Goal: Transaction & Acquisition: Purchase product/service

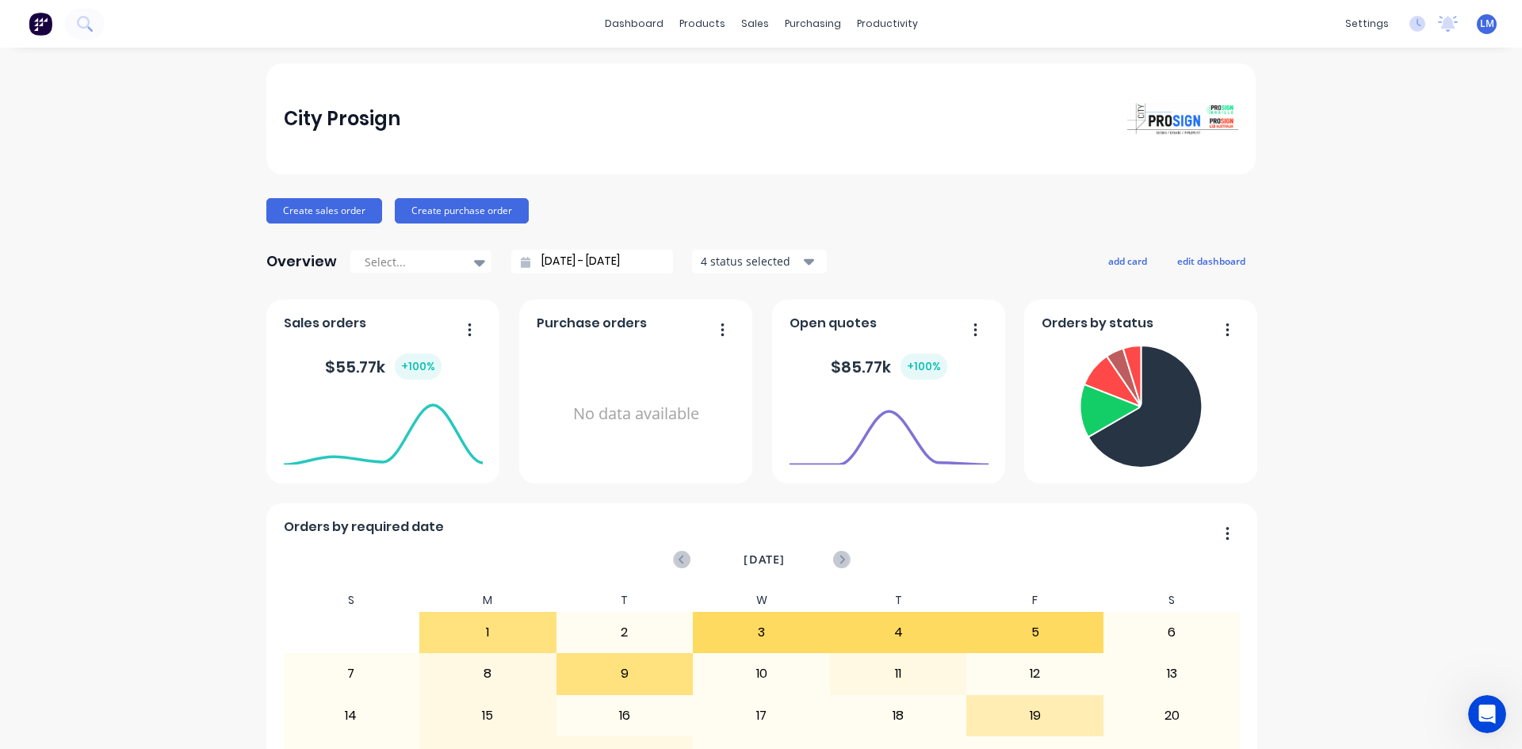
click at [1480, 21] on span "LM" at bounding box center [1487, 24] width 14 height 14
click at [1362, 196] on button "Sign out" at bounding box center [1388, 199] width 210 height 32
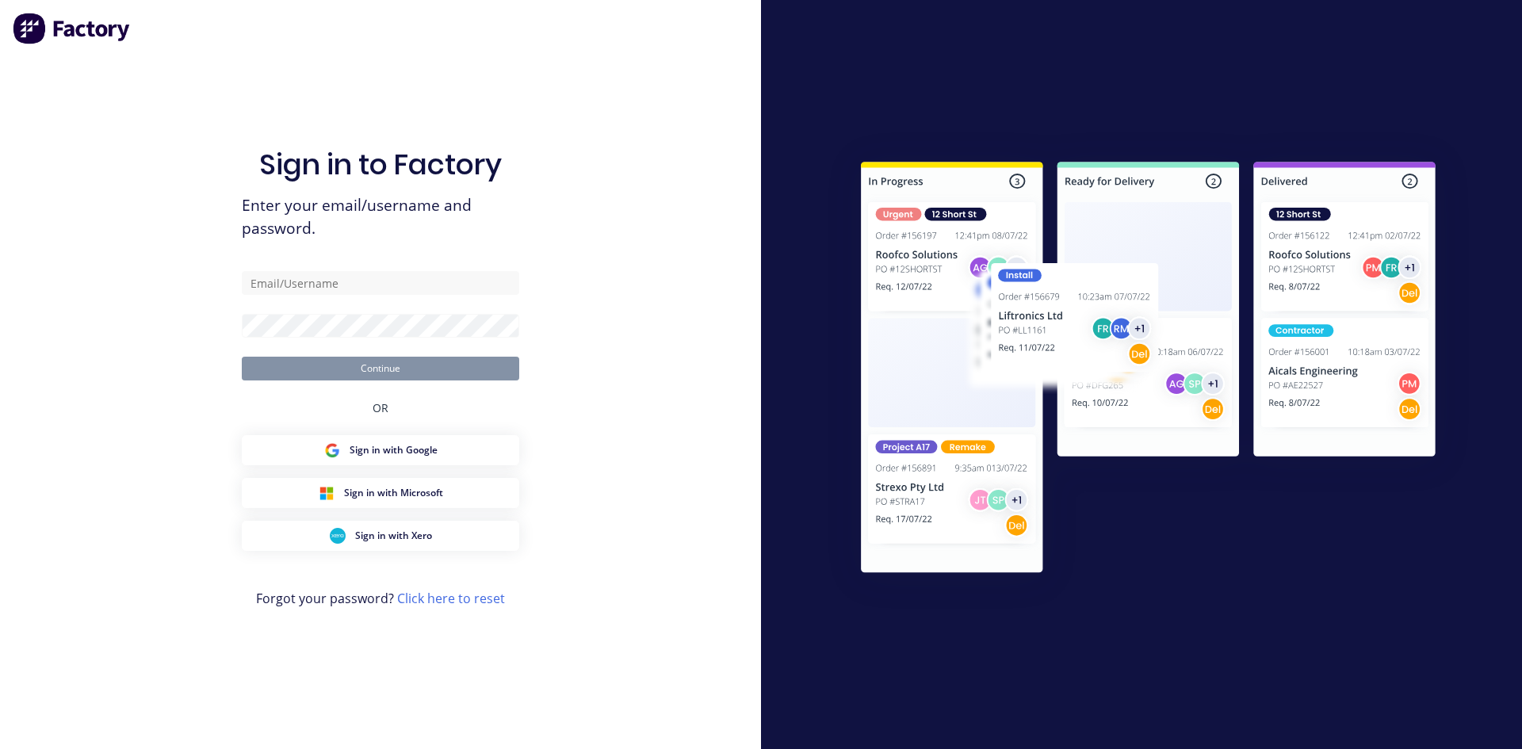
type input "[EMAIL_ADDRESS][DOMAIN_NAME]"
click at [480, 377] on button "Continue" at bounding box center [380, 369] width 277 height 24
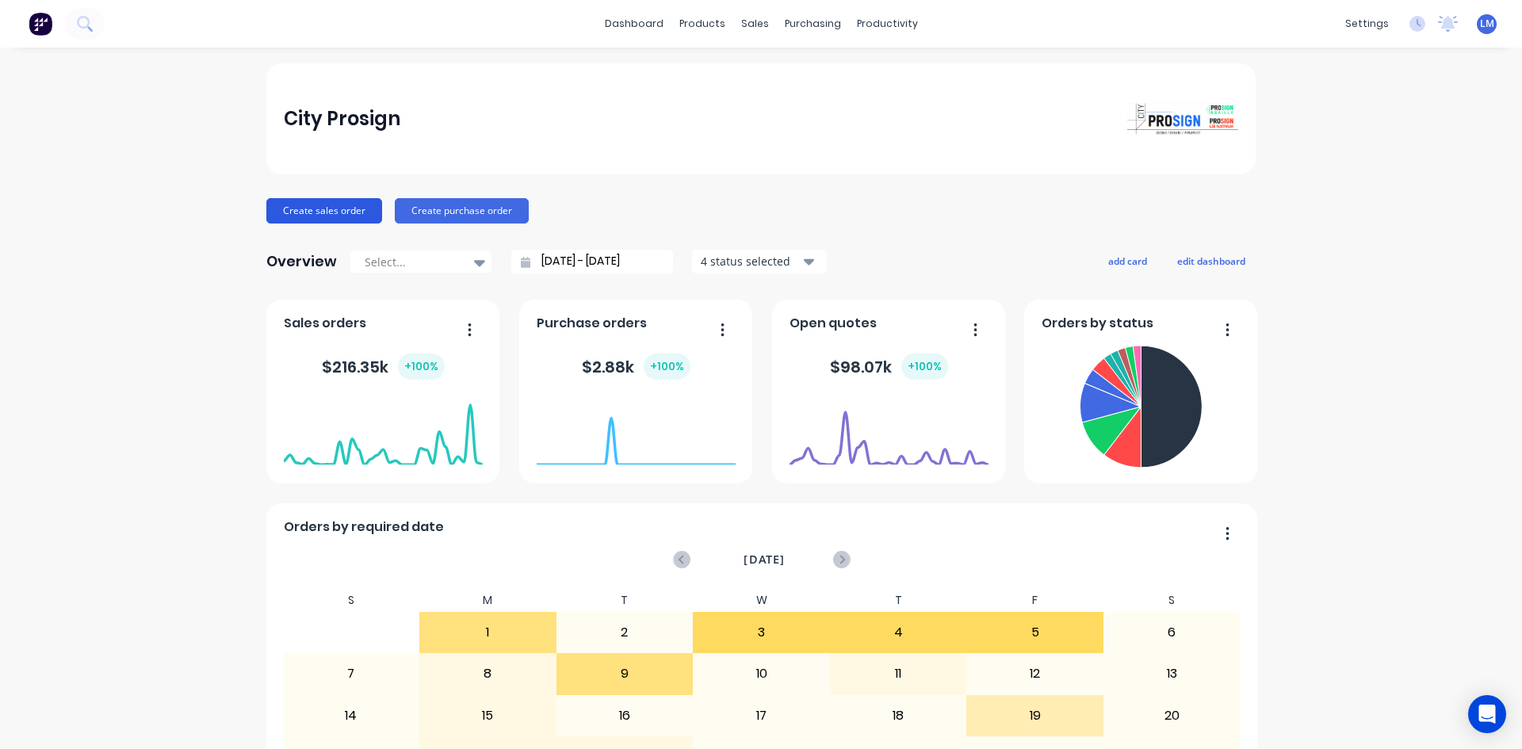
click at [315, 213] on button "Create sales order" at bounding box center [324, 210] width 116 height 25
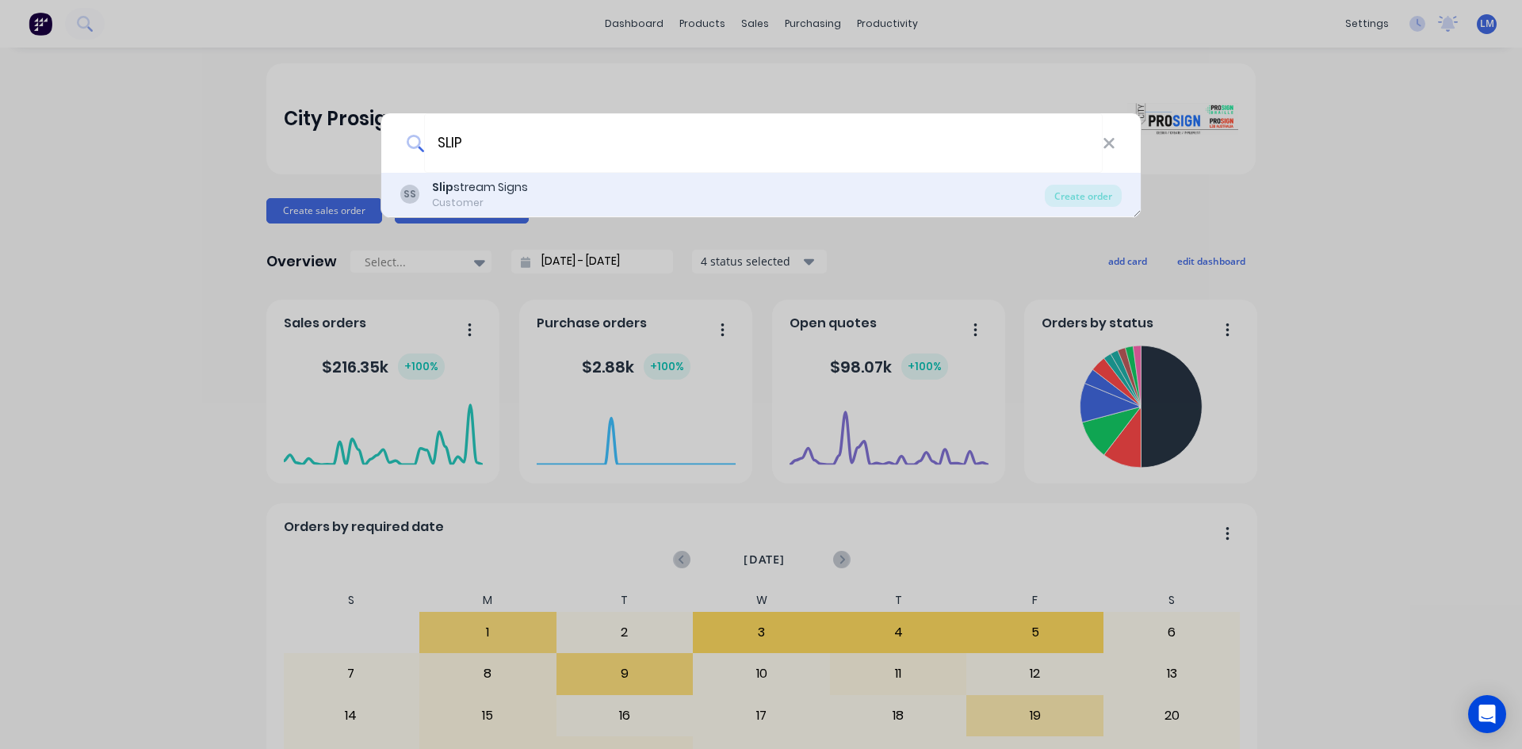
type input "SLIP"
click at [606, 184] on div "SS Slip stream Signs Customer" at bounding box center [722, 194] width 644 height 31
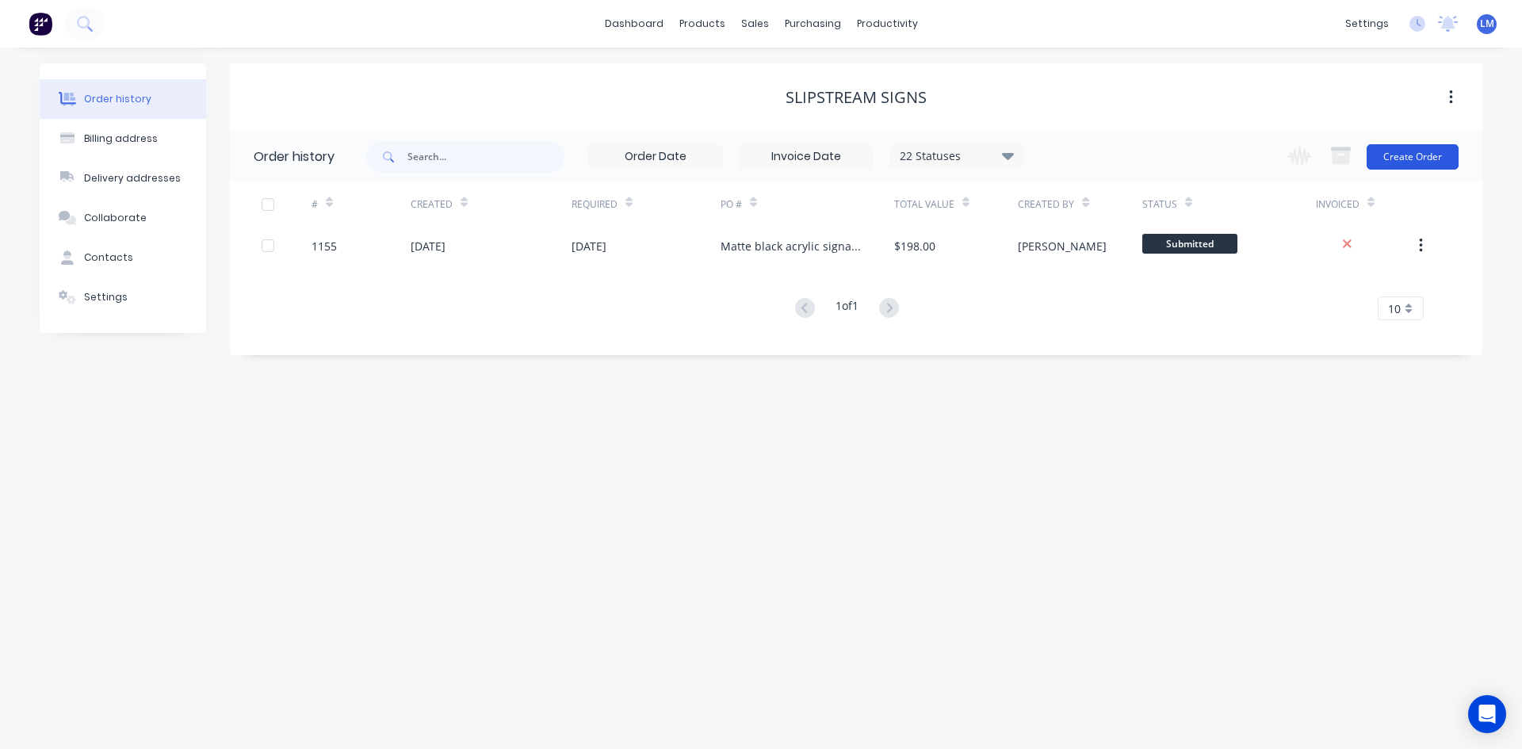
click at [1401, 155] on button "Create Order" at bounding box center [1413, 156] width 92 height 25
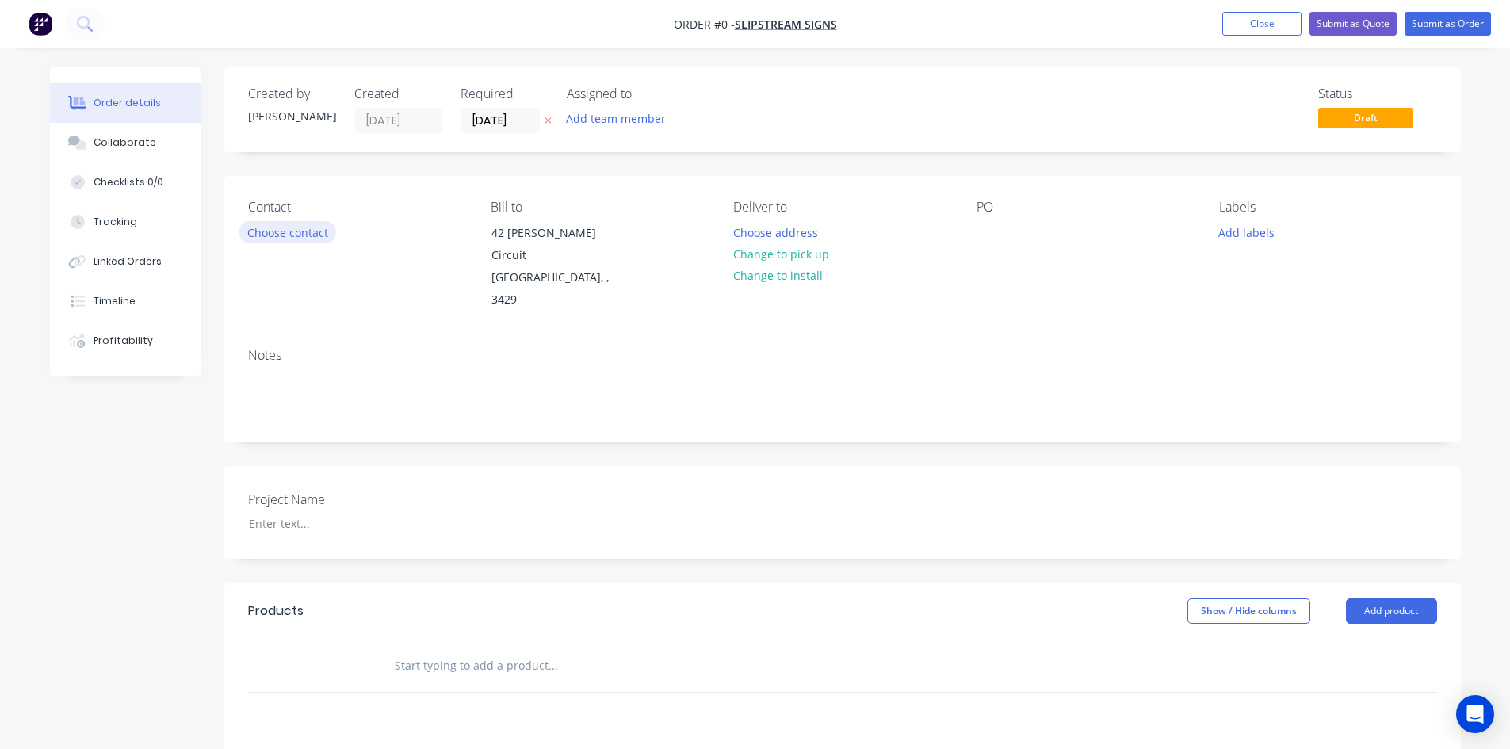
click at [289, 243] on button "Choose contact" at bounding box center [287, 231] width 97 height 21
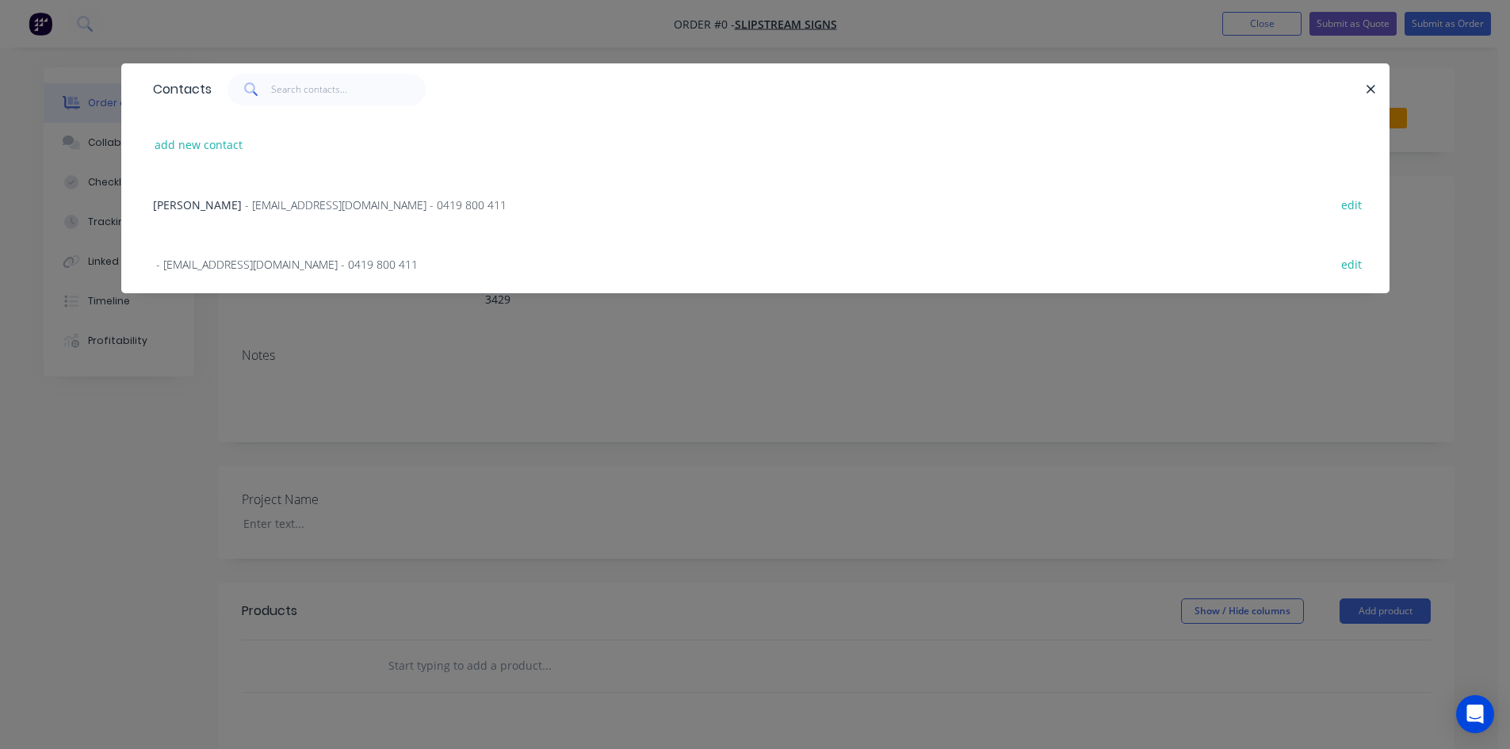
click at [245, 198] on span "- [EMAIL_ADDRESS][DOMAIN_NAME] - 0419 800 411" at bounding box center [376, 204] width 262 height 15
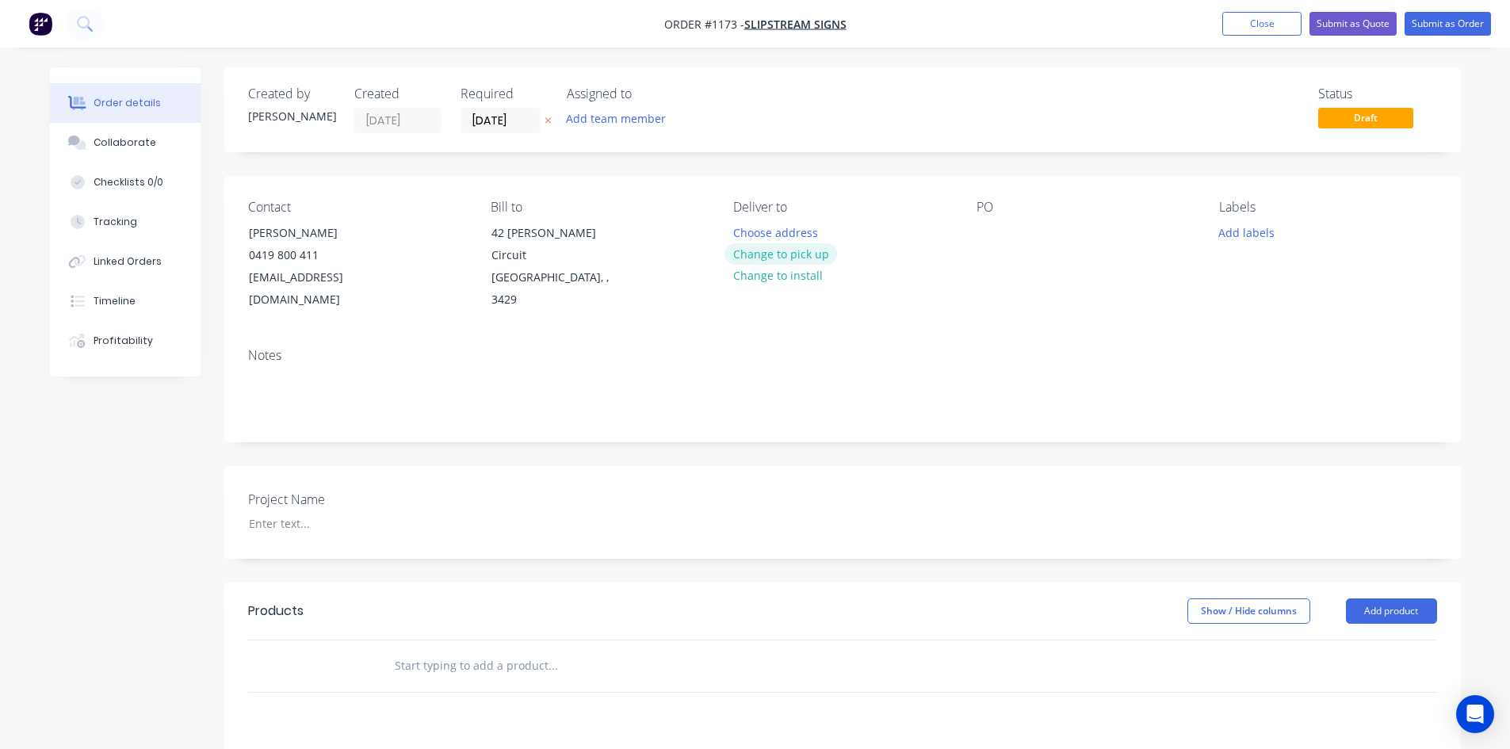
click at [803, 255] on button "Change to pick up" at bounding box center [780, 253] width 113 height 21
click at [981, 233] on div at bounding box center [989, 232] width 25 height 23
click at [457, 650] on input "text" at bounding box center [552, 666] width 317 height 32
type input "s"
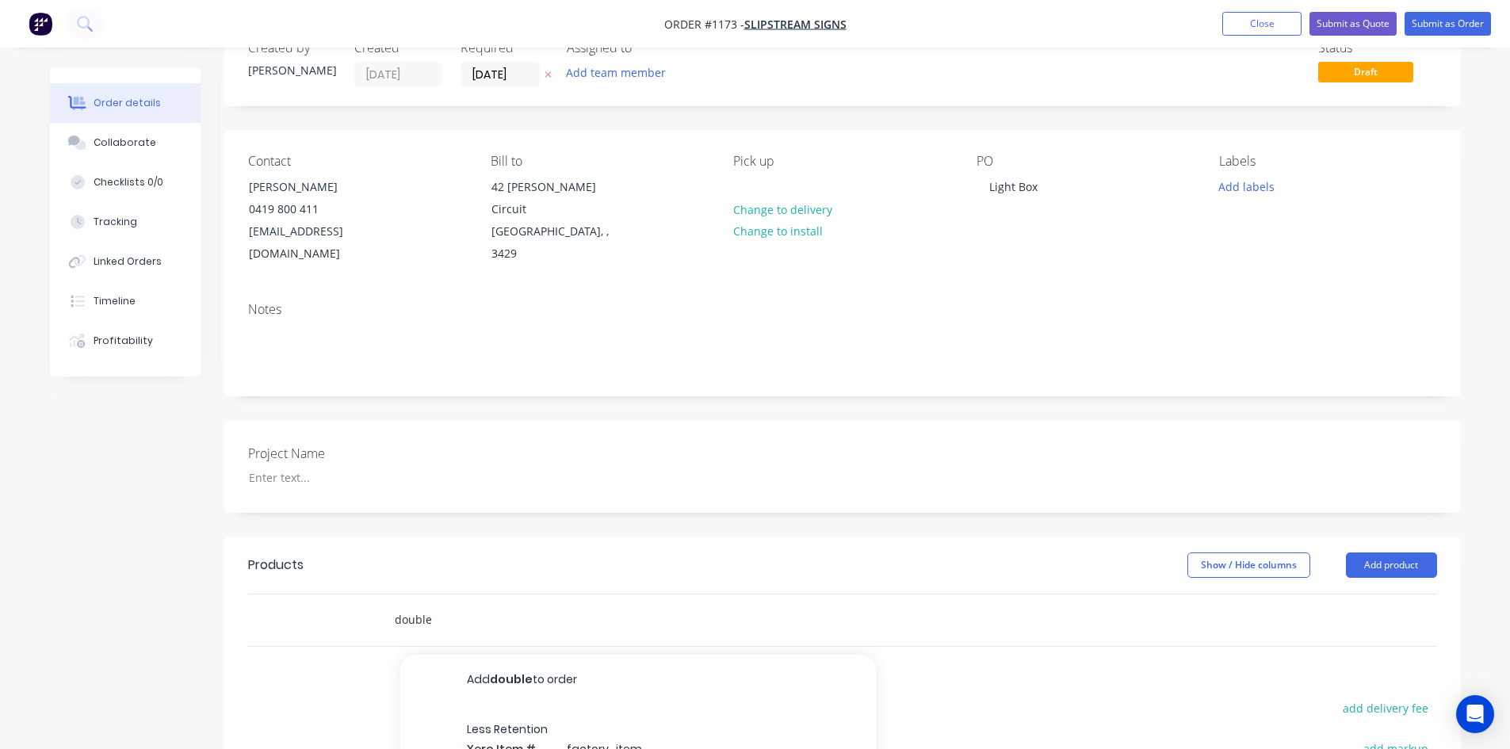
scroll to position [317, 0]
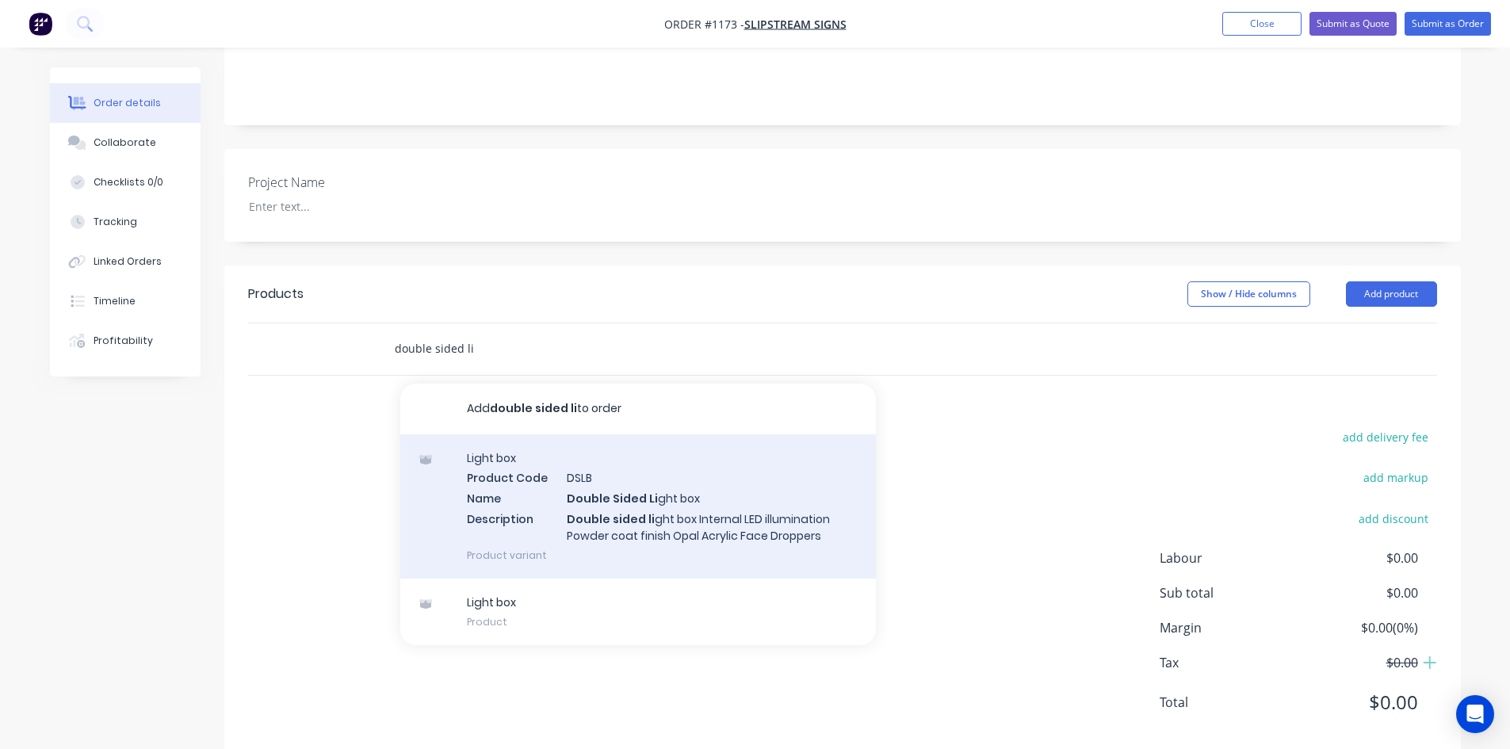
type input "double sided li"
click at [645, 499] on div "Light box Product Code DSLB Name Double Sided Li ght box Description Double sid…" at bounding box center [638, 506] width 476 height 144
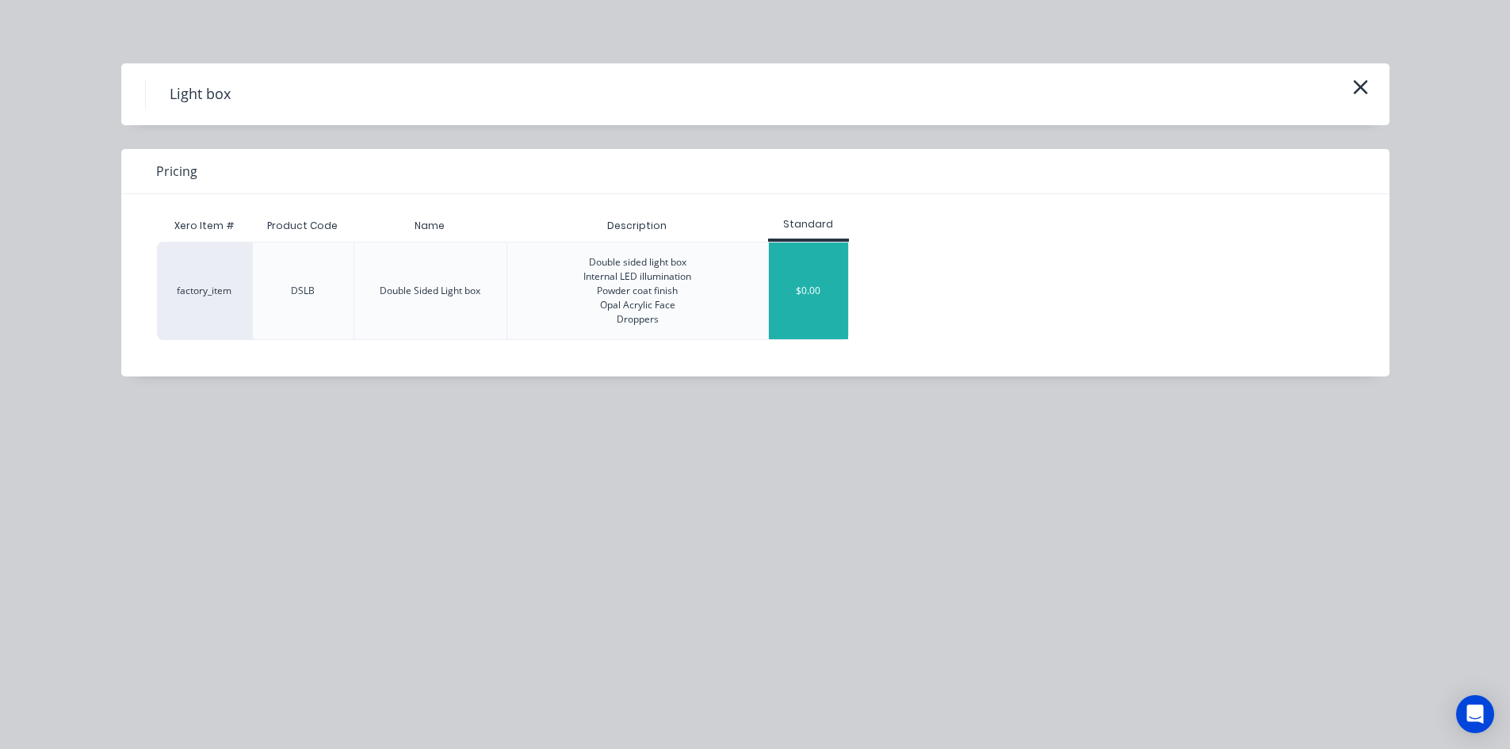
click at [820, 296] on div "$0.00" at bounding box center [808, 291] width 79 height 97
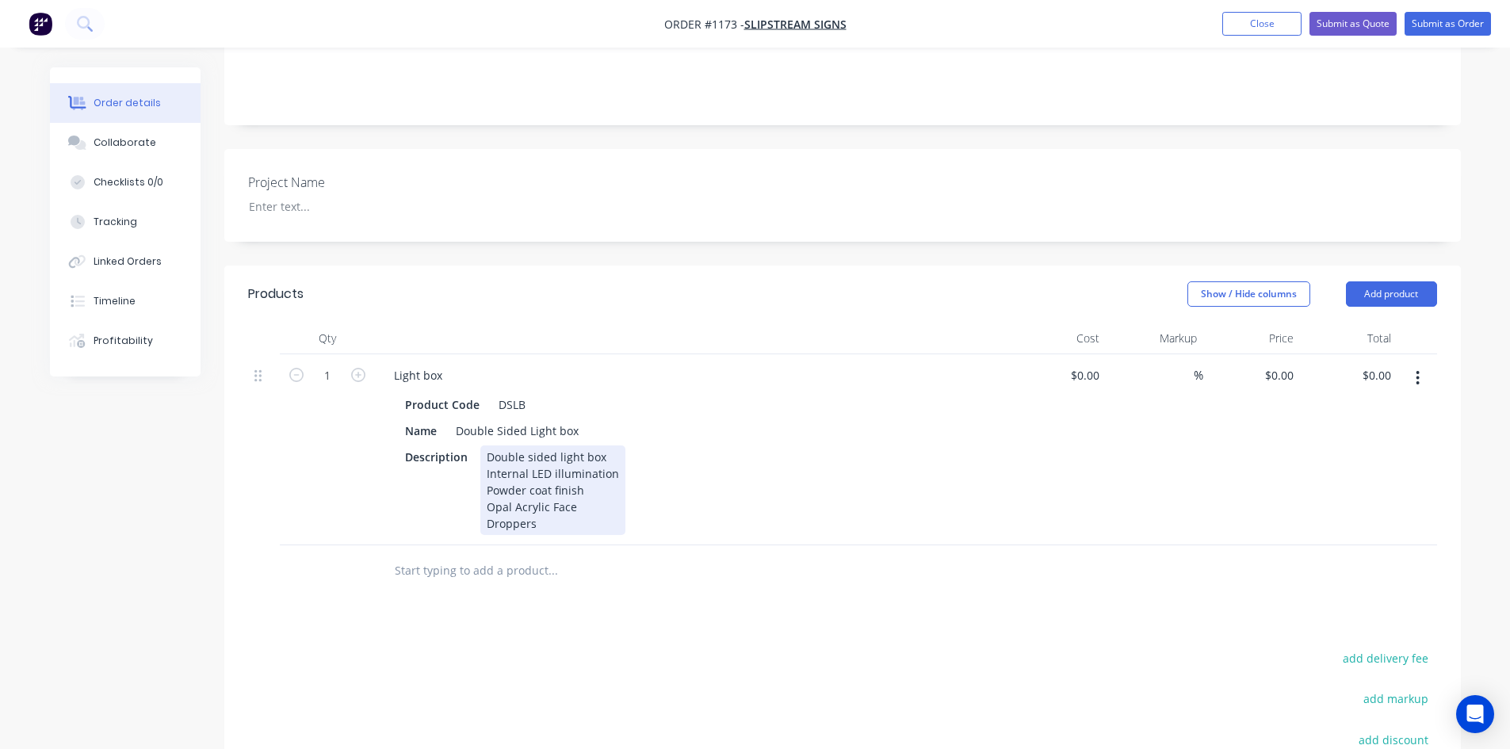
click at [484, 445] on div "Double sided light box Internal LED illumination Powder coat finish Opal Acryli…" at bounding box center [552, 490] width 145 height 90
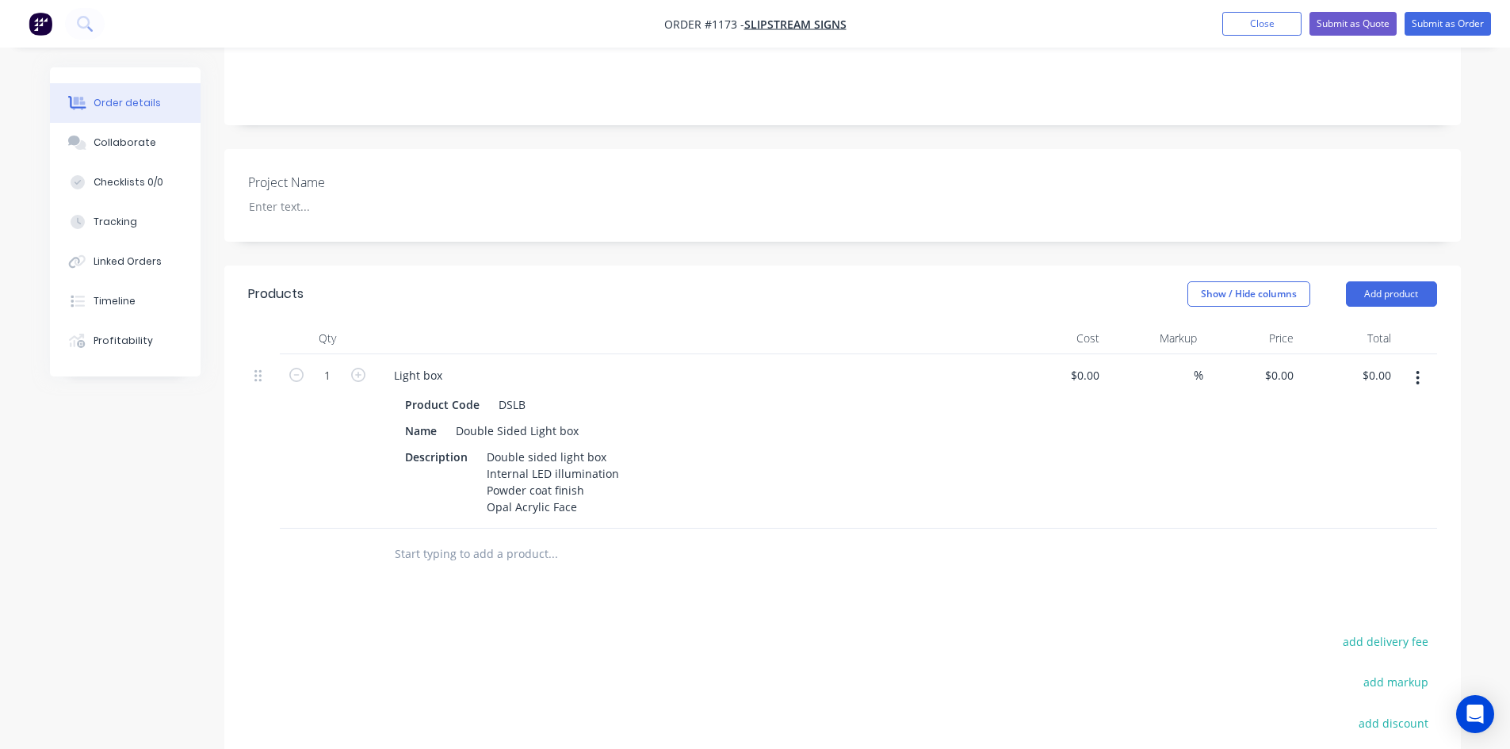
click at [838, 529] on div at bounding box center [660, 555] width 571 height 52
click at [484, 445] on div "Double sided light box Internal LED illumination Powder coat finish Opal Acryli…" at bounding box center [552, 481] width 145 height 73
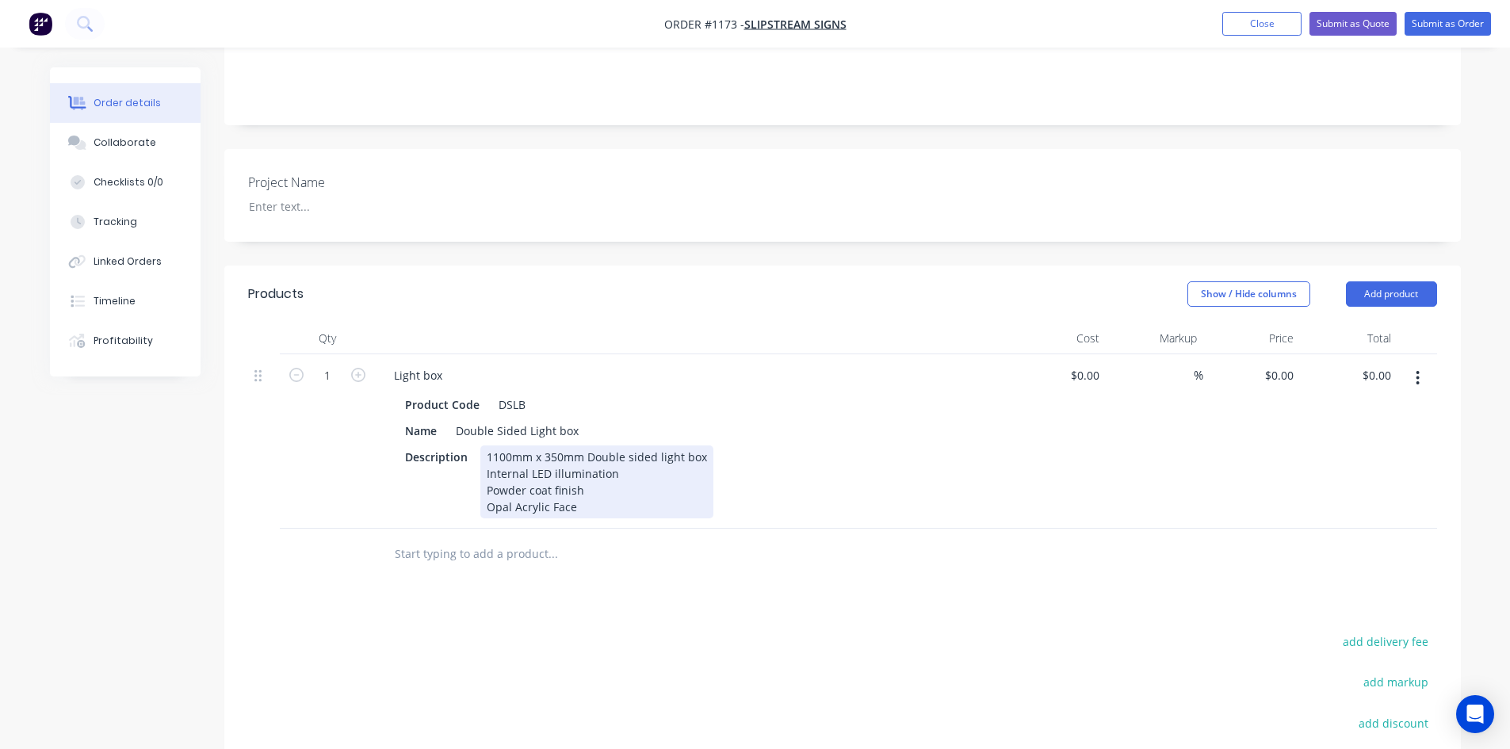
click at [584, 445] on div "1100mm x 350mm Double sided light box Internal LED illumination Powder coat fin…" at bounding box center [596, 481] width 233 height 73
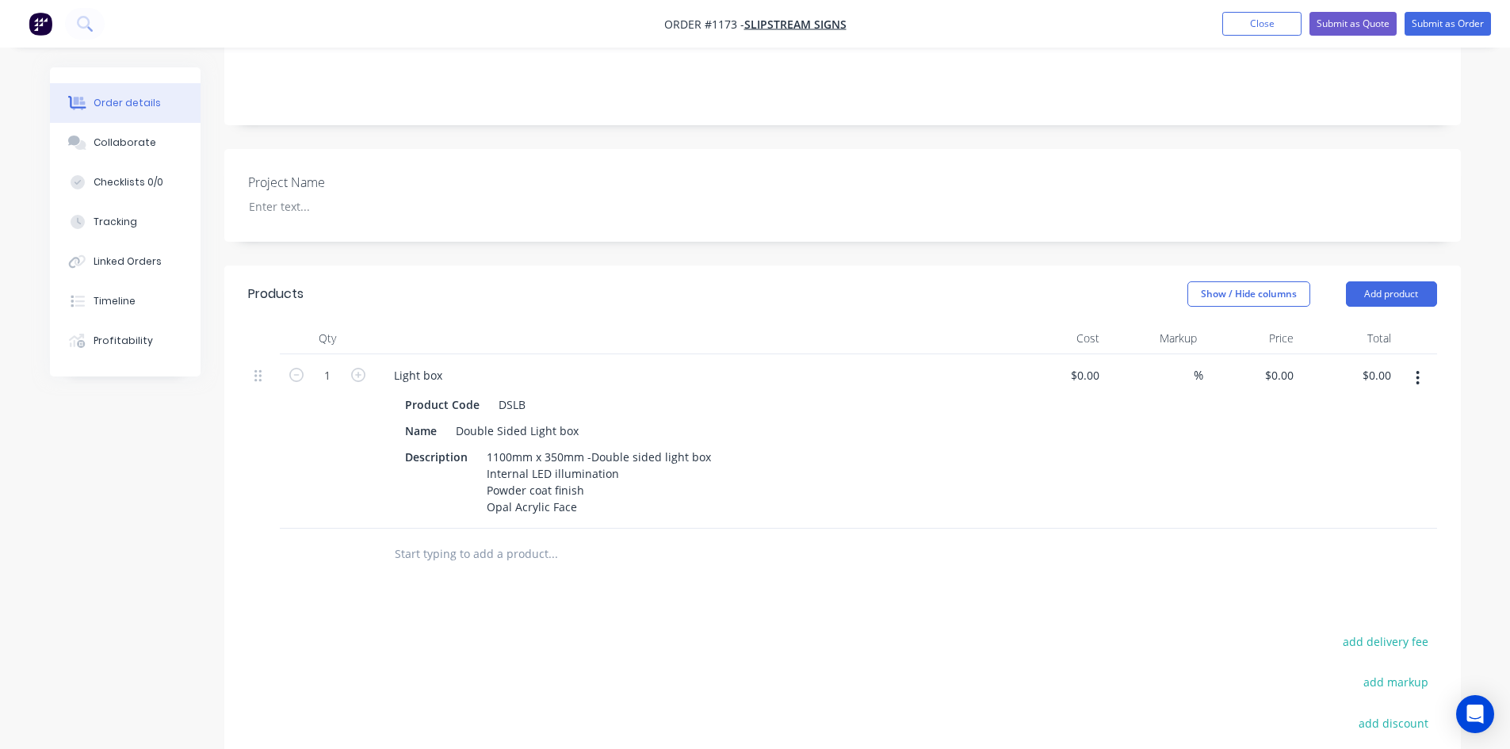
click at [751, 589] on div "Products Show / Hide columns Add product Qty Cost Markup Price Total 1 Light bo…" at bounding box center [842, 613] width 1237 height 695
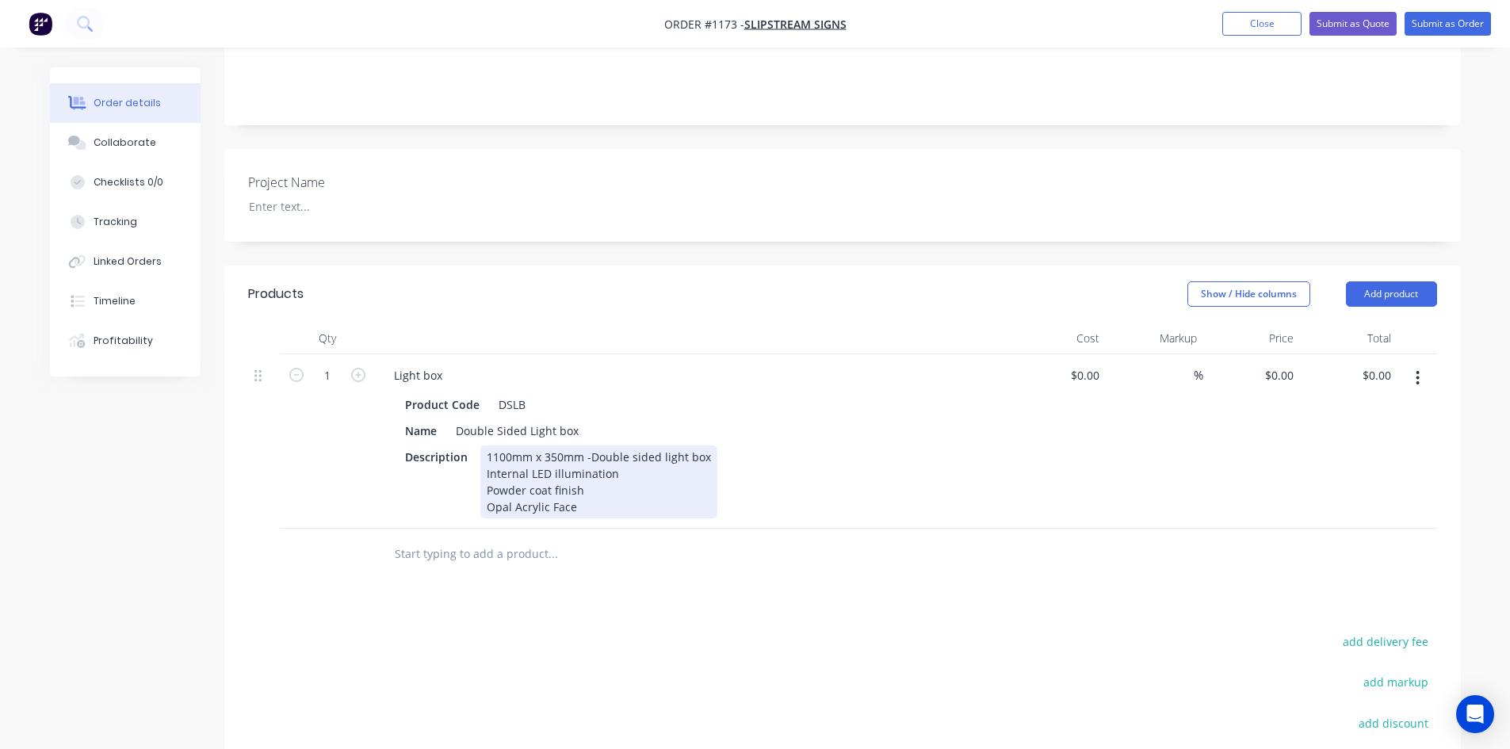
click at [612, 474] on div "1100mm x 350mm -Double sided light box Internal LED illumination Powder coat fi…" at bounding box center [598, 481] width 237 height 73
click at [585, 472] on div "1100mm x 350mm -Double sided light box Internal LED illumination Powder coat fi…" at bounding box center [598, 481] width 237 height 73
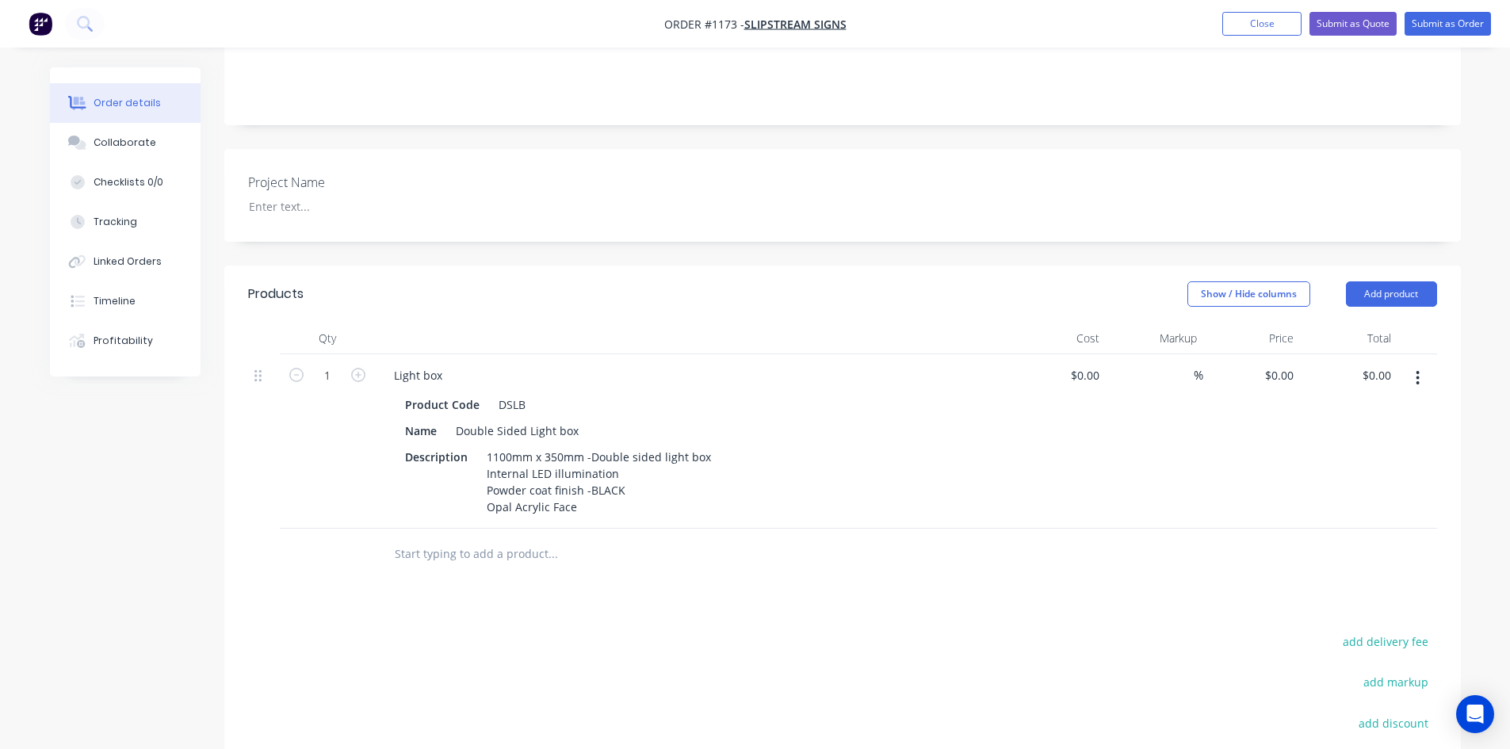
click at [794, 610] on div "Products Show / Hide columns Add product Qty Cost Markup Price Total 1 Light bo…" at bounding box center [842, 613] width 1237 height 695
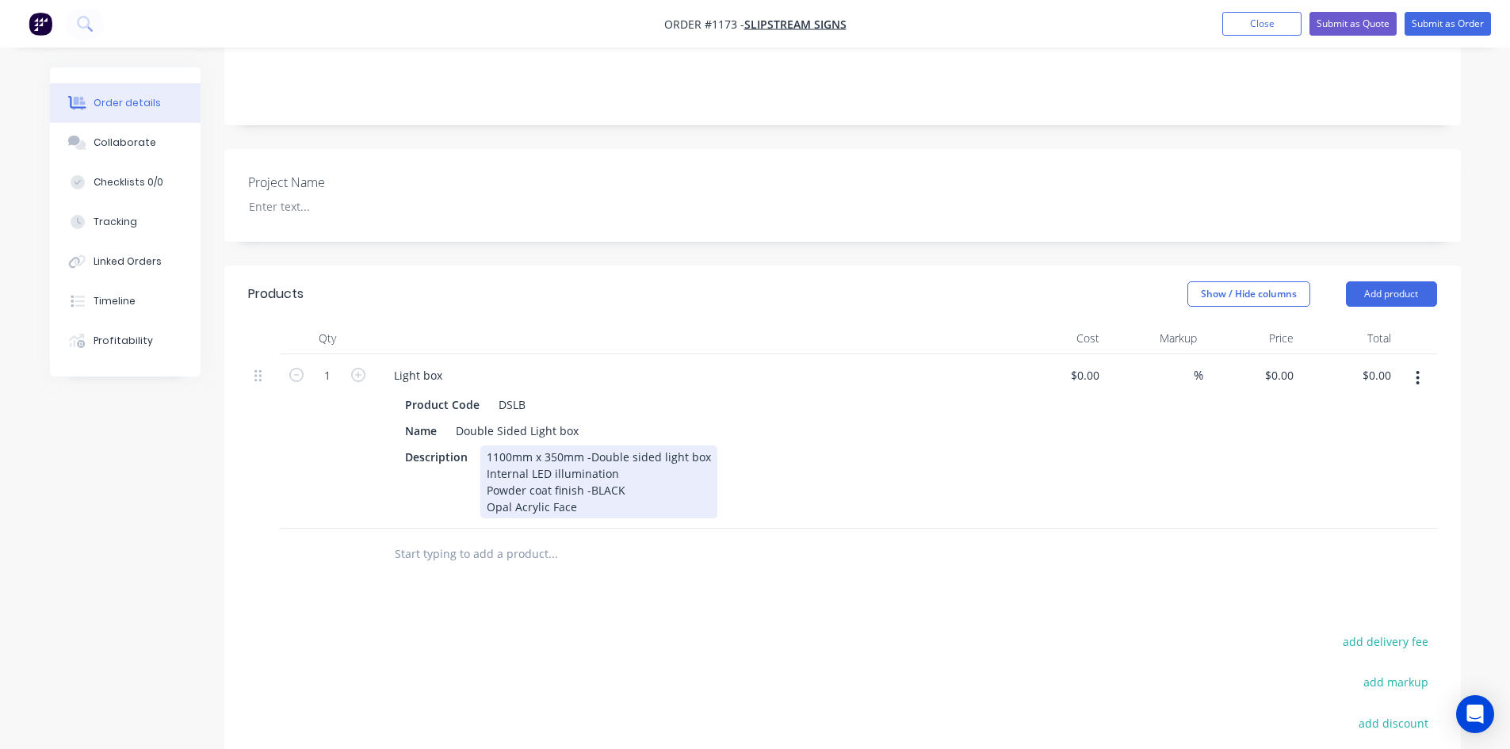
click at [588, 484] on div "1100mm x 350mm -Double sided light box Internal LED illumination Powder coat fi…" at bounding box center [598, 481] width 237 height 73
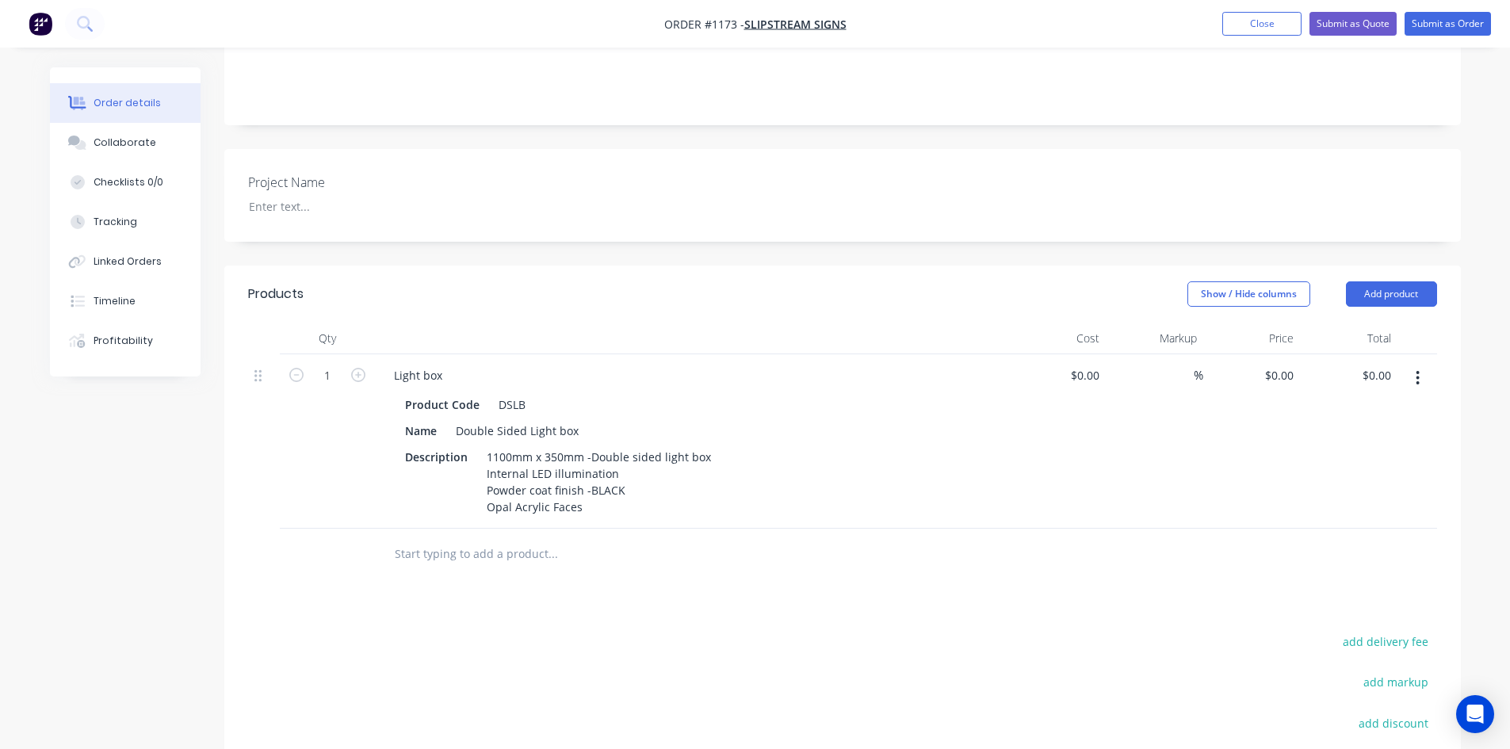
click at [685, 602] on div "Products Show / Hide columns Add product Qty Cost Markup Price Total 1 Light bo…" at bounding box center [842, 613] width 1237 height 695
click at [1191, 364] on input at bounding box center [1184, 375] width 18 height 23
type input "40"
click at [1091, 364] on input at bounding box center [1087, 375] width 36 height 23
type input "$670.00"
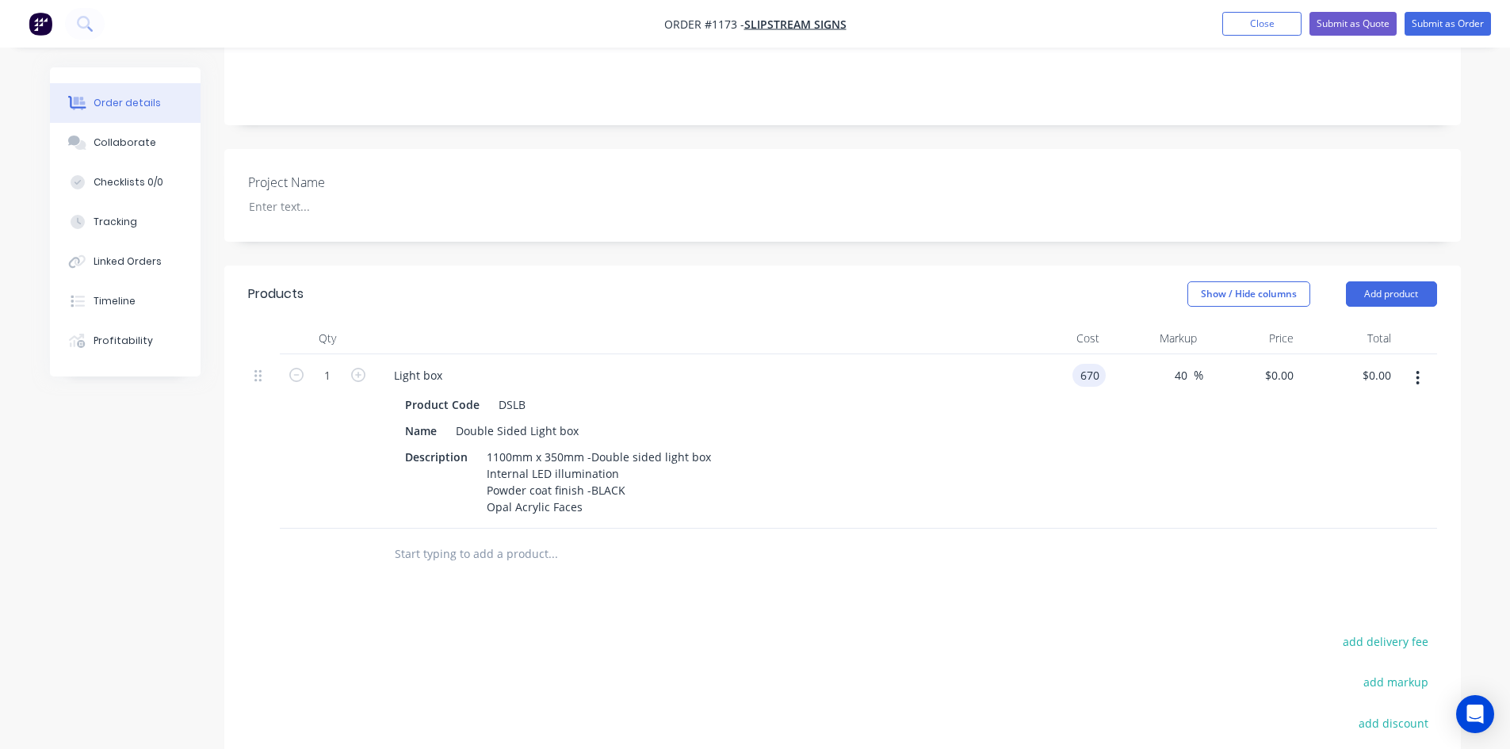
type input "$938.00"
click at [1035, 597] on div "Products Show / Hide columns Add product Qty Cost Markup Price Total 1 Light bo…" at bounding box center [842, 613] width 1237 height 695
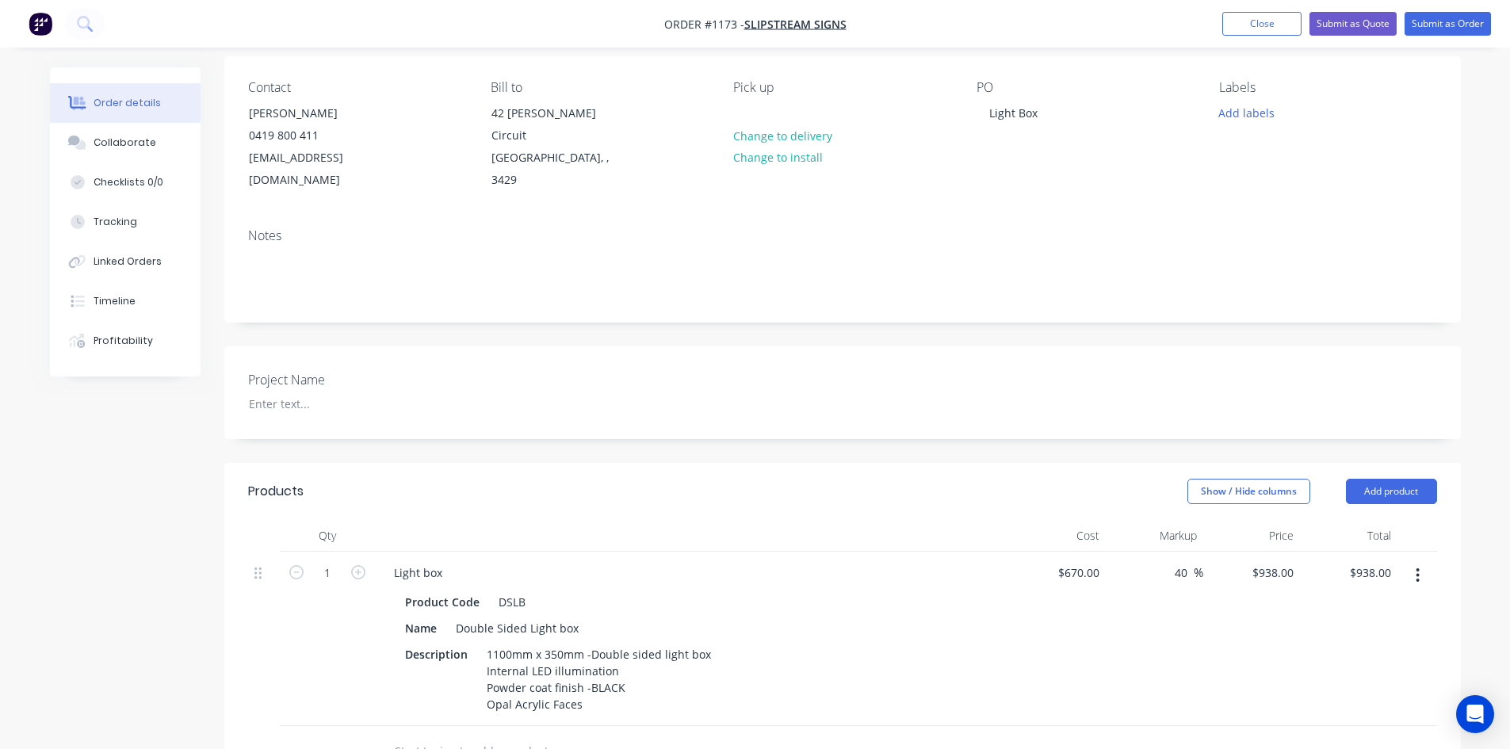
scroll to position [0, 0]
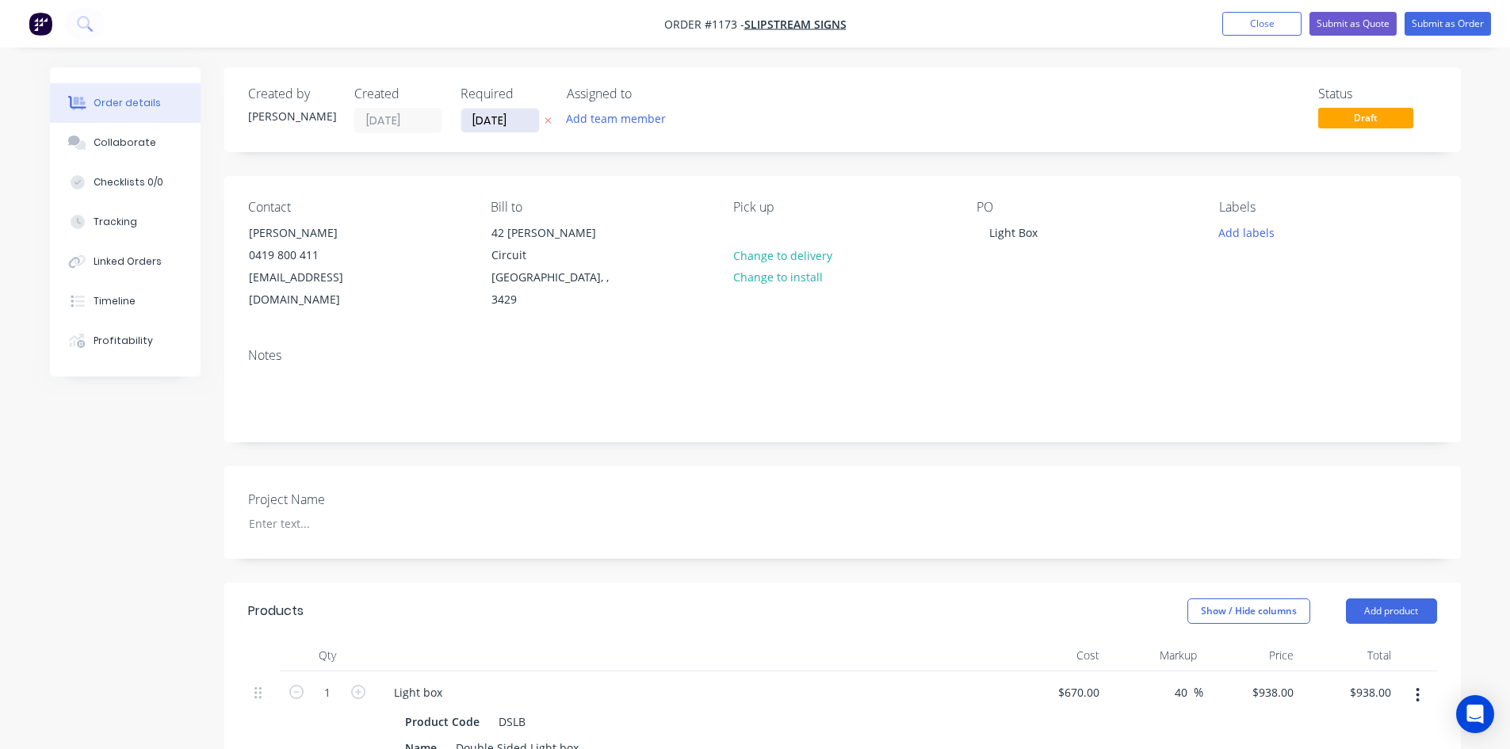
click at [519, 124] on input "[DATE]" at bounding box center [500, 121] width 78 height 24
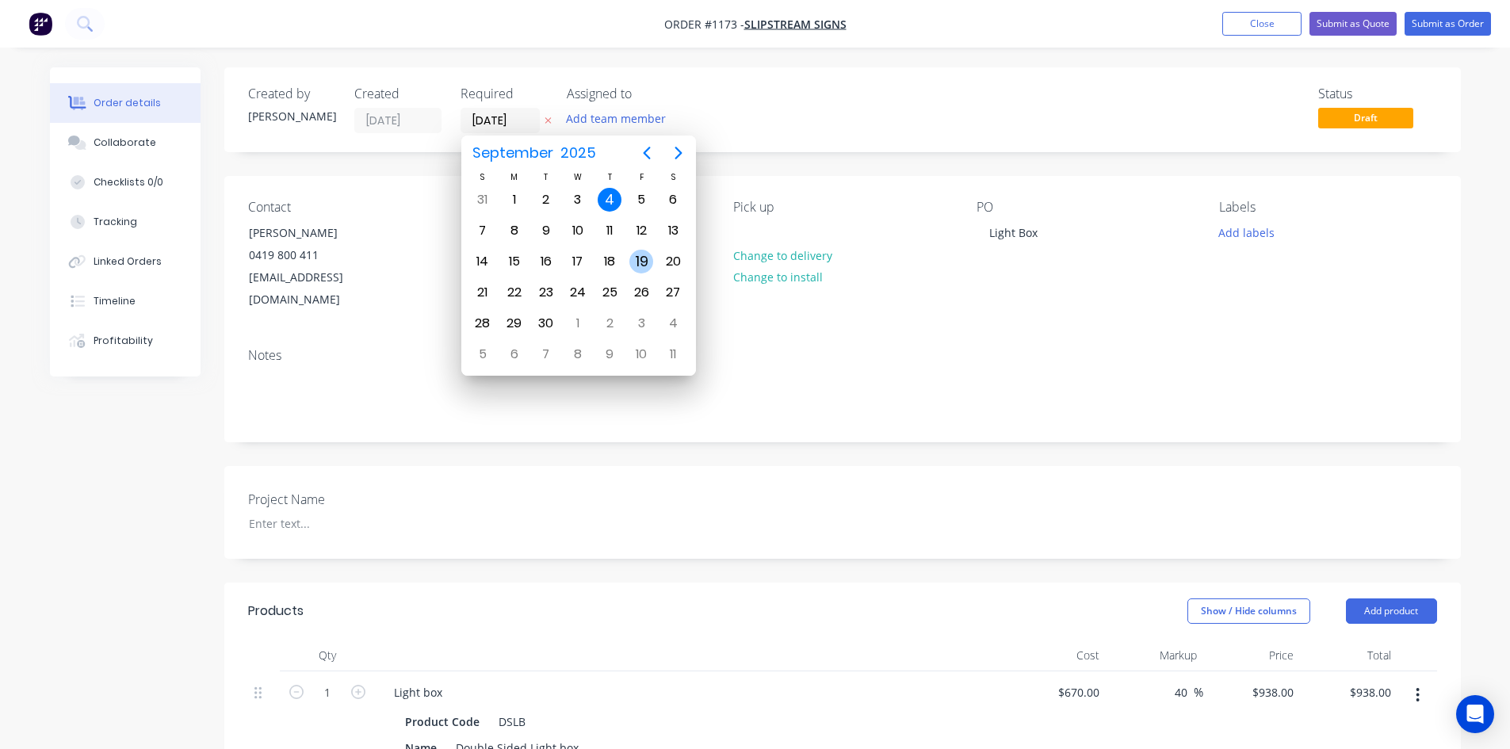
click at [637, 262] on div "19" at bounding box center [641, 262] width 24 height 24
type input "[DATE]"
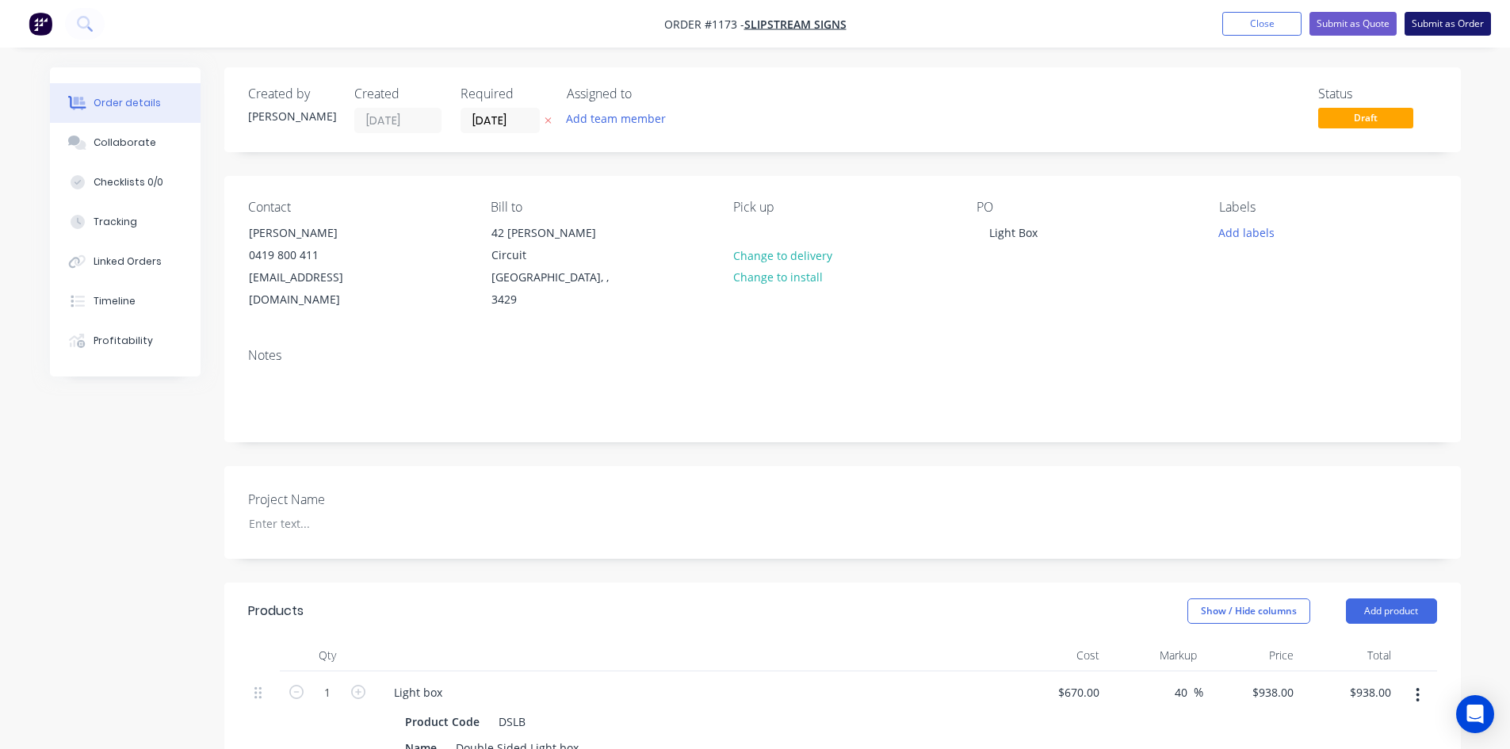
click at [1454, 21] on button "Submit as Order" at bounding box center [1448, 24] width 86 height 24
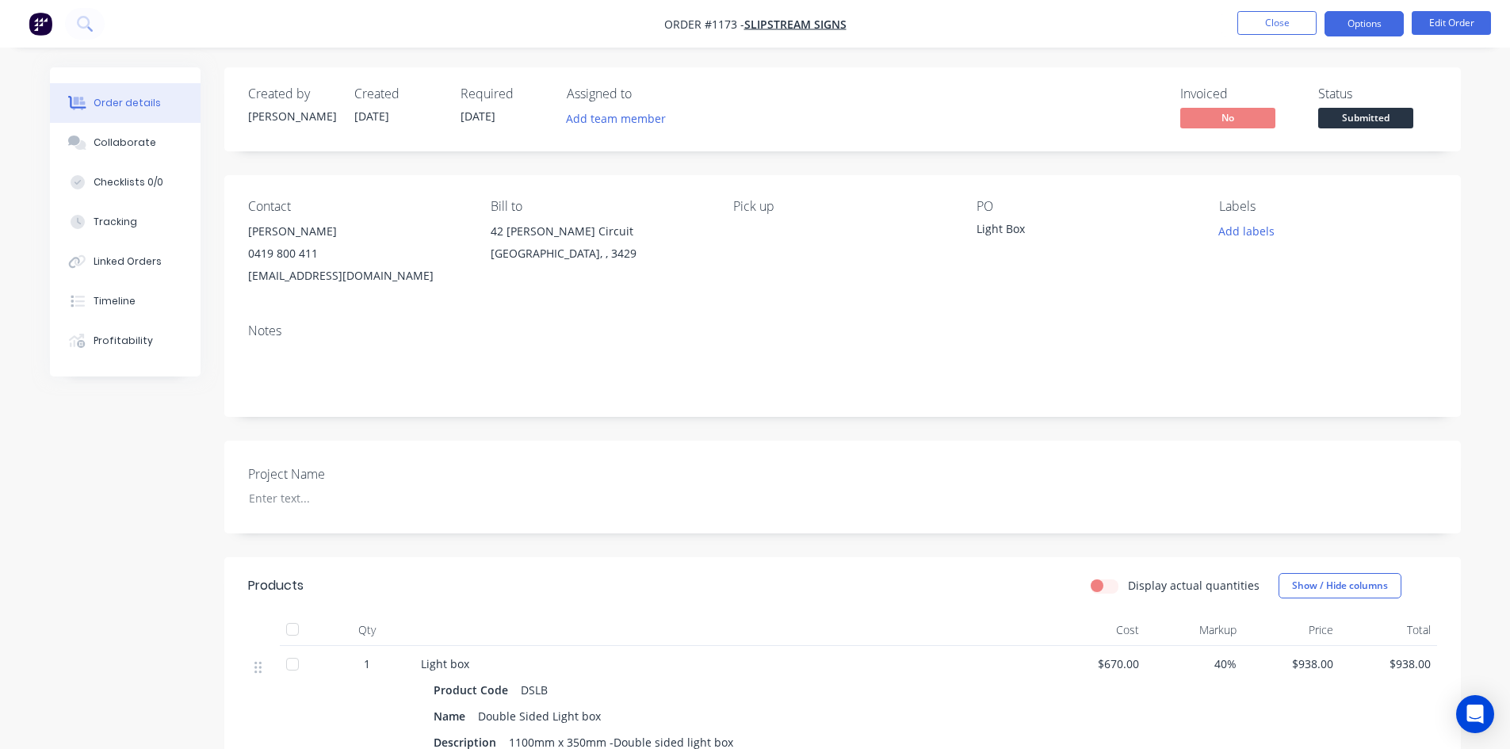
click at [1372, 23] on button "Options" at bounding box center [1363, 23] width 79 height 25
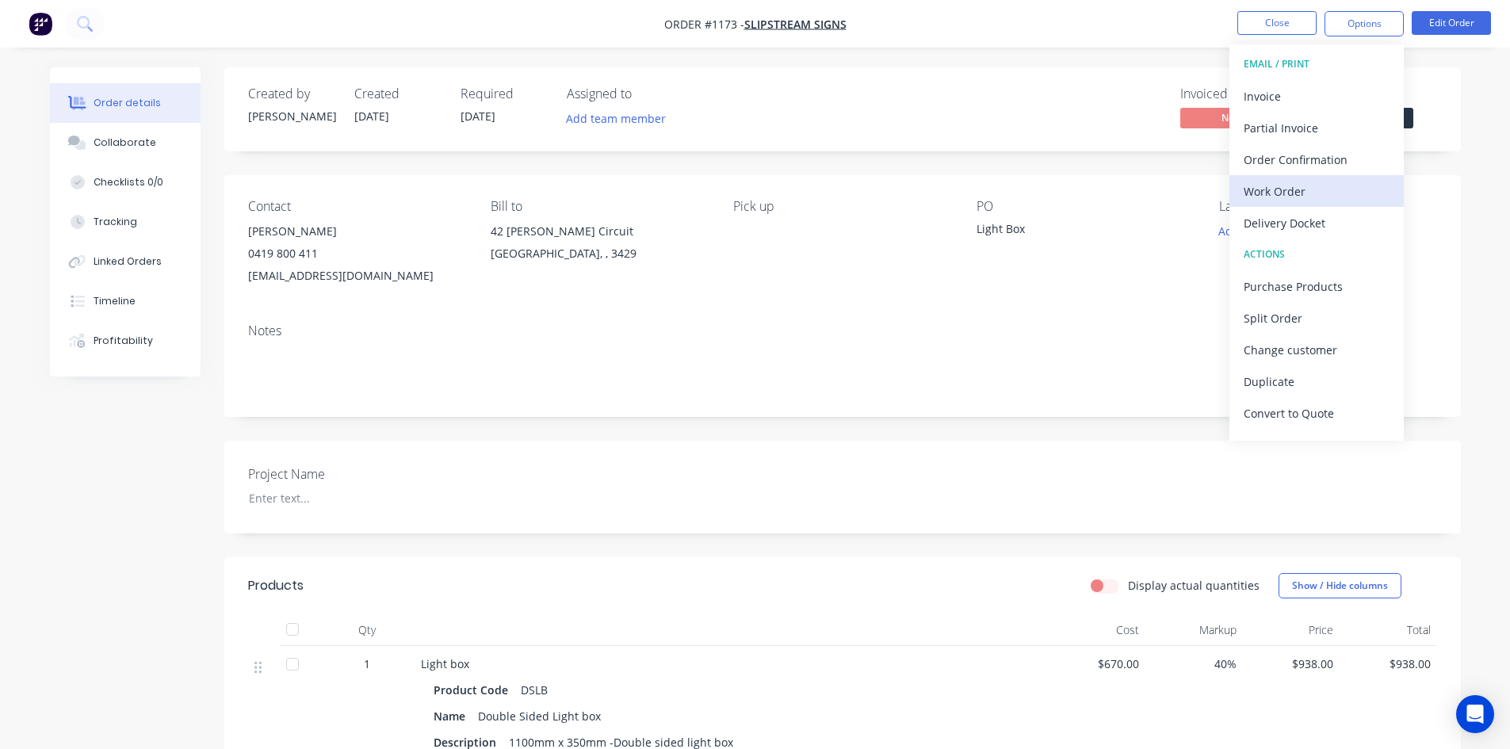
click at [1289, 185] on div "Work Order" at bounding box center [1317, 191] width 146 height 23
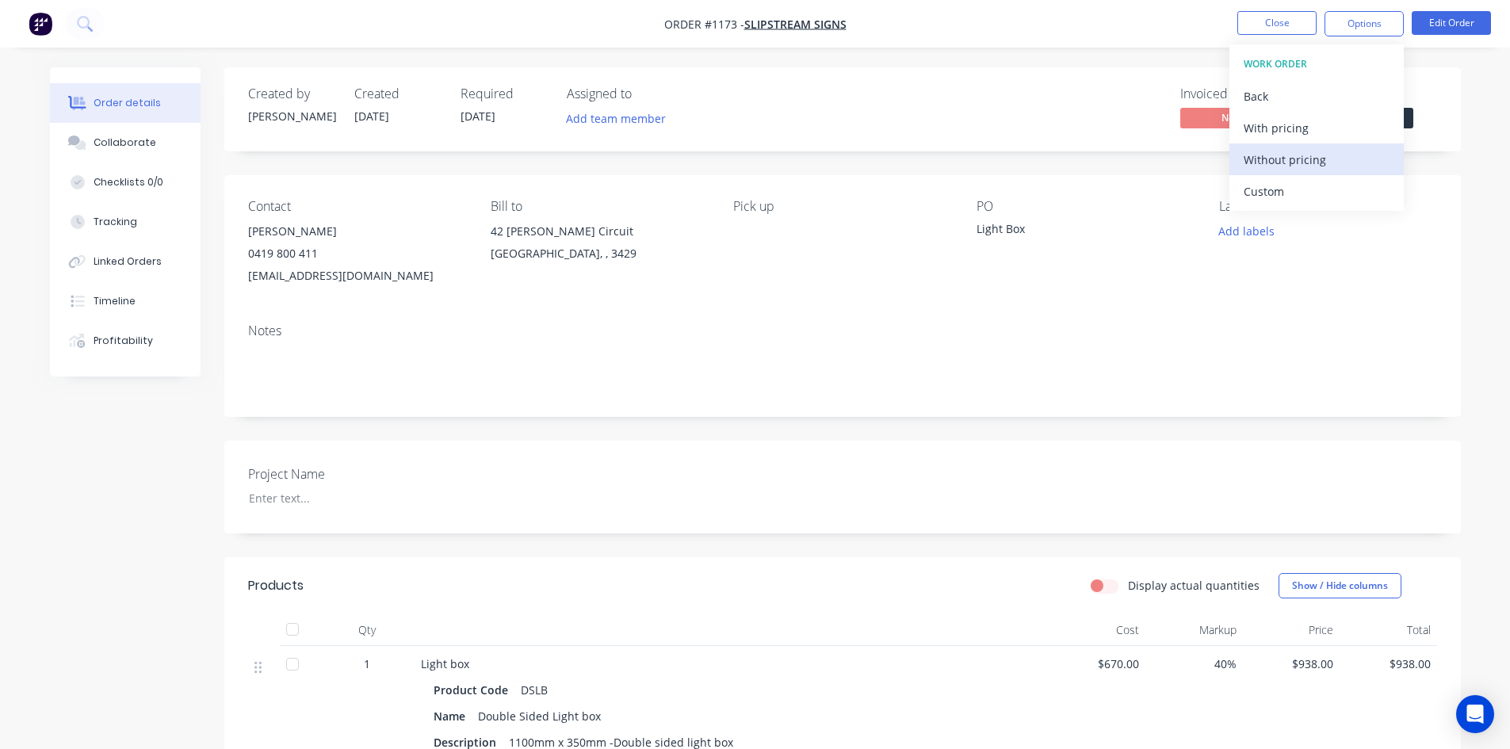
click at [1286, 172] on button "Without pricing" at bounding box center [1316, 159] width 174 height 32
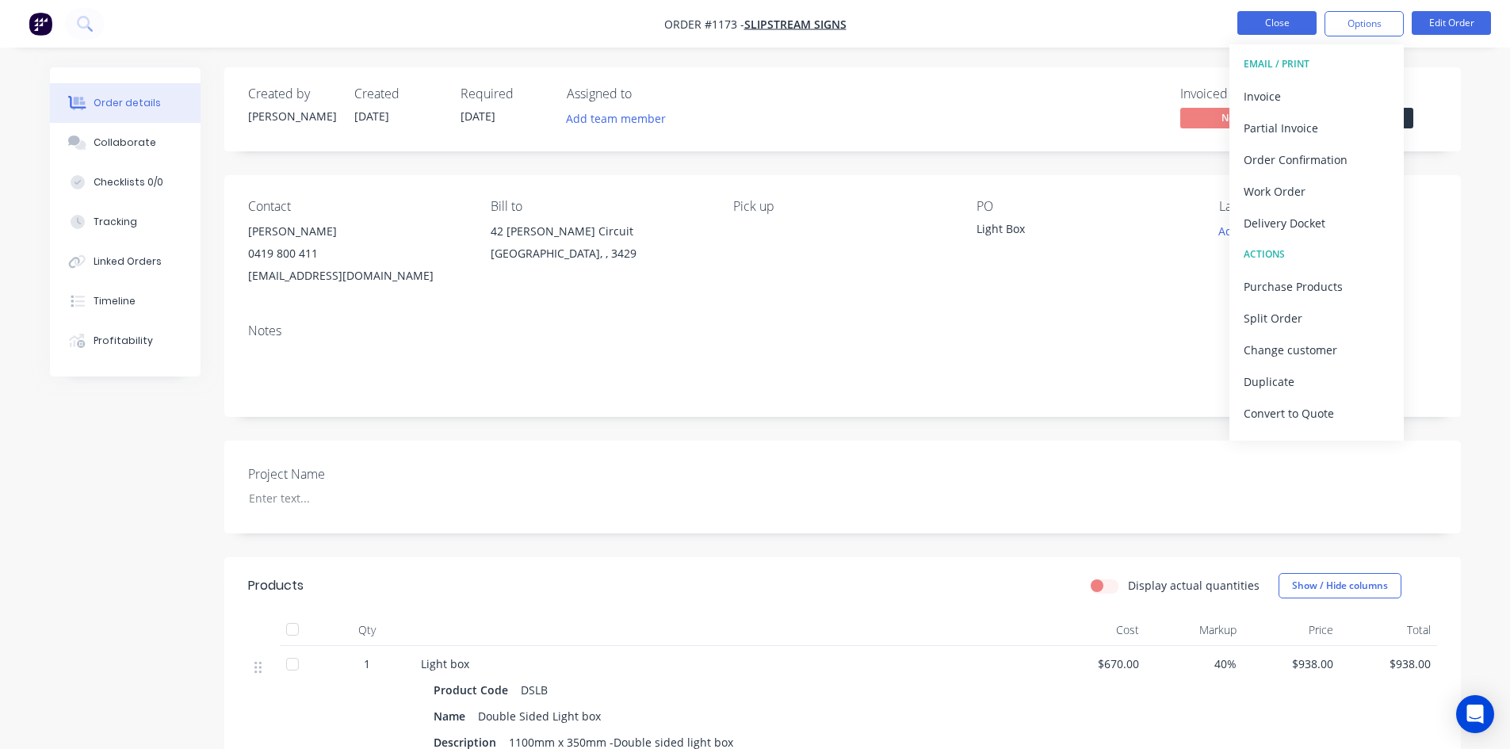
click at [1273, 32] on button "Close" at bounding box center [1276, 23] width 79 height 24
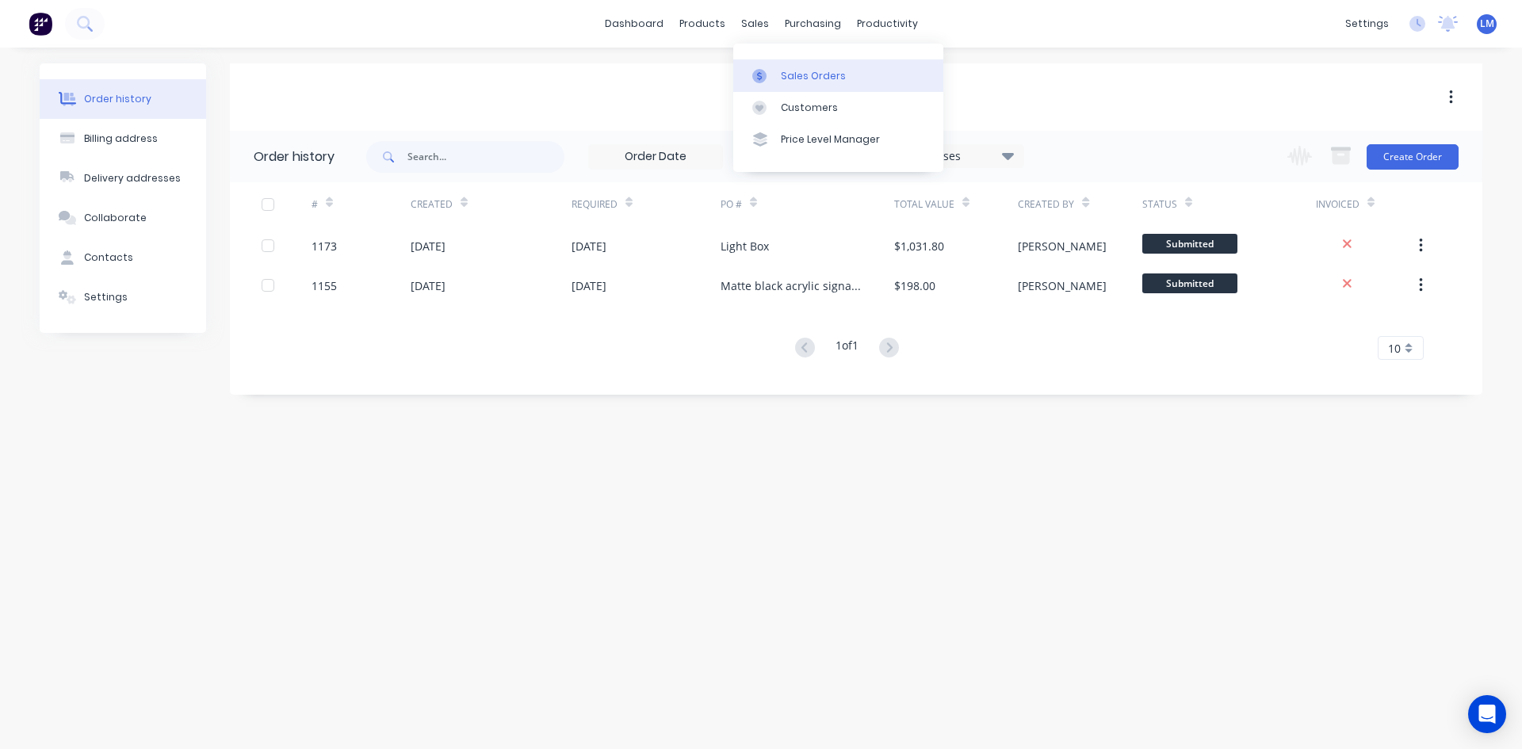
click at [793, 71] on div "Sales Orders" at bounding box center [813, 76] width 65 height 14
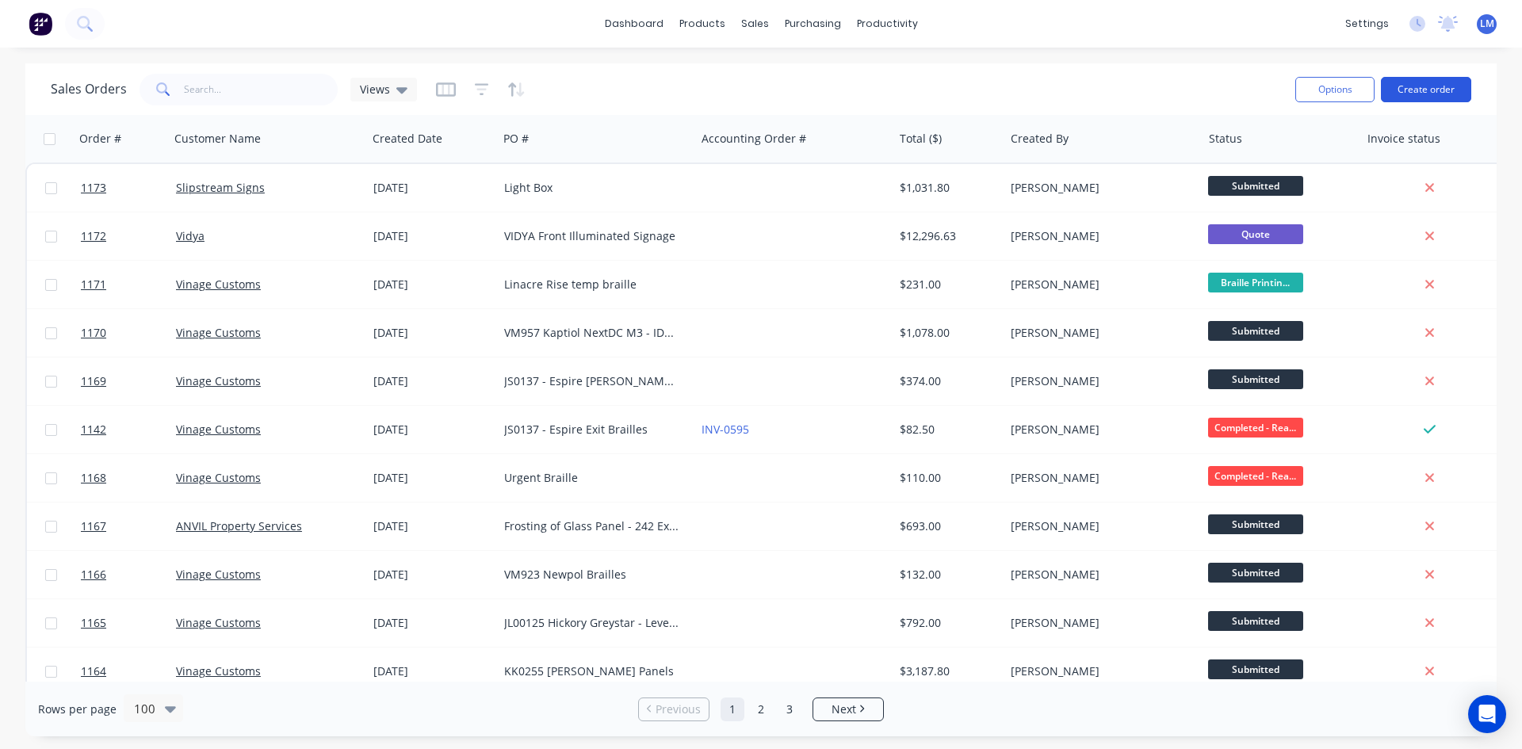
click at [1423, 101] on button "Create order" at bounding box center [1426, 89] width 90 height 25
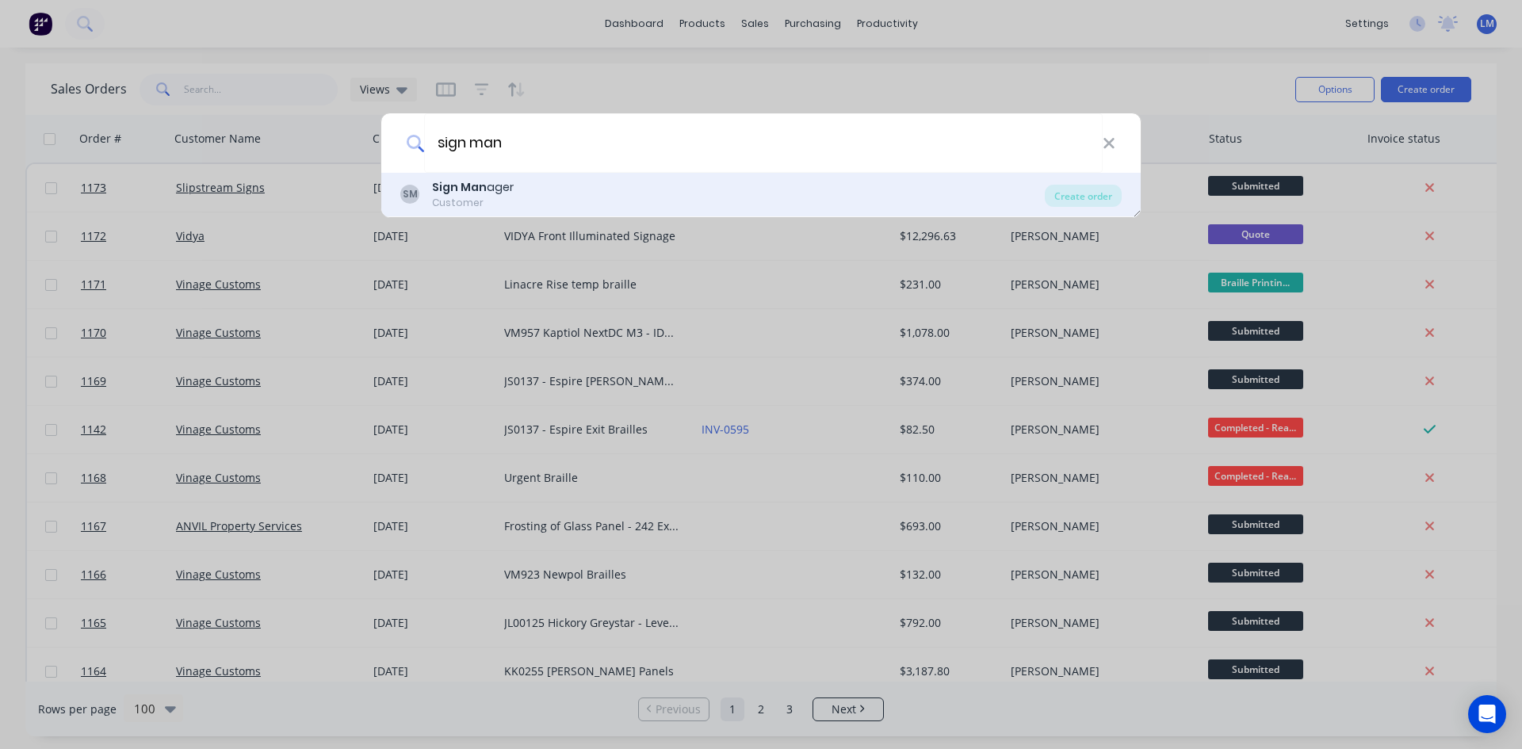
type input "sign man"
click at [559, 197] on div "SM Sign Man ager Customer" at bounding box center [722, 194] width 644 height 31
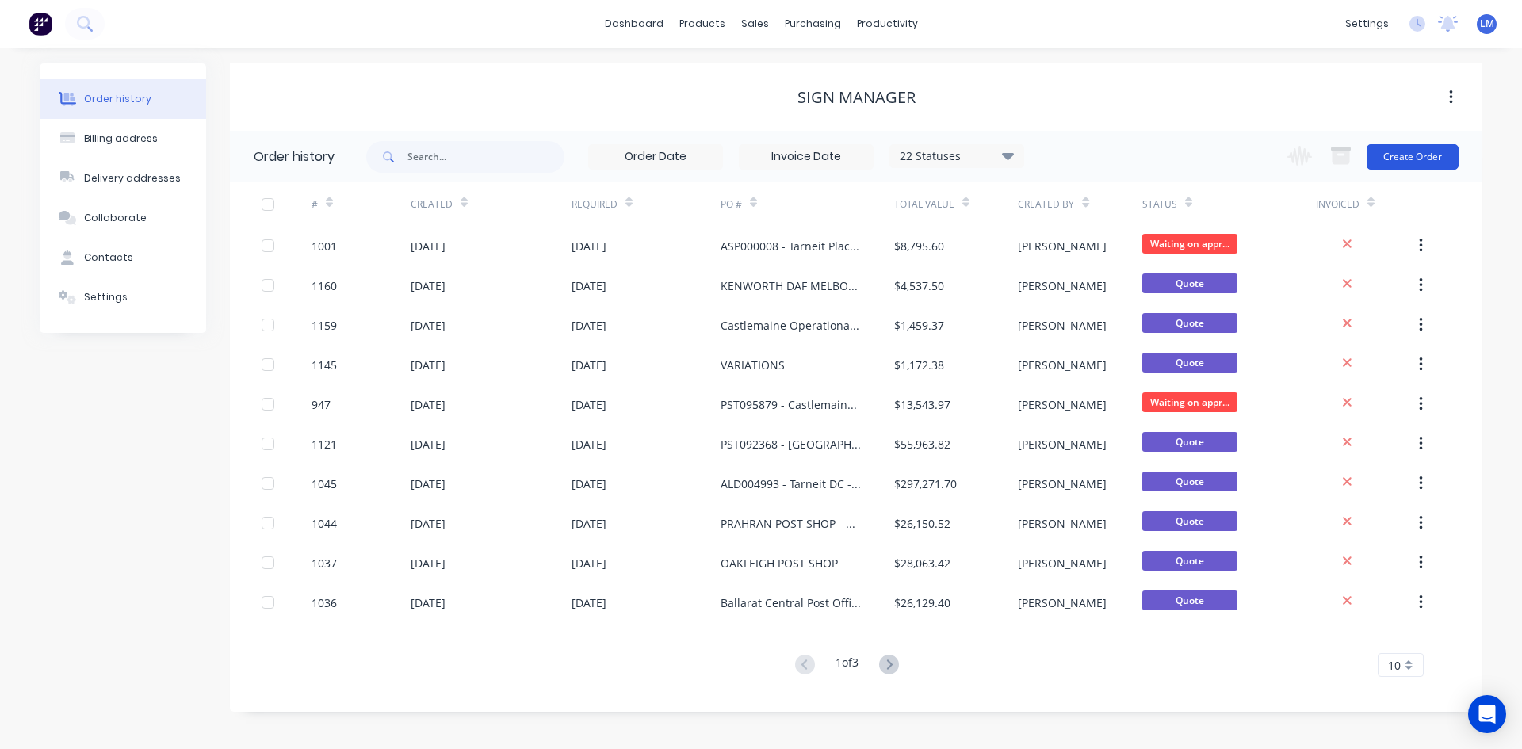
click at [1435, 147] on button "Create Order" at bounding box center [1413, 156] width 92 height 25
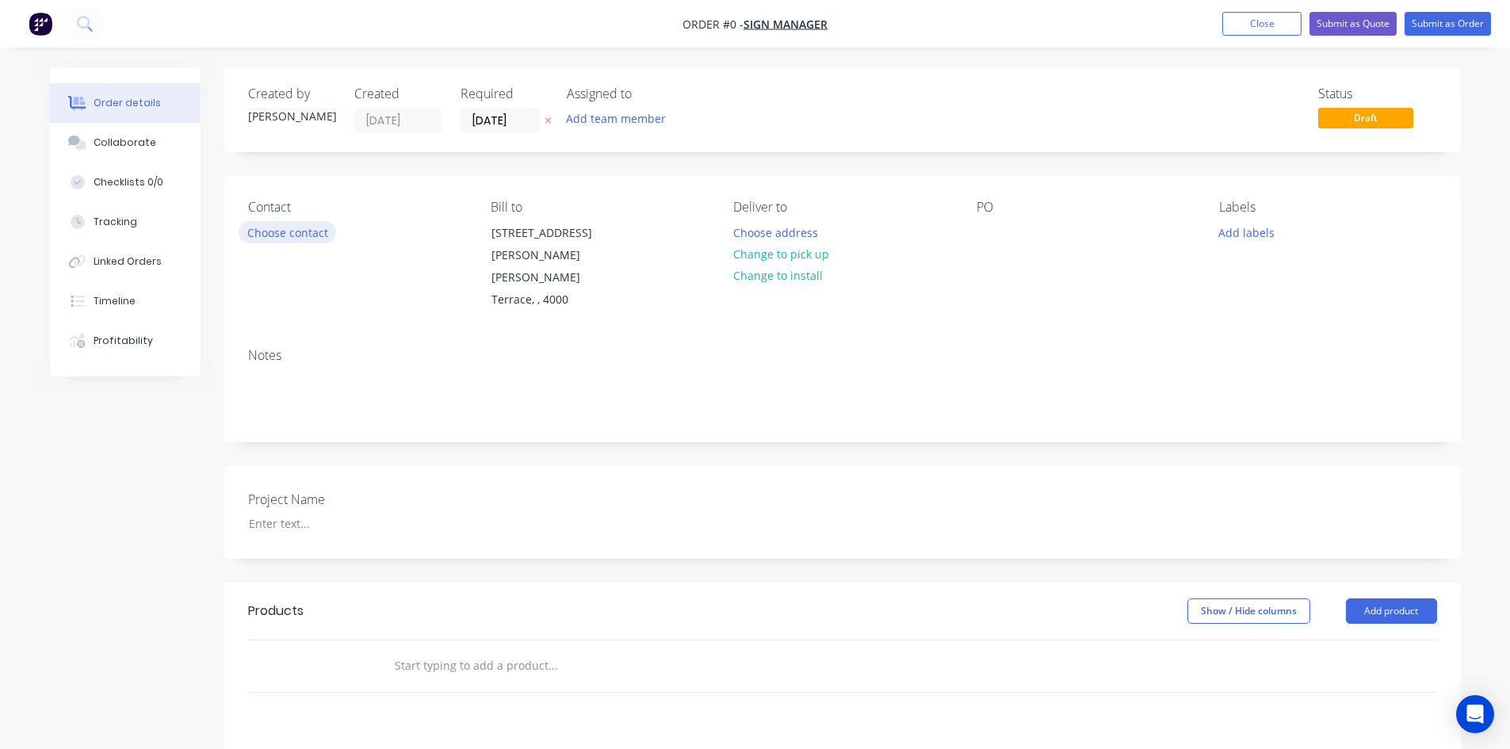
click at [279, 228] on button "Choose contact" at bounding box center [287, 231] width 97 height 21
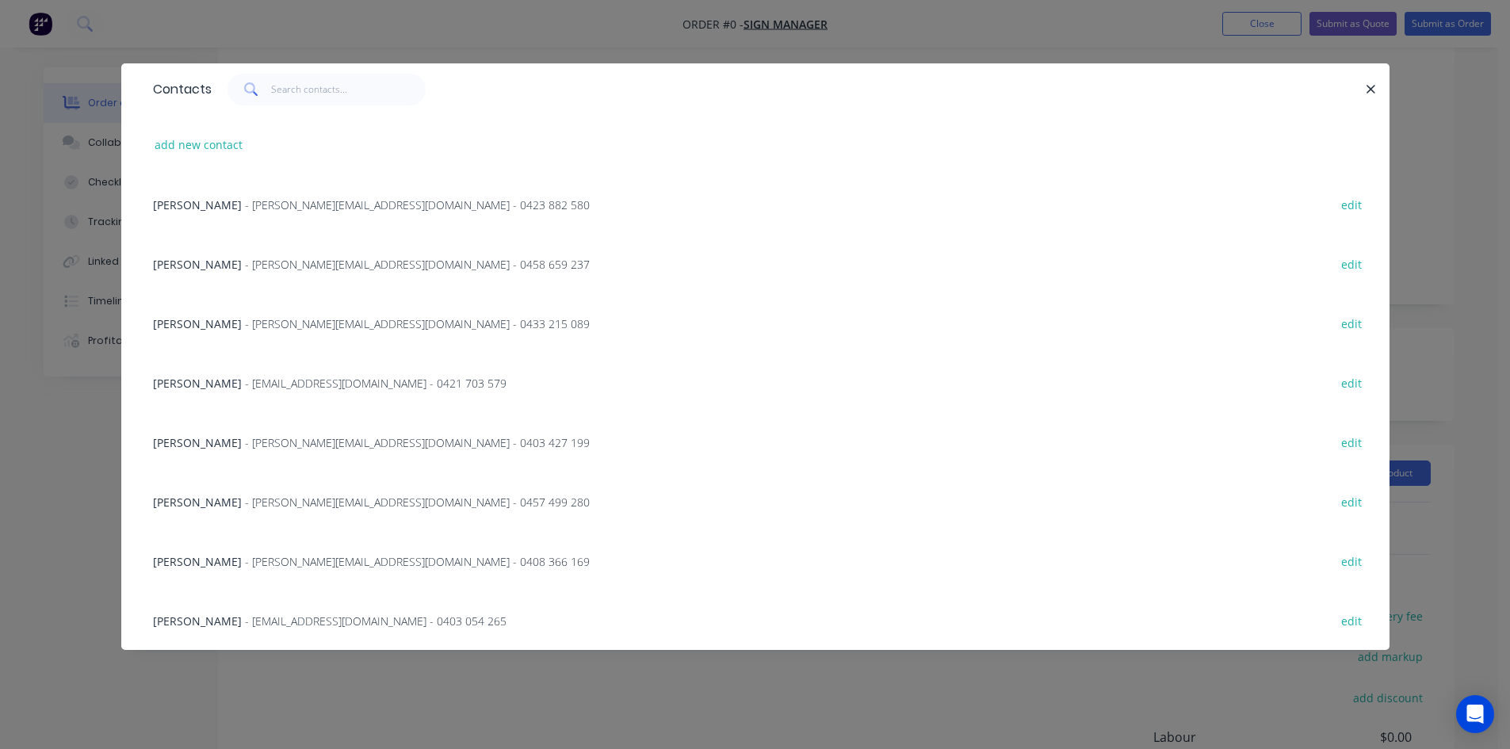
scroll to position [159, 0]
click at [292, 312] on div "Thoren Hadley - [EMAIL_ADDRESS][DOMAIN_NAME] - 0433 215 089 edit" at bounding box center [755, 322] width 1221 height 59
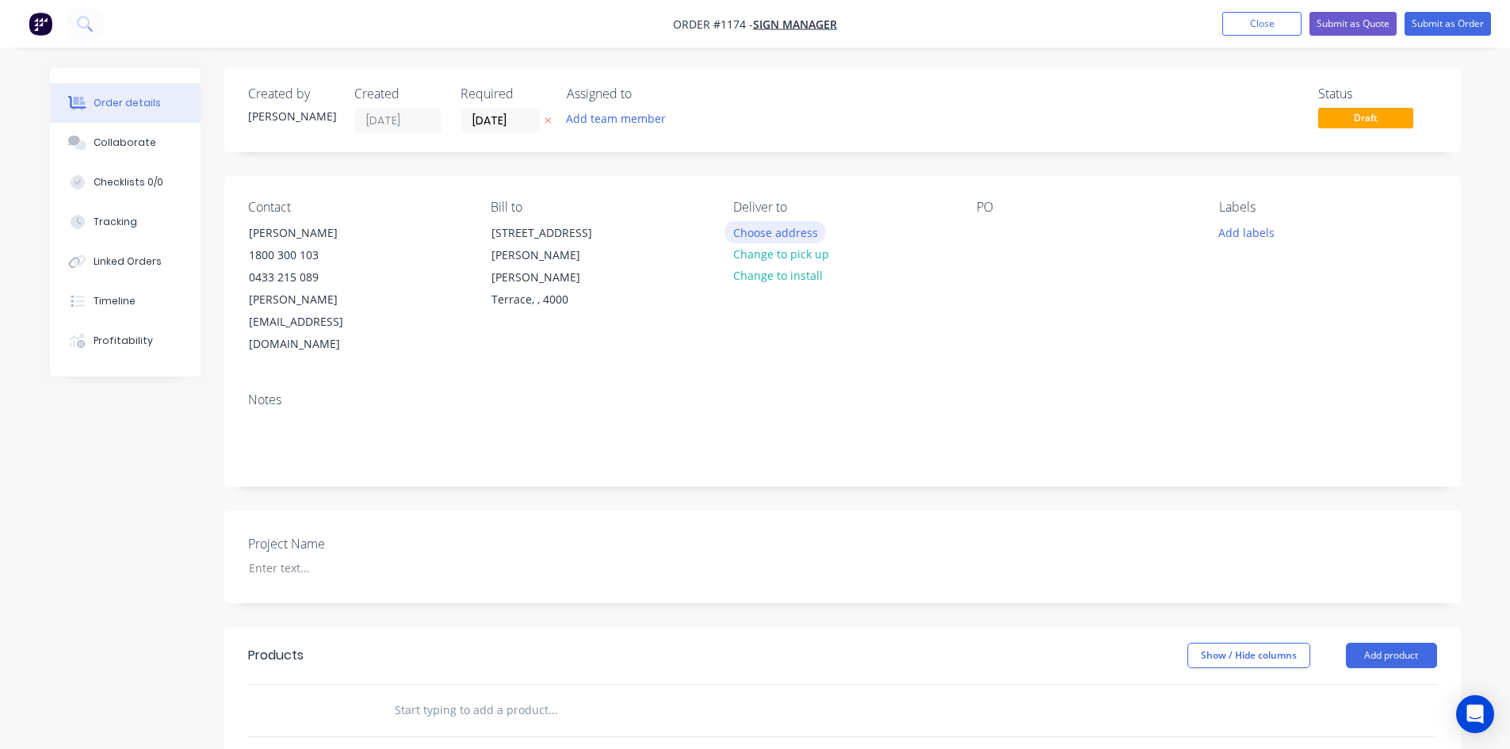
click at [788, 233] on button "Choose address" at bounding box center [774, 231] width 101 height 21
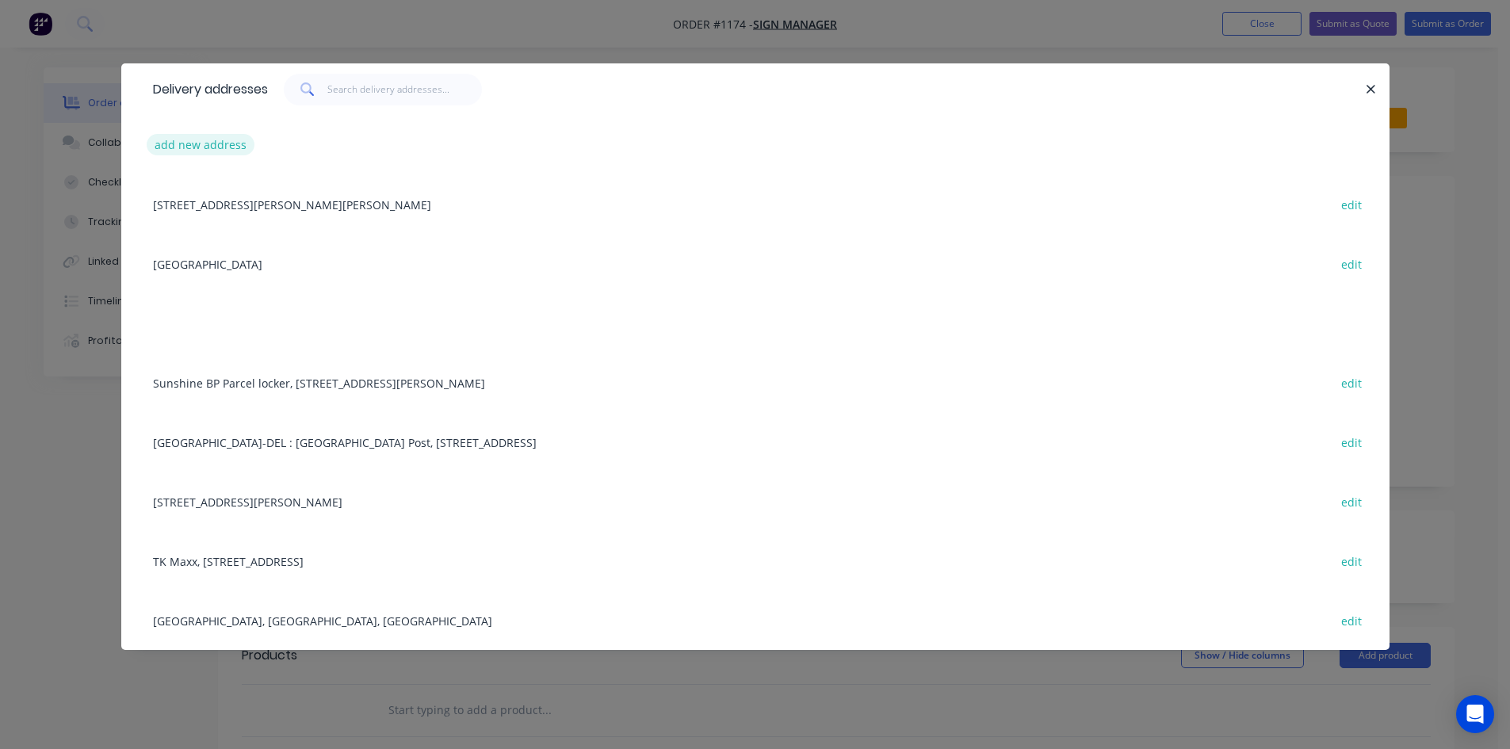
click at [199, 147] on button "add new address" at bounding box center [201, 144] width 109 height 21
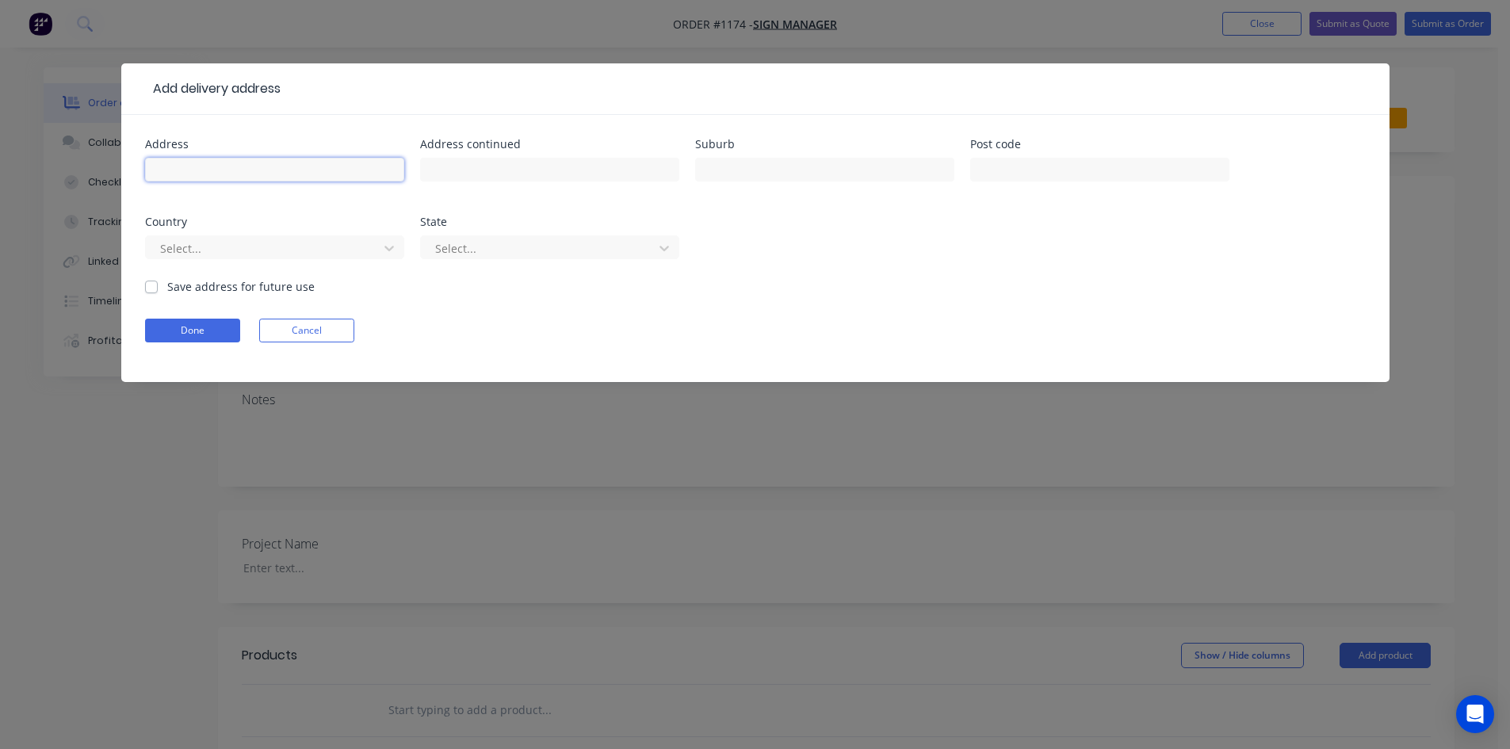
click at [207, 162] on input "text" at bounding box center [274, 170] width 259 height 24
paste input "MNC Industries"
click at [284, 171] on input "MNC Industries" at bounding box center [274, 170] width 259 height 24
paste input "Attn Lu 8905 4242"
type input "MNC Industries - Attn Lu 8905 4242"
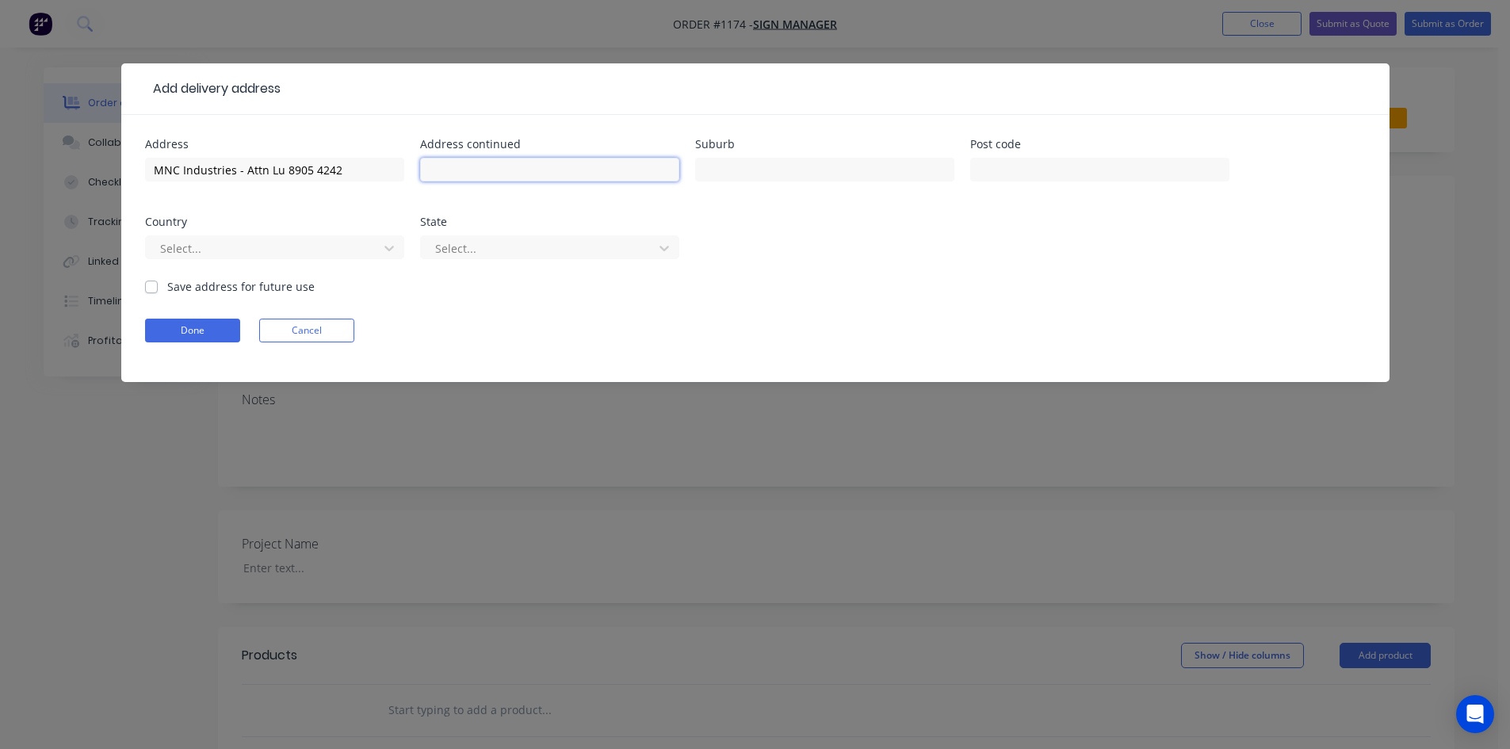
click at [540, 169] on input "text" at bounding box center [549, 170] width 259 height 24
paste input "[STREET_ADDRESS]"
type input "[STREET_ADDRESS]"
click at [794, 159] on input "text" at bounding box center [824, 170] width 259 height 24
type input "DANDENONG"
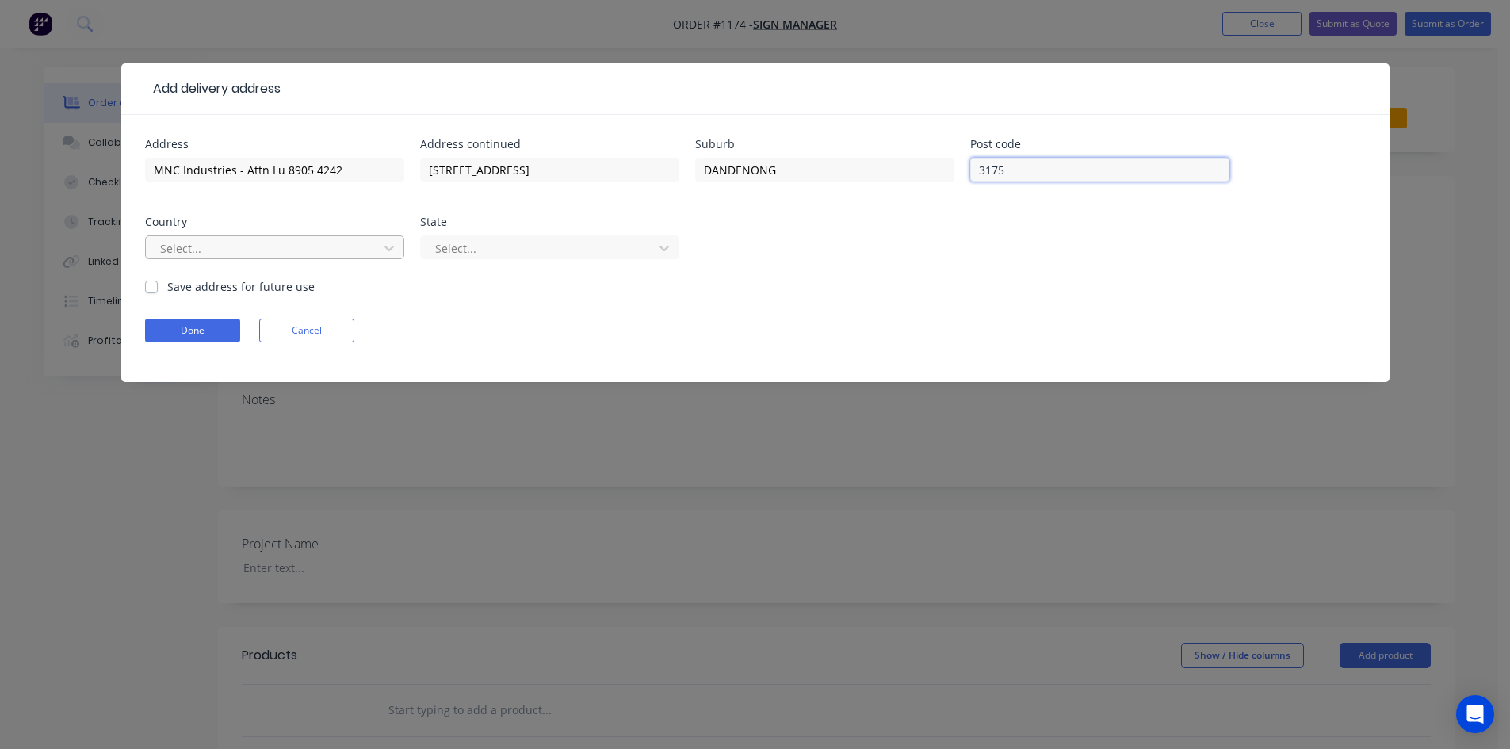
type input "3175"
click at [254, 247] on div at bounding box center [265, 249] width 212 height 20
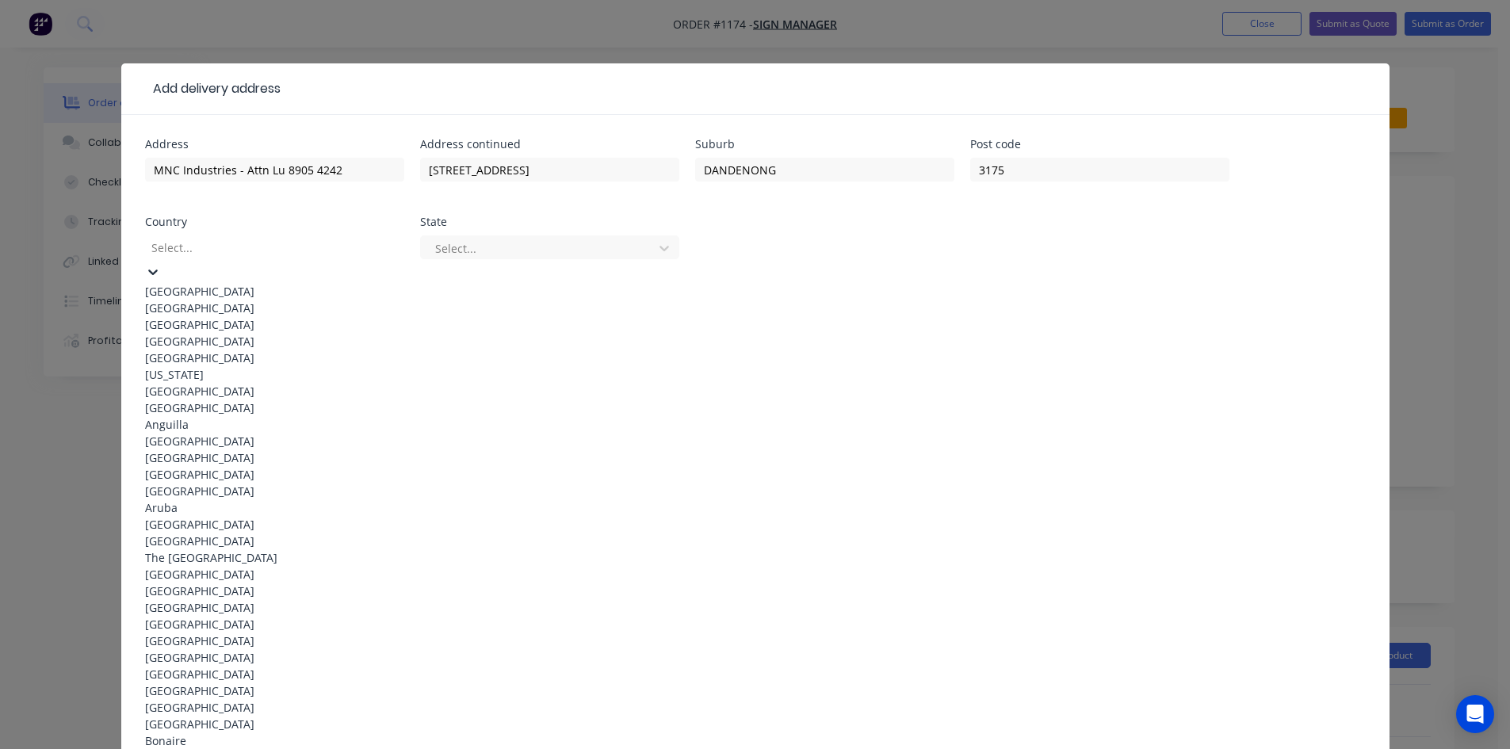
click at [246, 289] on div "[GEOGRAPHIC_DATA]" at bounding box center [274, 291] width 259 height 17
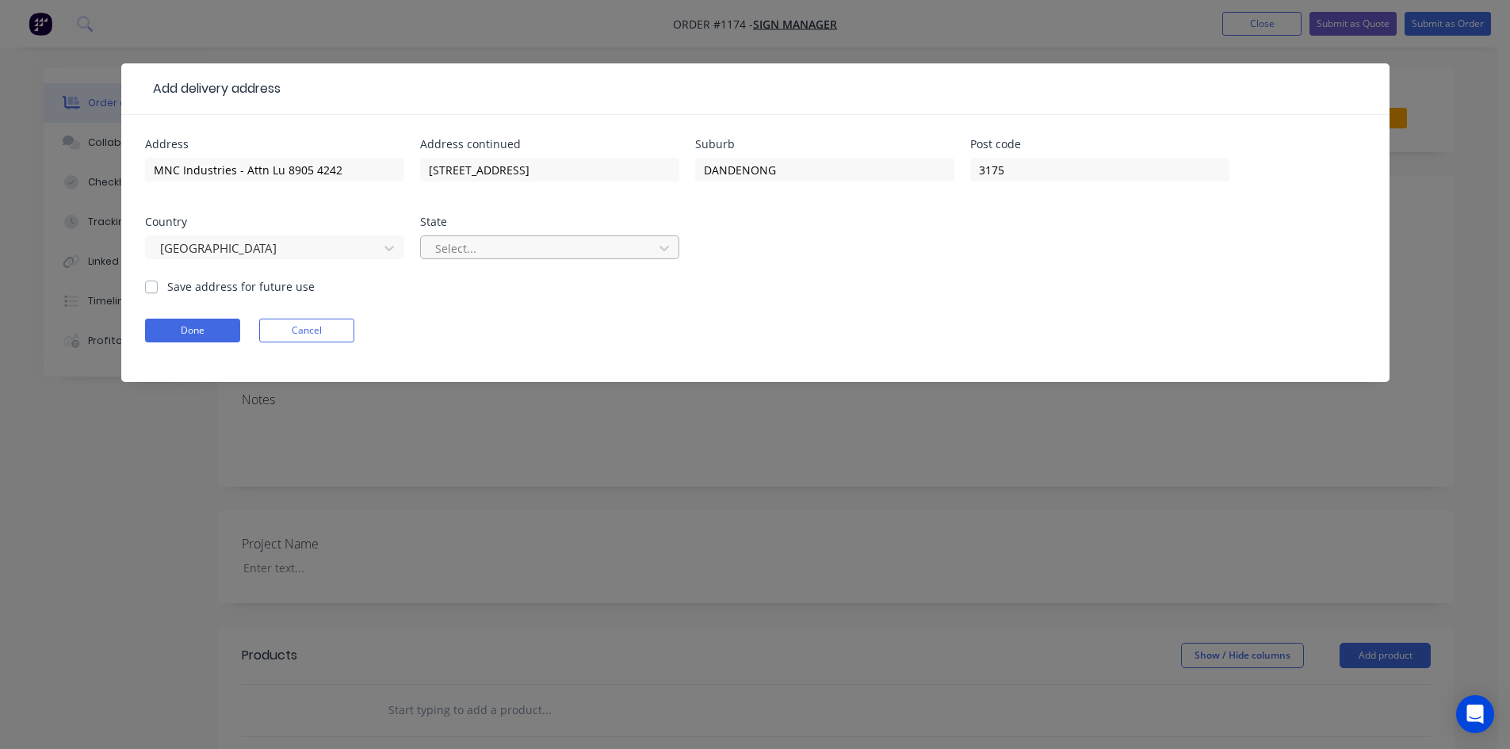
click at [529, 246] on div at bounding box center [540, 249] width 212 height 20
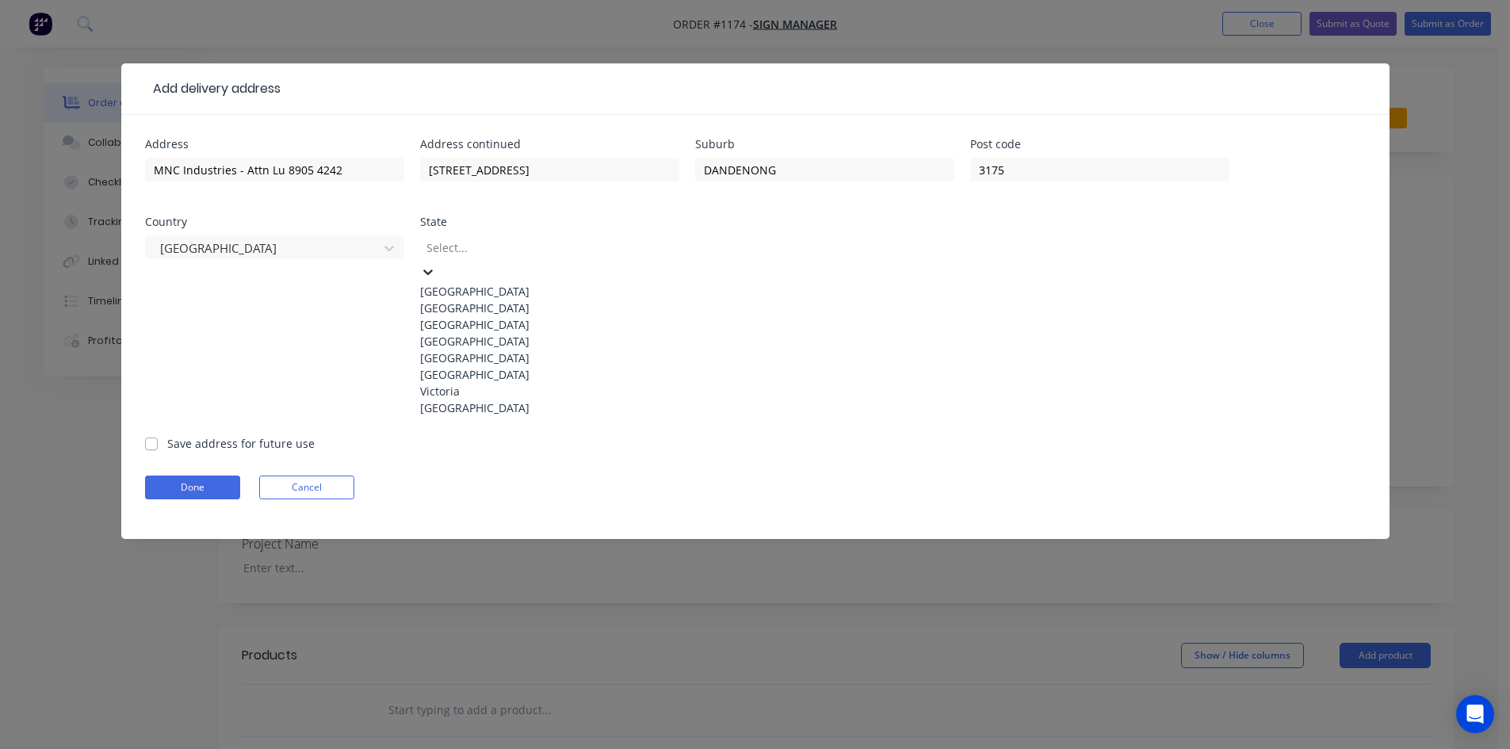
click at [492, 399] on div "Victoria" at bounding box center [549, 391] width 259 height 17
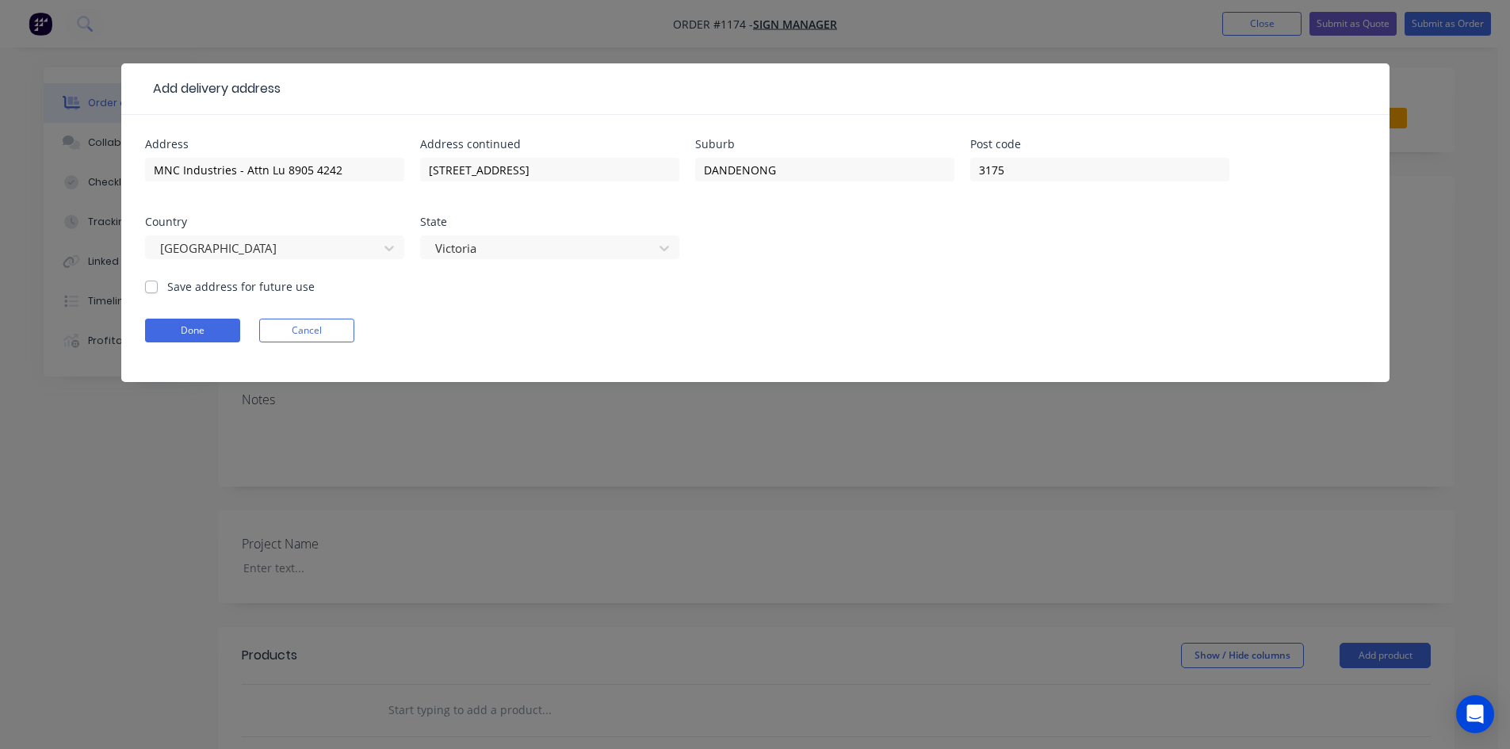
click at [167, 289] on label "Save address for future use" at bounding box center [240, 286] width 147 height 17
click at [153, 289] on input "Save address for future use" at bounding box center [151, 285] width 13 height 15
checkbox input "true"
click at [180, 323] on button "Done" at bounding box center [192, 331] width 95 height 24
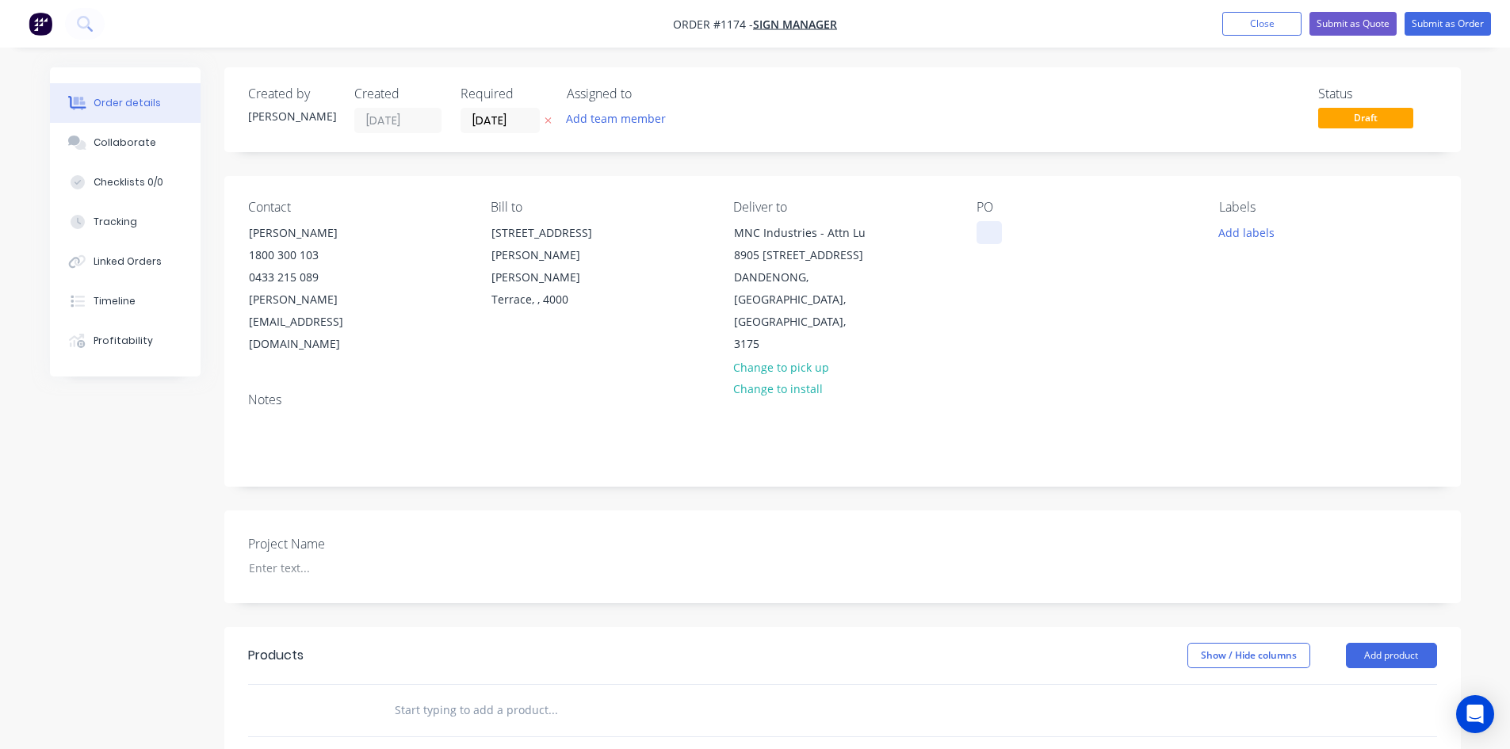
click at [997, 235] on div at bounding box center [989, 232] width 25 height 23
paste div
click at [309, 556] on div at bounding box center [335, 567] width 198 height 23
paste div
click at [474, 694] on input "text" at bounding box center [552, 710] width 317 height 32
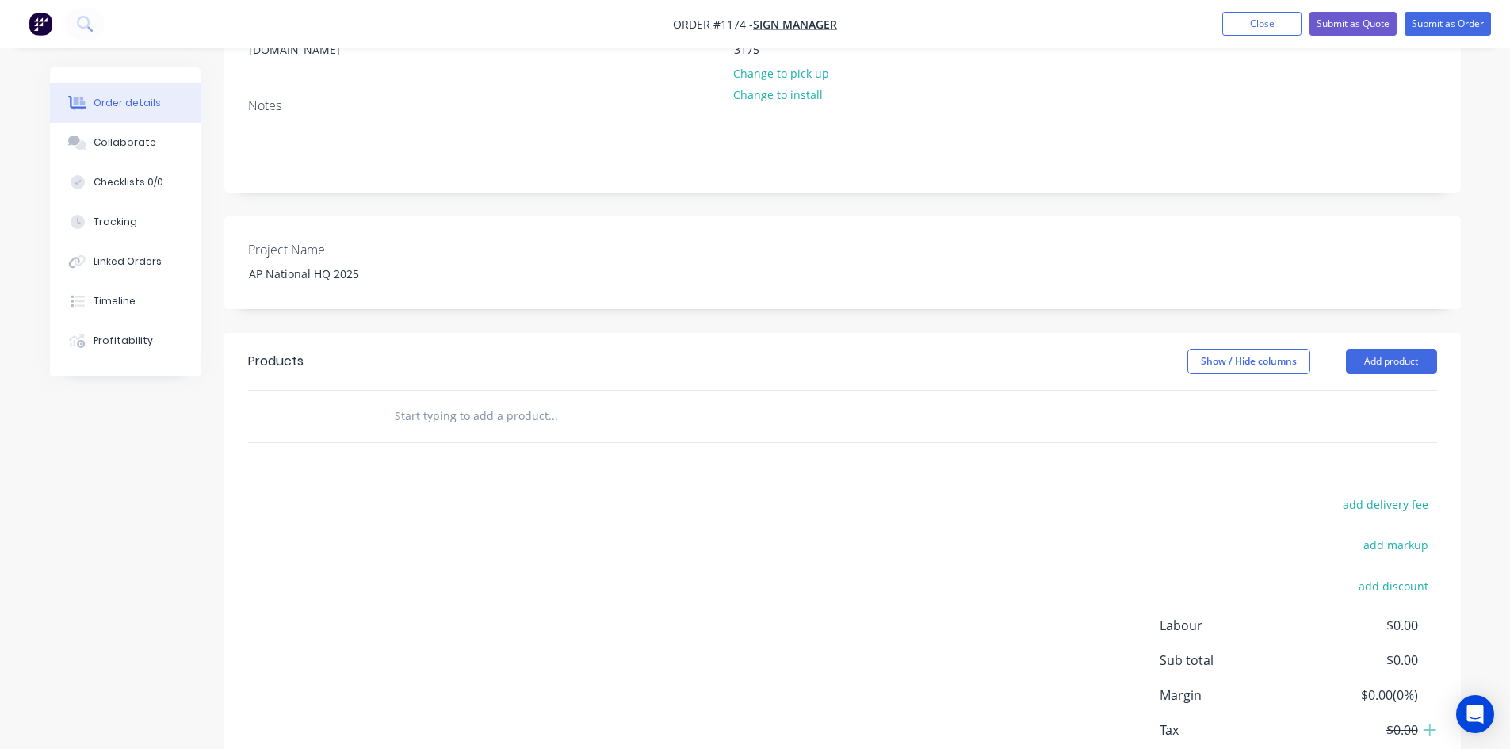
scroll to position [317, 0]
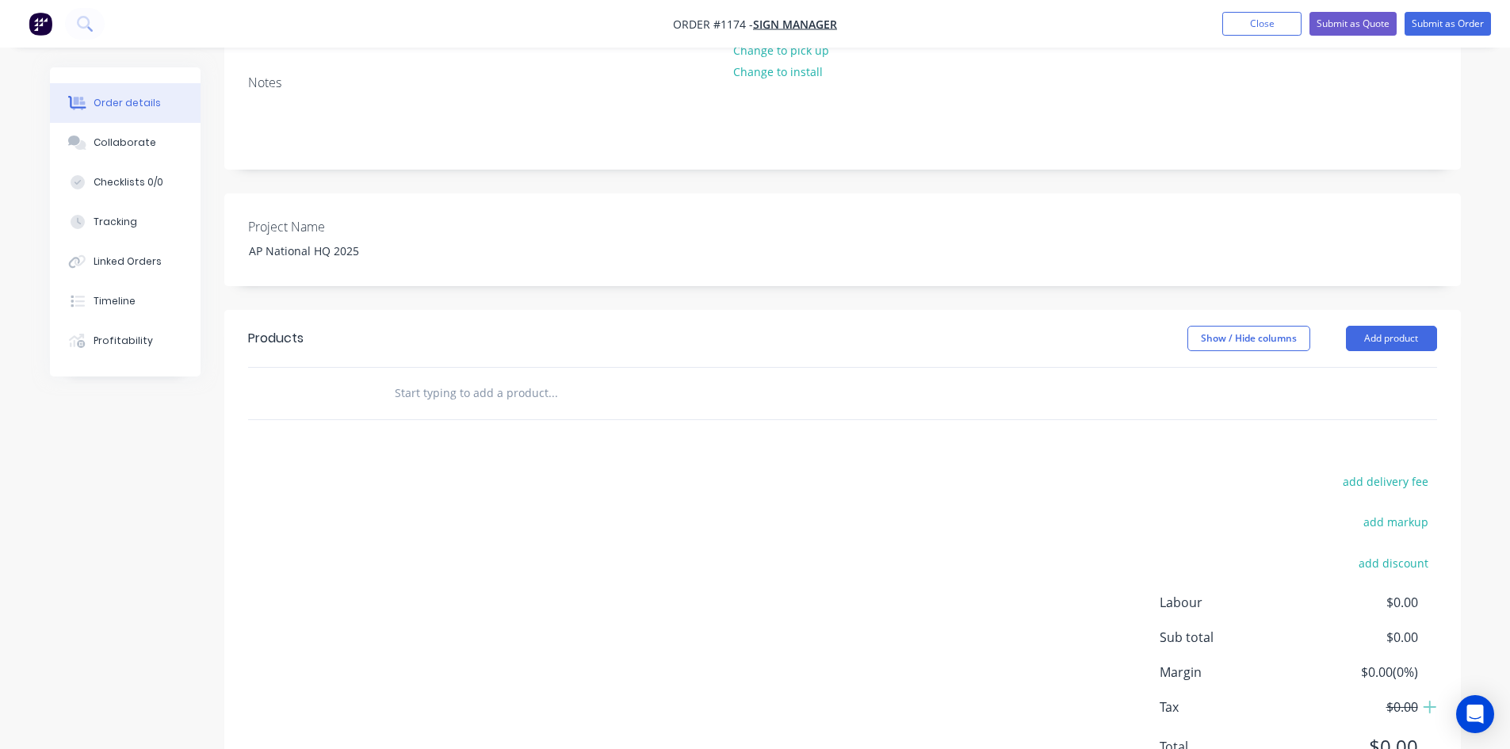
click at [461, 377] on input "text" at bounding box center [552, 393] width 317 height 32
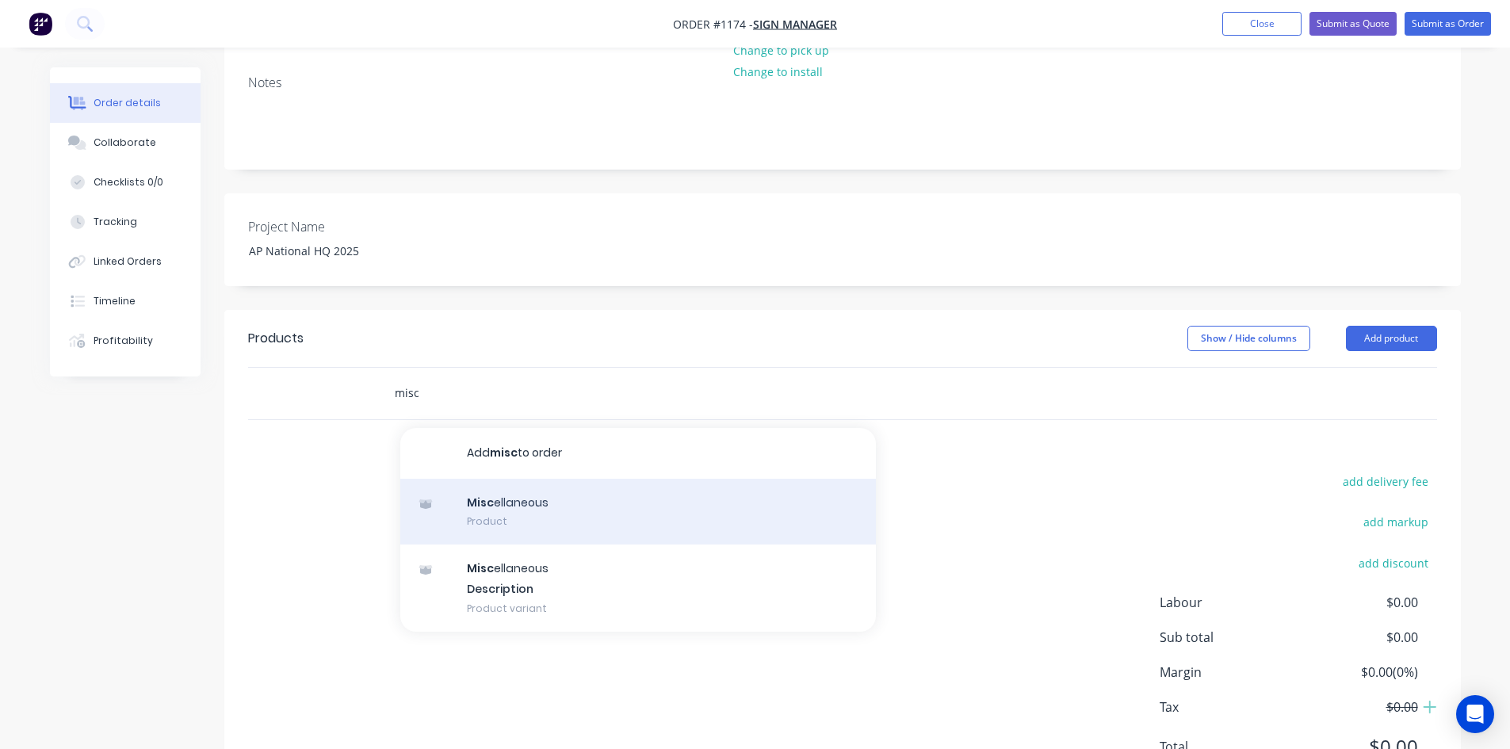
type input "misc"
click at [536, 483] on div "Misc ellaneous Product" at bounding box center [638, 512] width 476 height 67
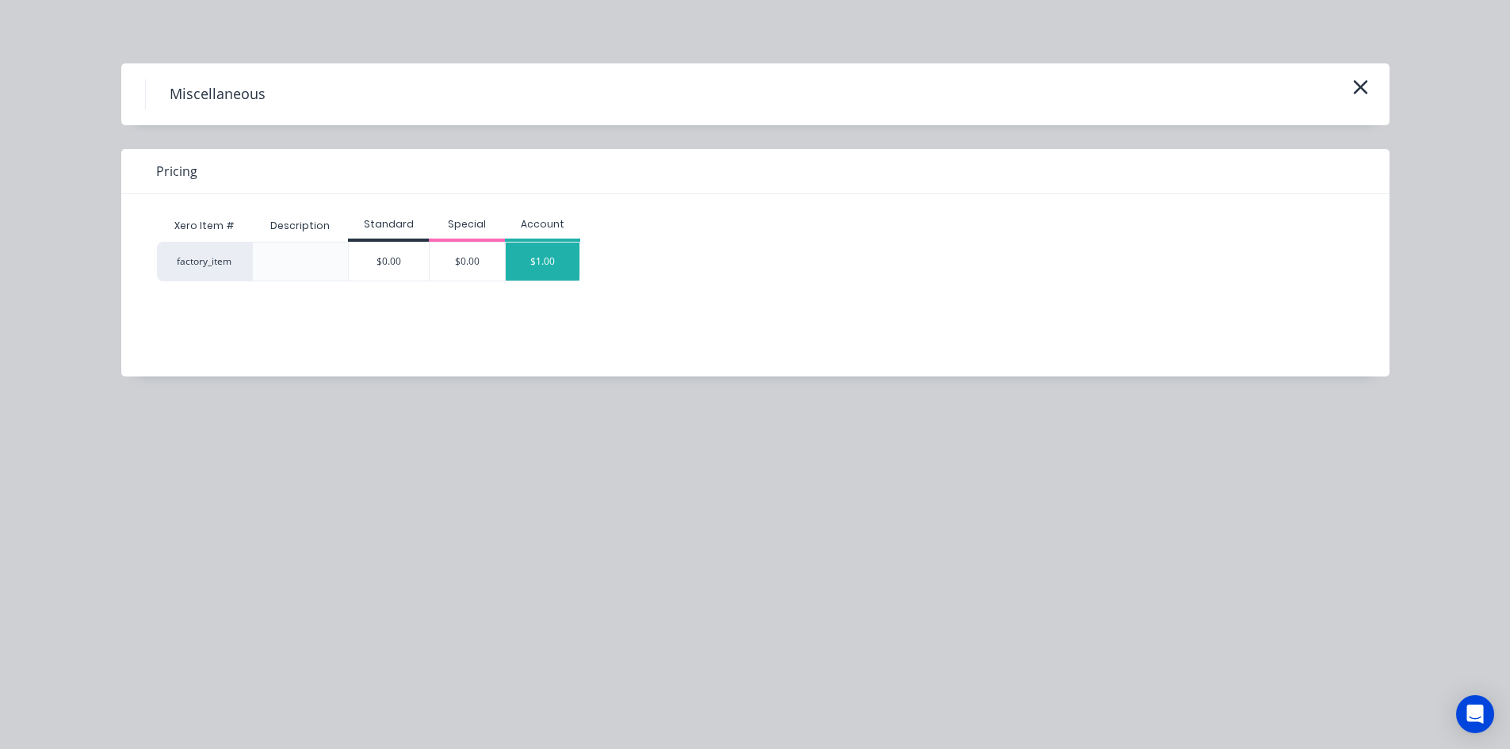
click at [545, 270] on div "$1.00" at bounding box center [543, 262] width 75 height 38
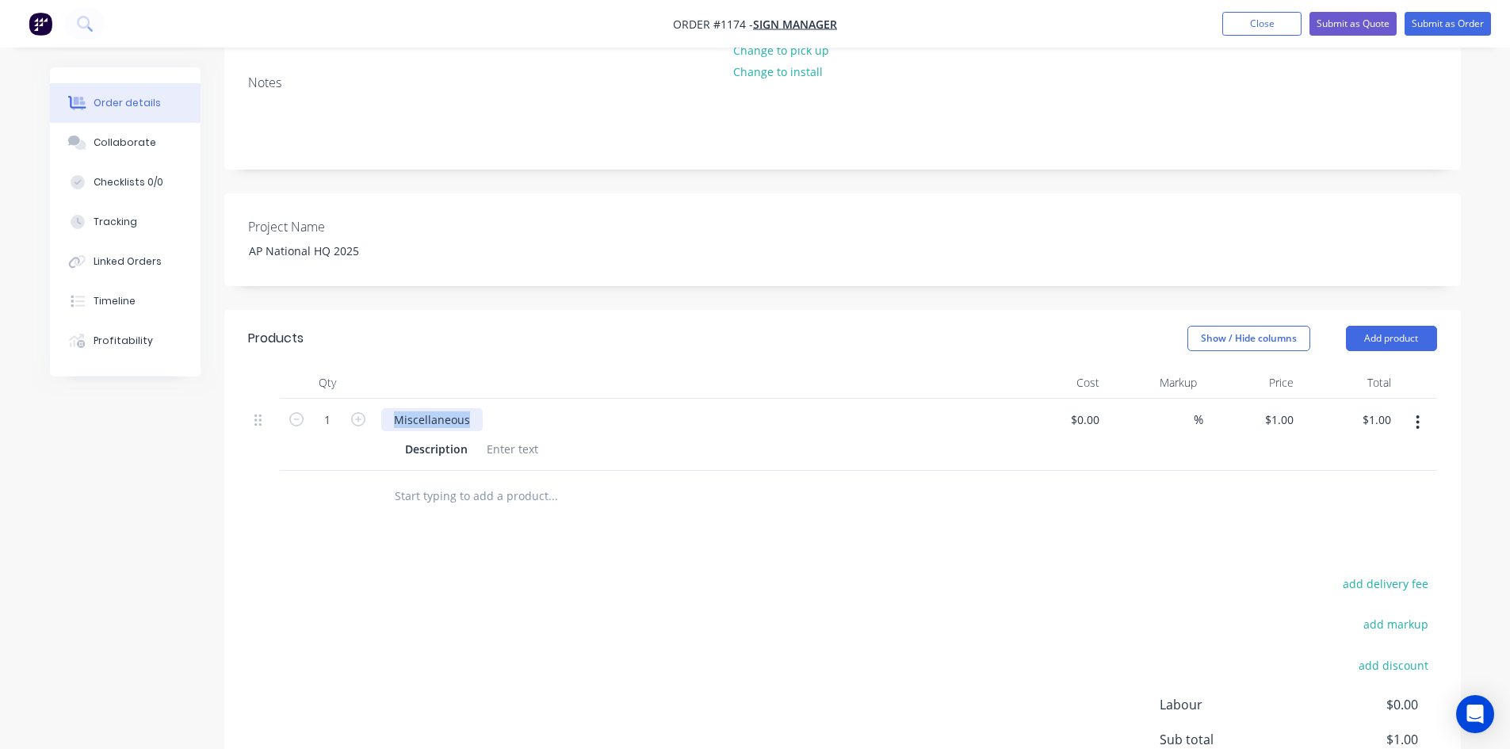
drag, startPoint x: 472, startPoint y: 396, endPoint x: 368, endPoint y: 396, distance: 104.6
click at [368, 399] on div "1 Miscellaneous Description $0.00 $0.00 % $1.00 $1.00 $1.00 $1.00" at bounding box center [842, 435] width 1189 height 72
paste div
click at [537, 633] on div "add delivery fee add markup add discount Labour $0.00 Sub total $1.00 Margin $0…" at bounding box center [842, 726] width 1189 height 306
click at [514, 438] on div at bounding box center [512, 449] width 64 height 23
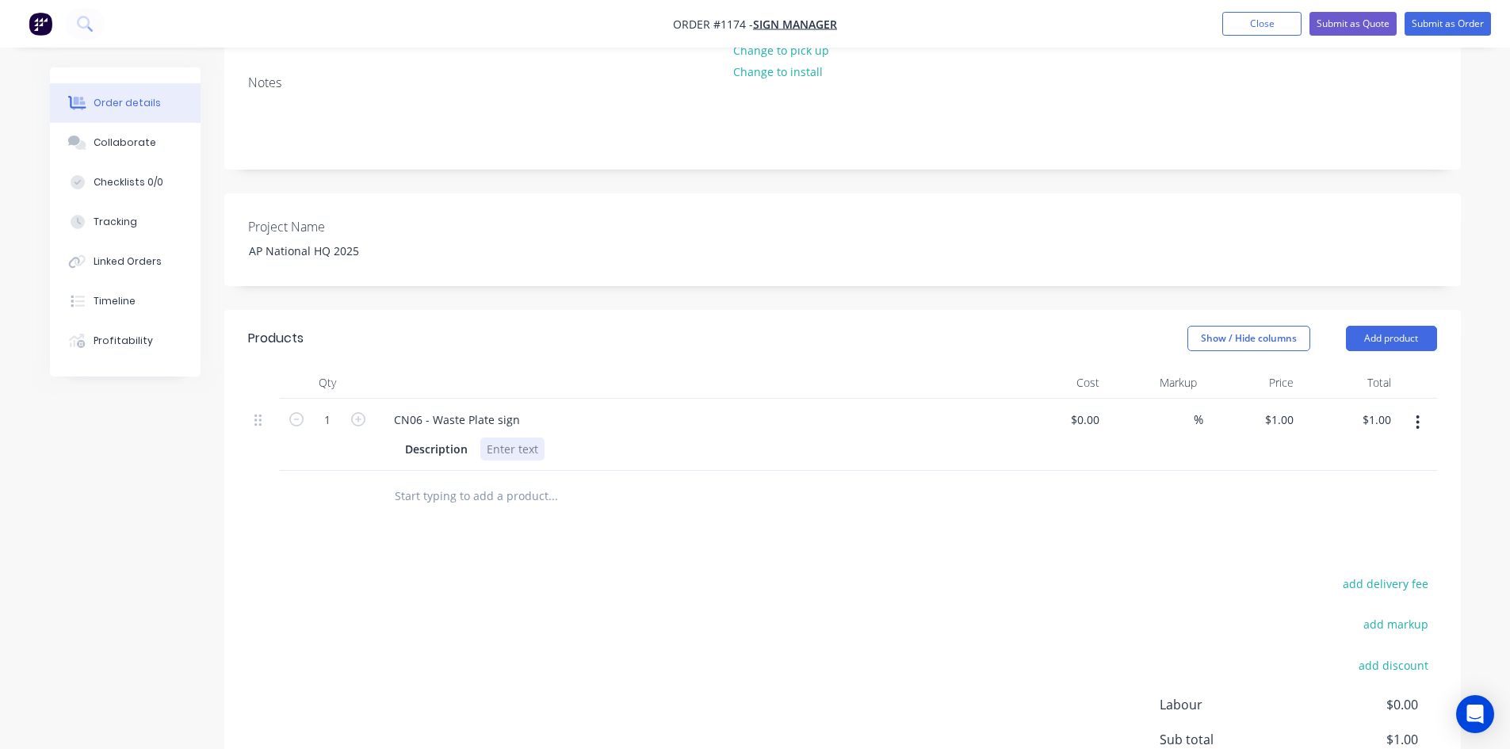
paste div
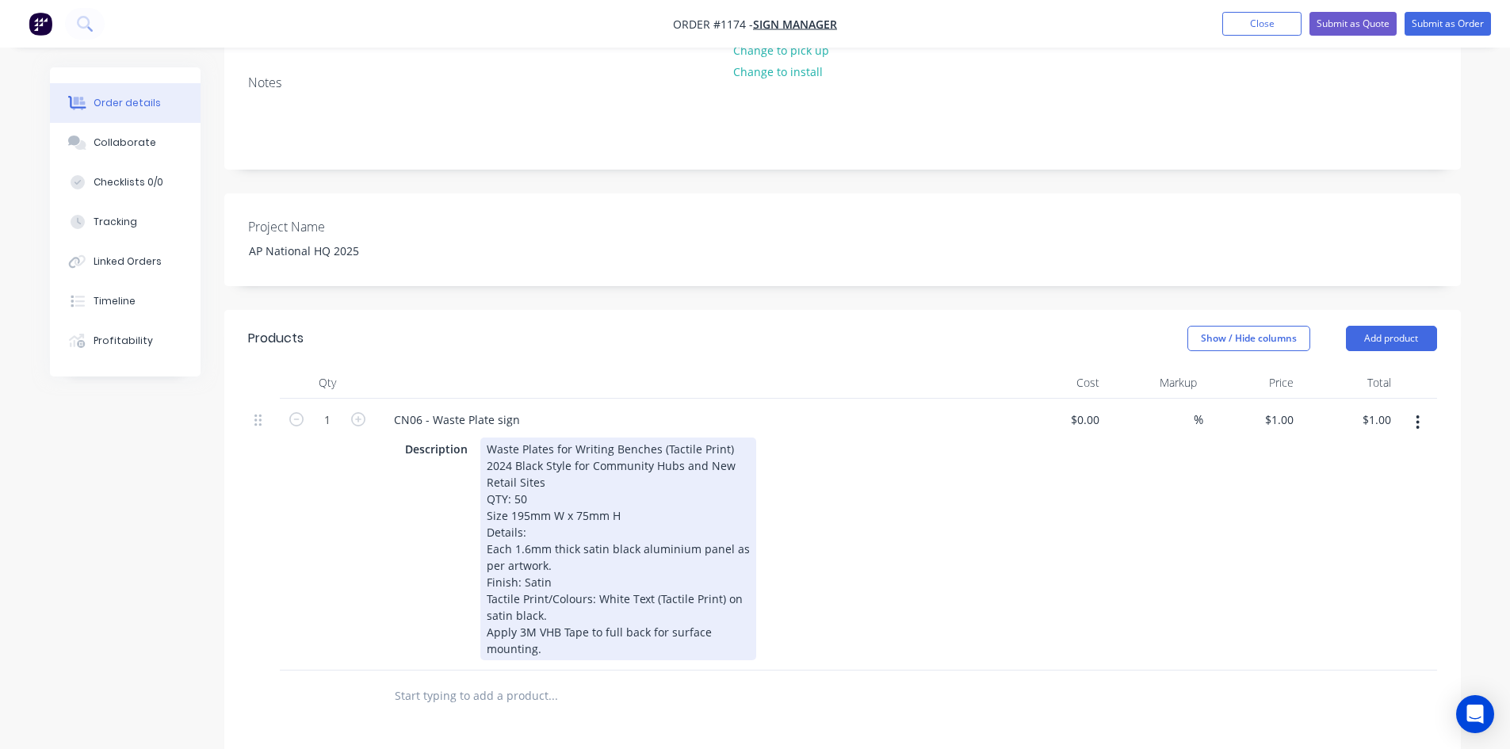
click at [890, 619] on div "Products Show / Hide columns Add product Qty Cost Markup Price Total 1 CN06 - W…" at bounding box center [842, 706] width 1237 height 793
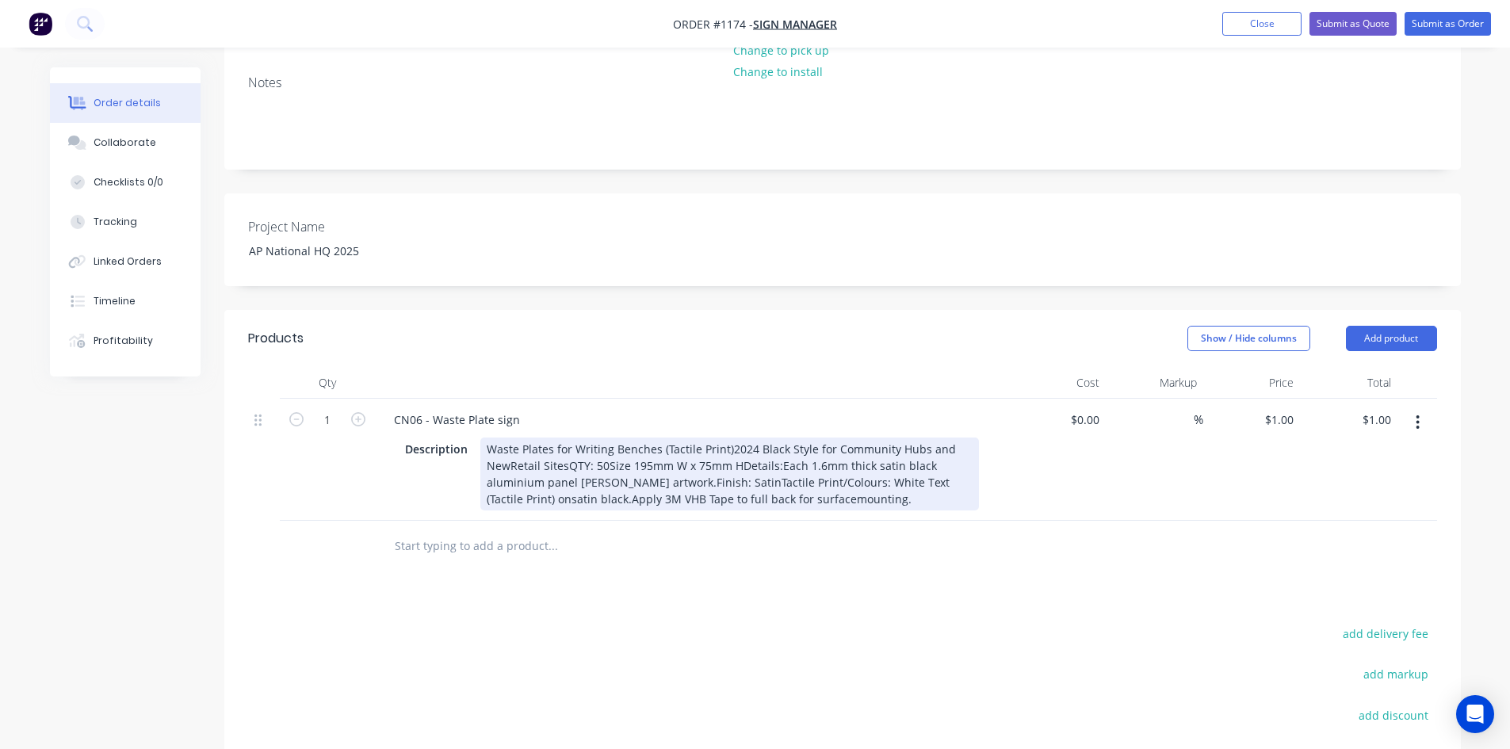
click at [724, 438] on div "Waste Plates for Writing Benches (Tactile Print)2024 Black Style for Community …" at bounding box center [729, 474] width 499 height 73
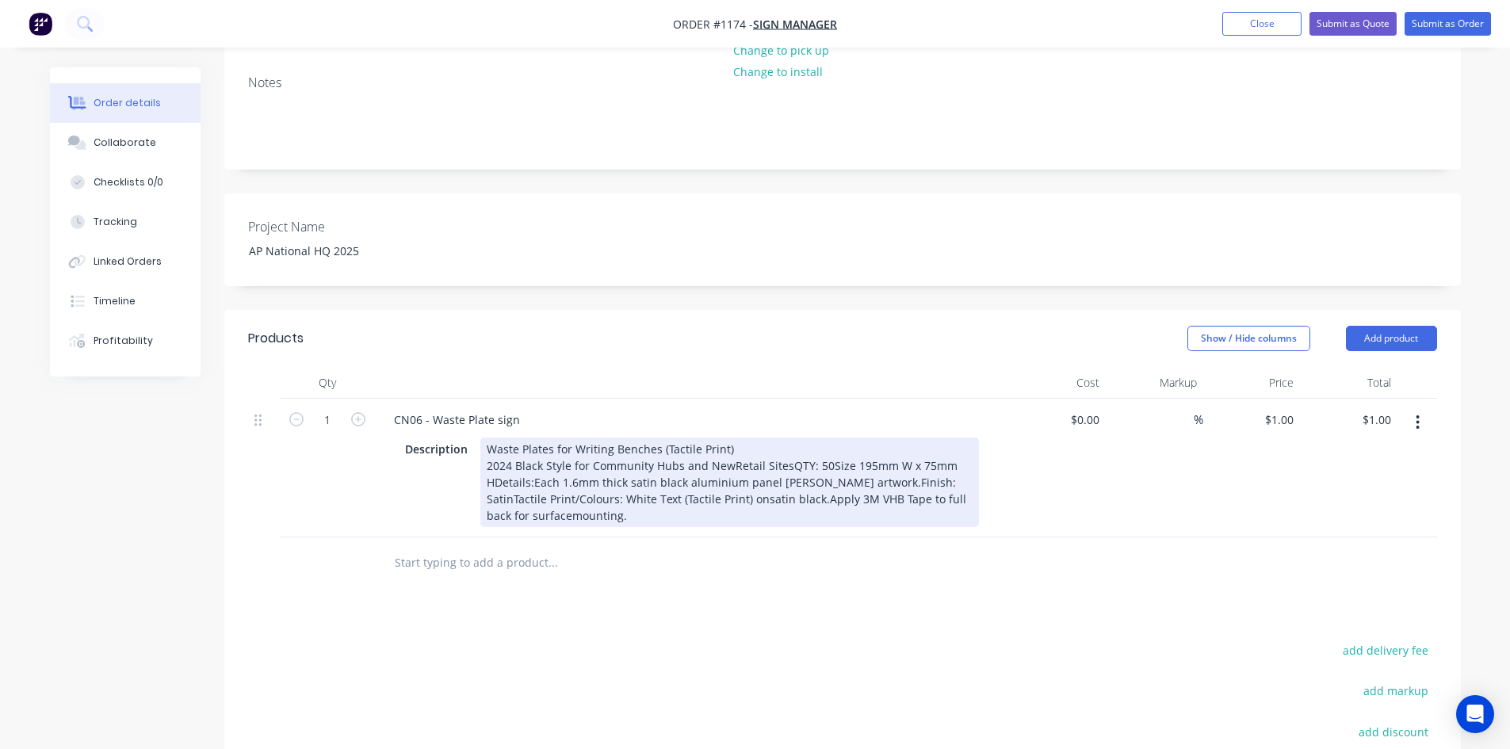
click at [727, 439] on div "Waste Plates for Writing Benches (Tactile Print) 2024 Black Style for Community…" at bounding box center [729, 483] width 499 height 90
click at [540, 460] on div "Waste Plates for Writing Benches (Tactile Print) 2024 Black Style for Community…" at bounding box center [729, 483] width 499 height 90
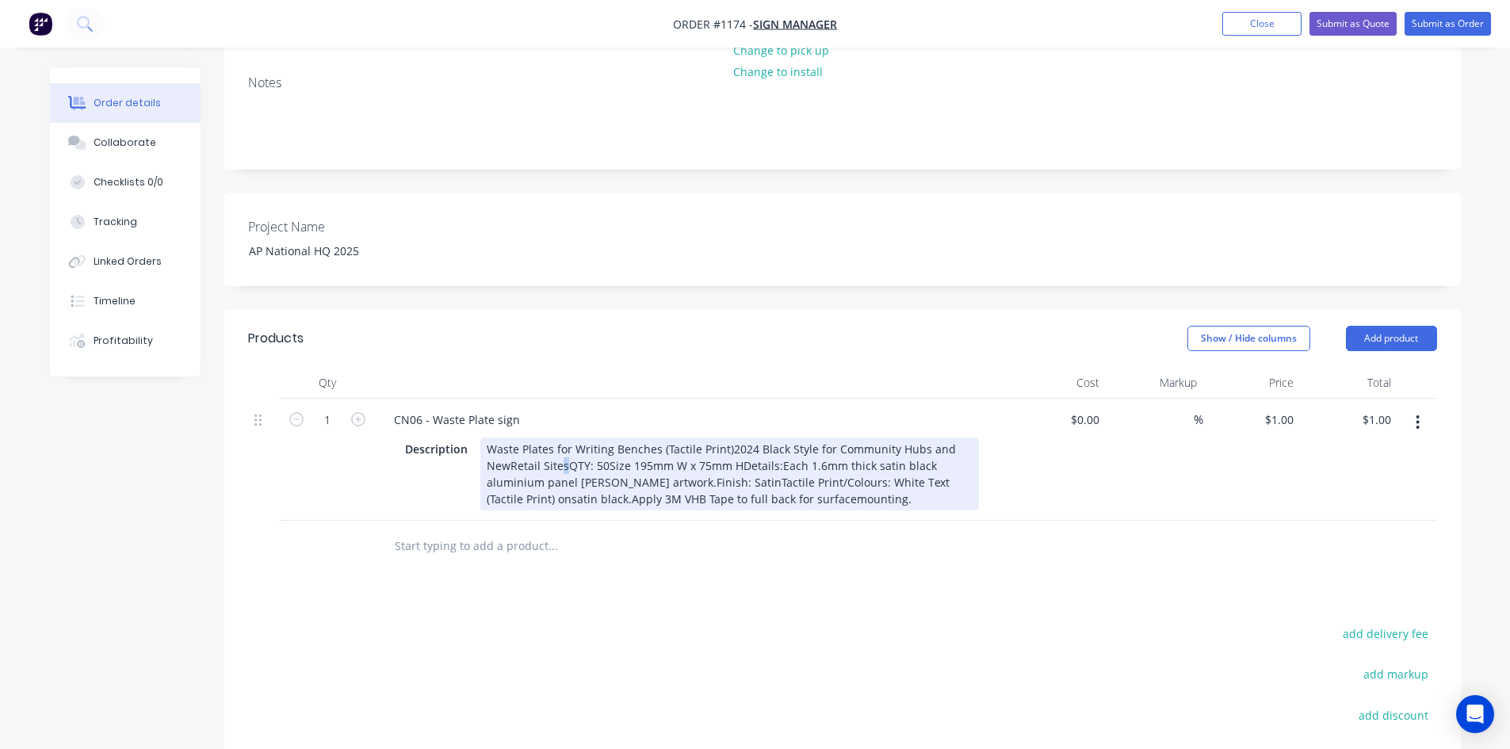
click at [561, 442] on div "Waste Plates for Writing Benches (Tactile Print)2024 Black Style for Community …" at bounding box center [729, 474] width 499 height 73
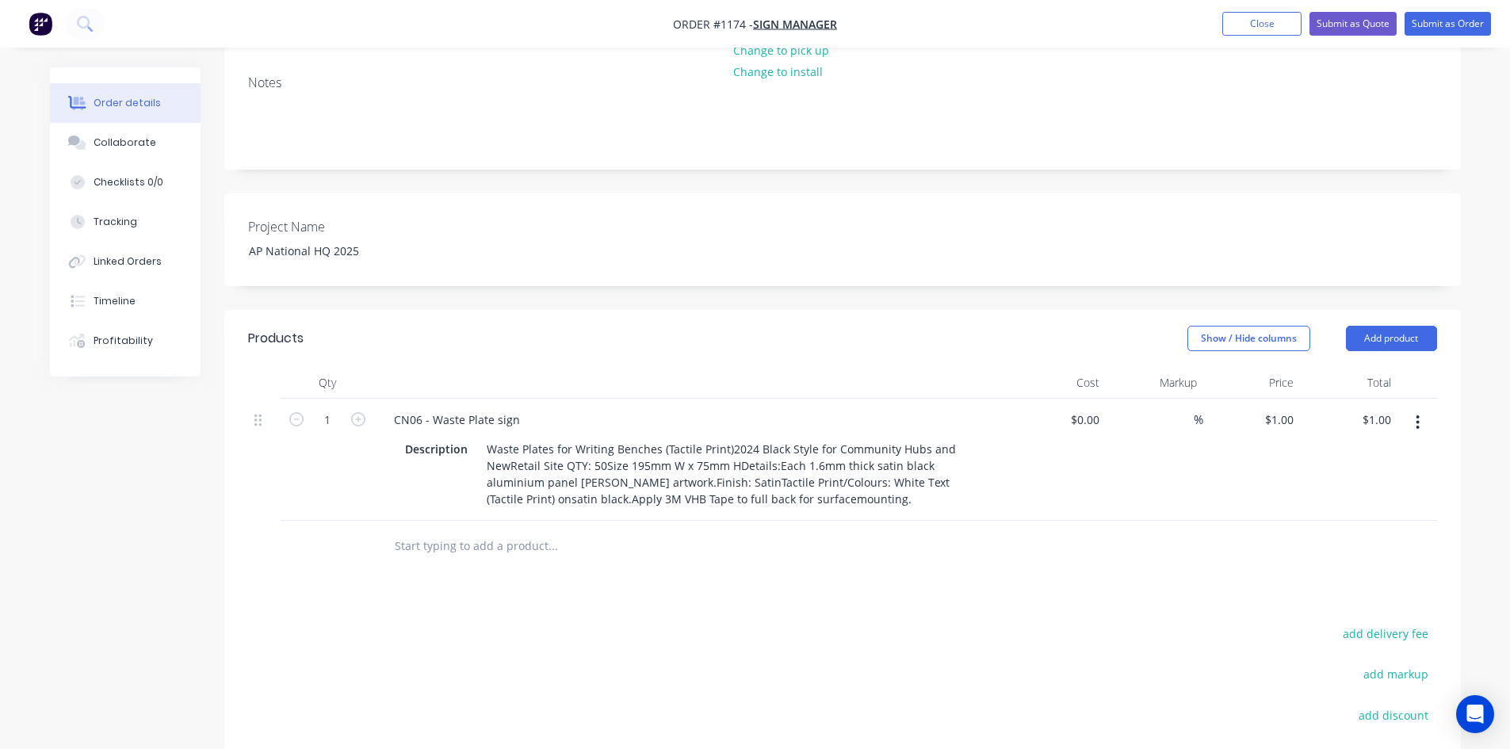
click at [653, 568] on div "Products Show / Hide columns Add product Qty Cost Markup Price Total 1 CN06 - W…" at bounding box center [842, 631] width 1237 height 643
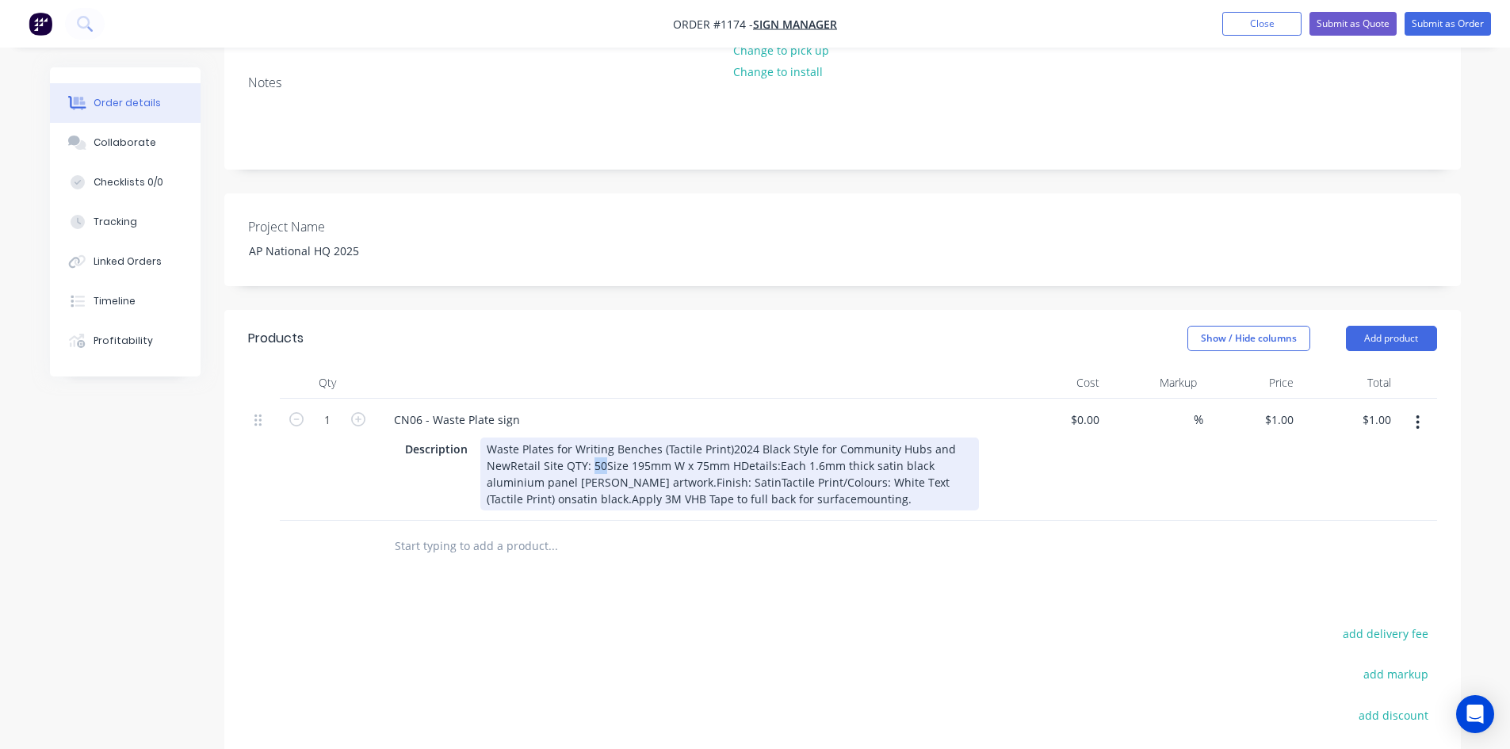
drag, startPoint x: 589, startPoint y: 444, endPoint x: 600, endPoint y: 445, distance: 11.1
click at [600, 445] on div "Waste Plates for Writing Benches (Tactile Print)2024 Black Style for Community …" at bounding box center [729, 474] width 499 height 73
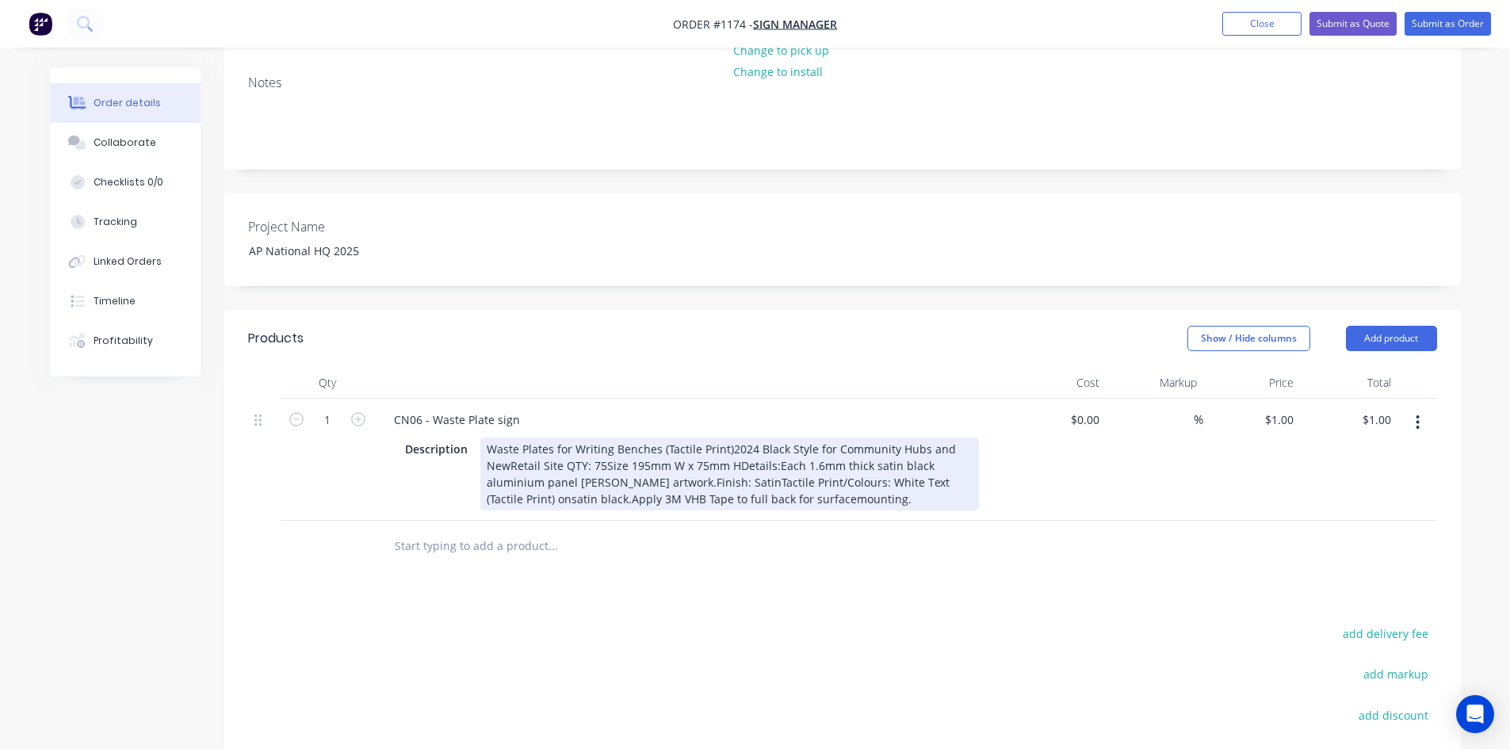
click at [602, 444] on div "Waste Plates for Writing Benches (Tactile Print)2024 Black Style for Community …" at bounding box center [729, 474] width 499 height 73
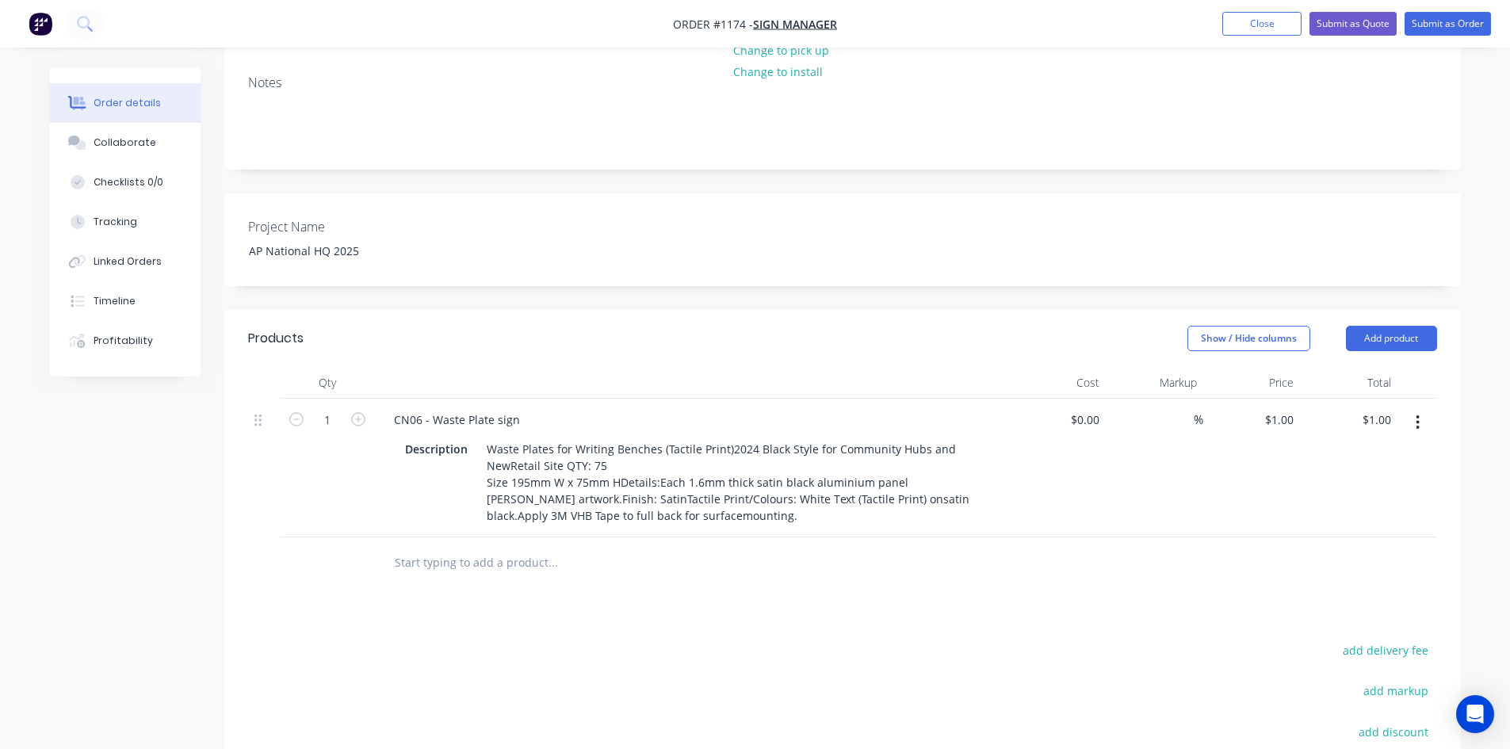
click at [634, 584] on div "Products Show / Hide columns Add product Qty Cost Markup Price Total 1 CN06 - W…" at bounding box center [842, 639] width 1237 height 659
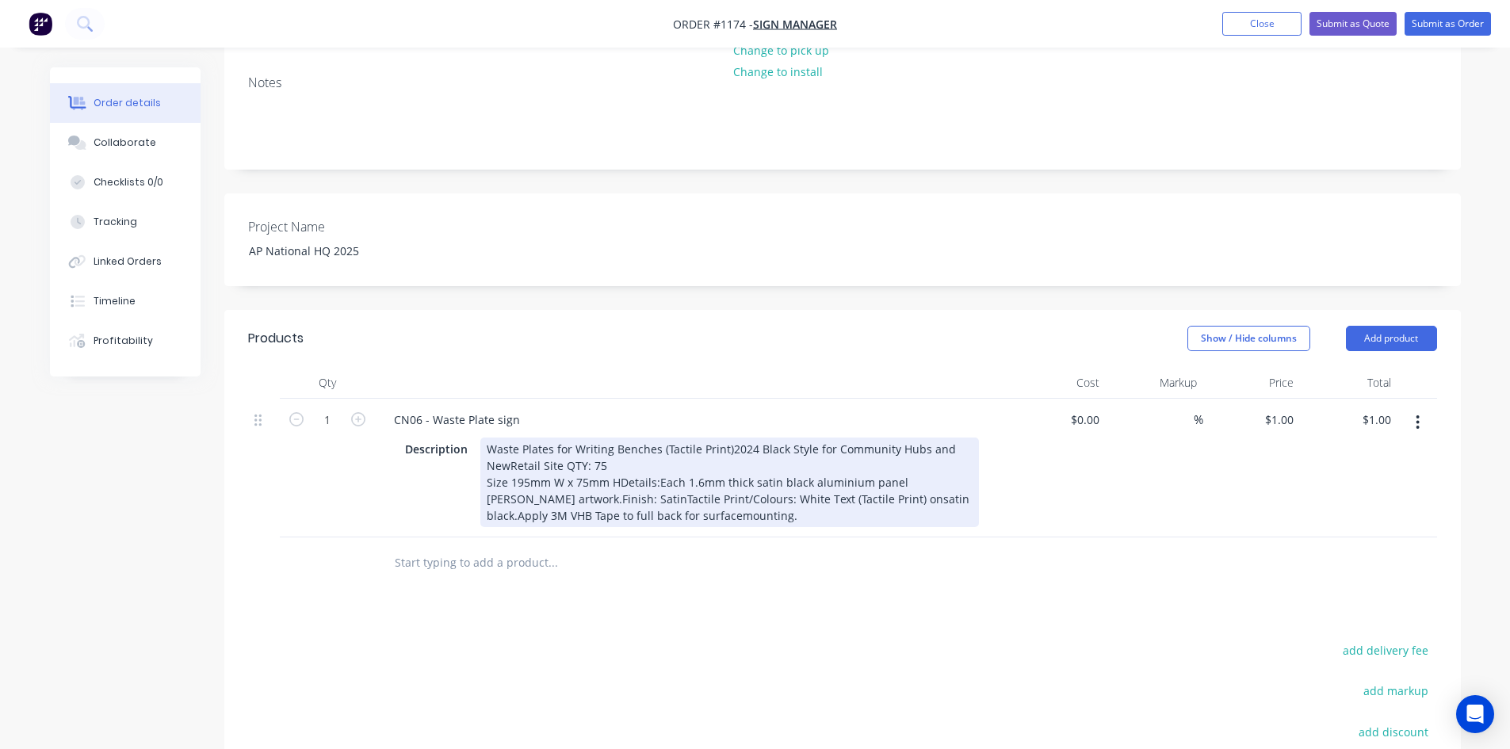
click at [616, 461] on div "Waste Plates for Writing Benches (Tactile Print)2024 Black Style for Community …" at bounding box center [729, 483] width 499 height 90
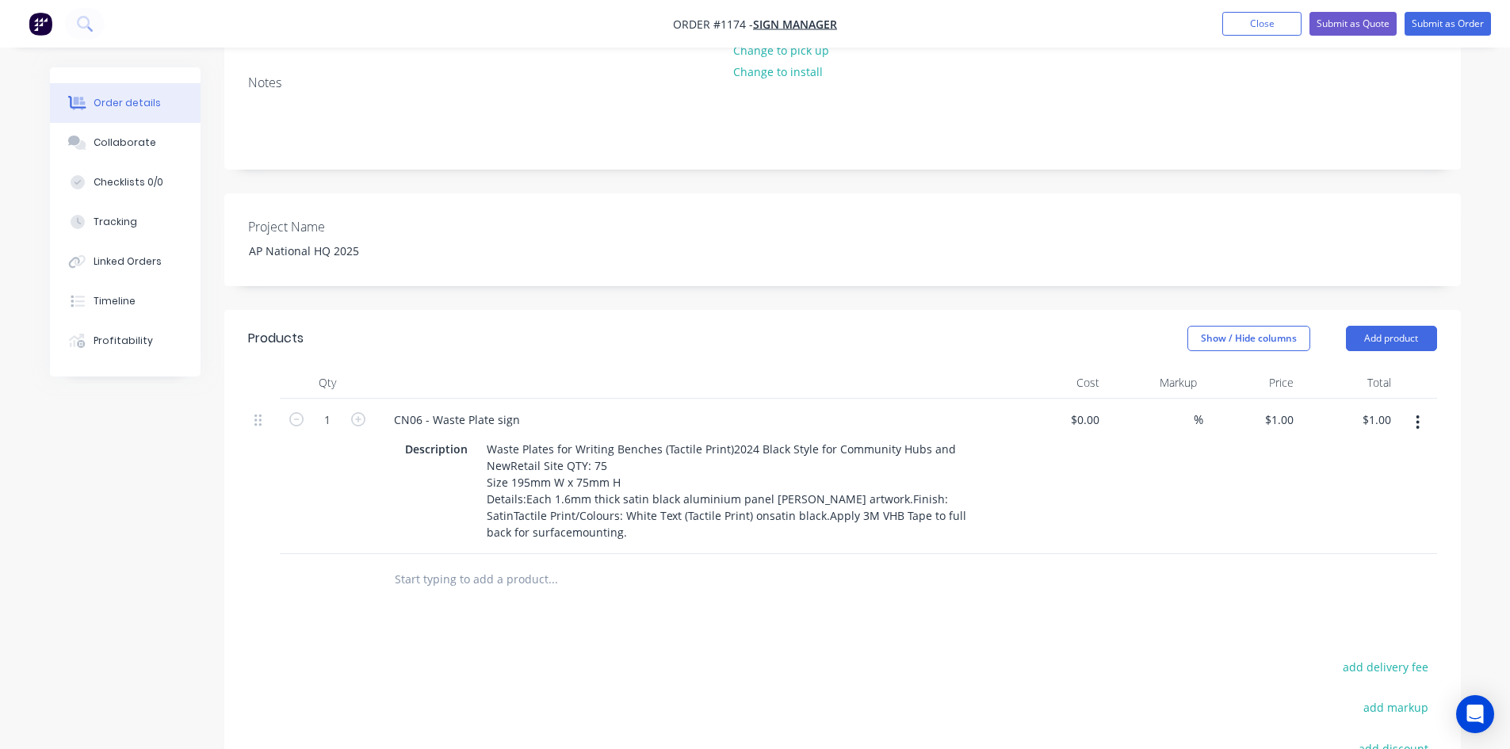
click at [655, 617] on div "Products Show / Hide columns Add product Qty Cost Markup Price Total 1 CN06 - W…" at bounding box center [842, 648] width 1237 height 676
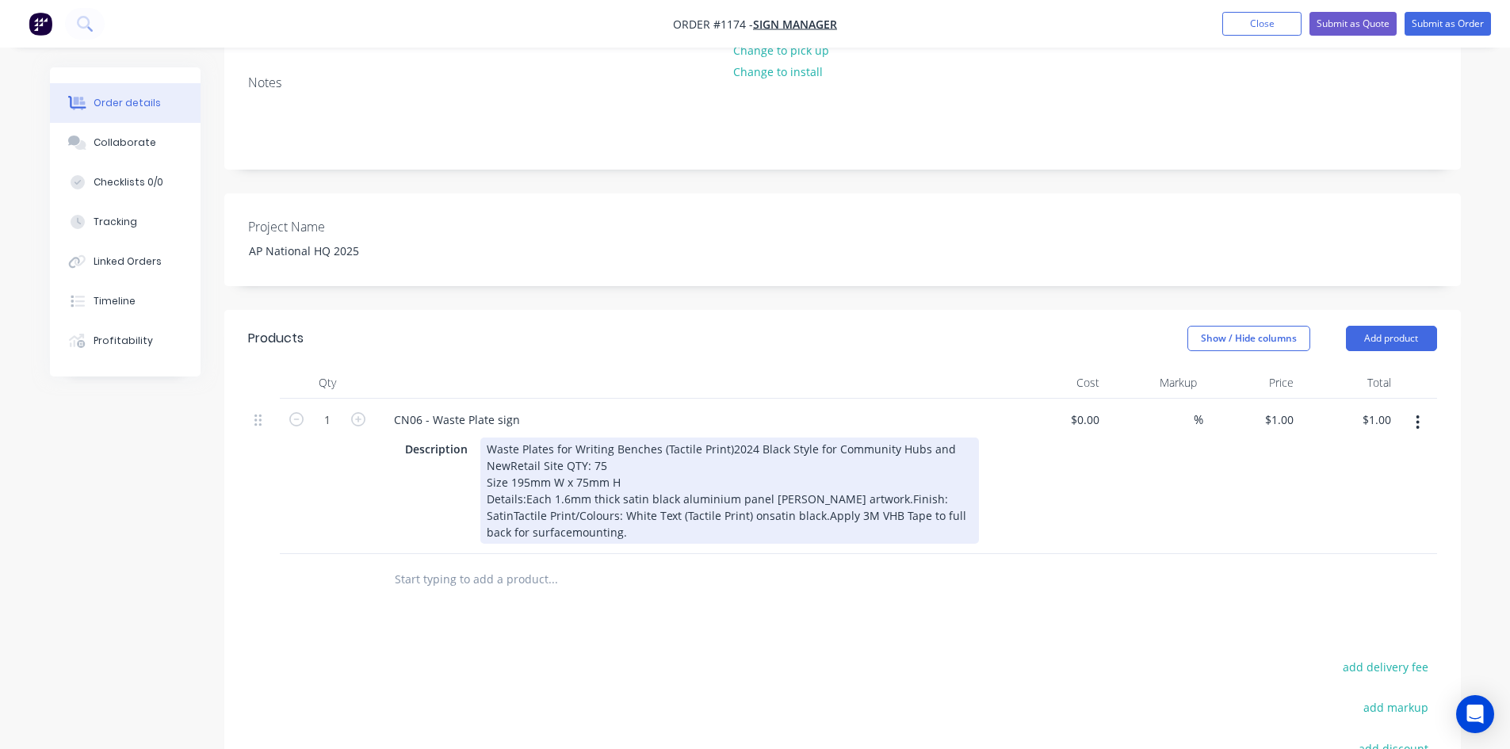
click at [840, 476] on div "Waste Plates for Writing Benches (Tactile Print)2024 Black Style for Community …" at bounding box center [729, 491] width 499 height 106
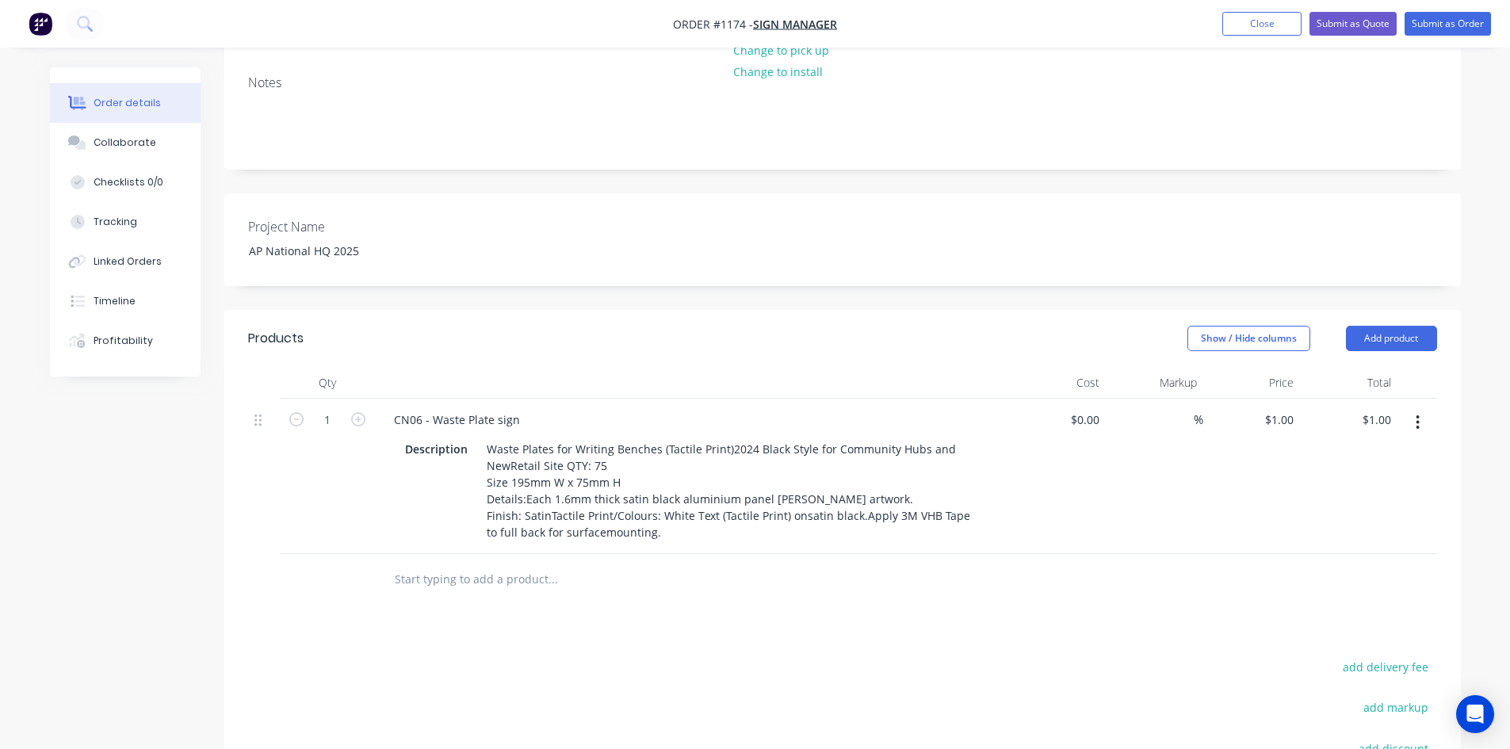
click at [827, 625] on div "Products Show / Hide columns Add product Qty Cost Markup Price Total 1 CN06 - W…" at bounding box center [842, 648] width 1237 height 676
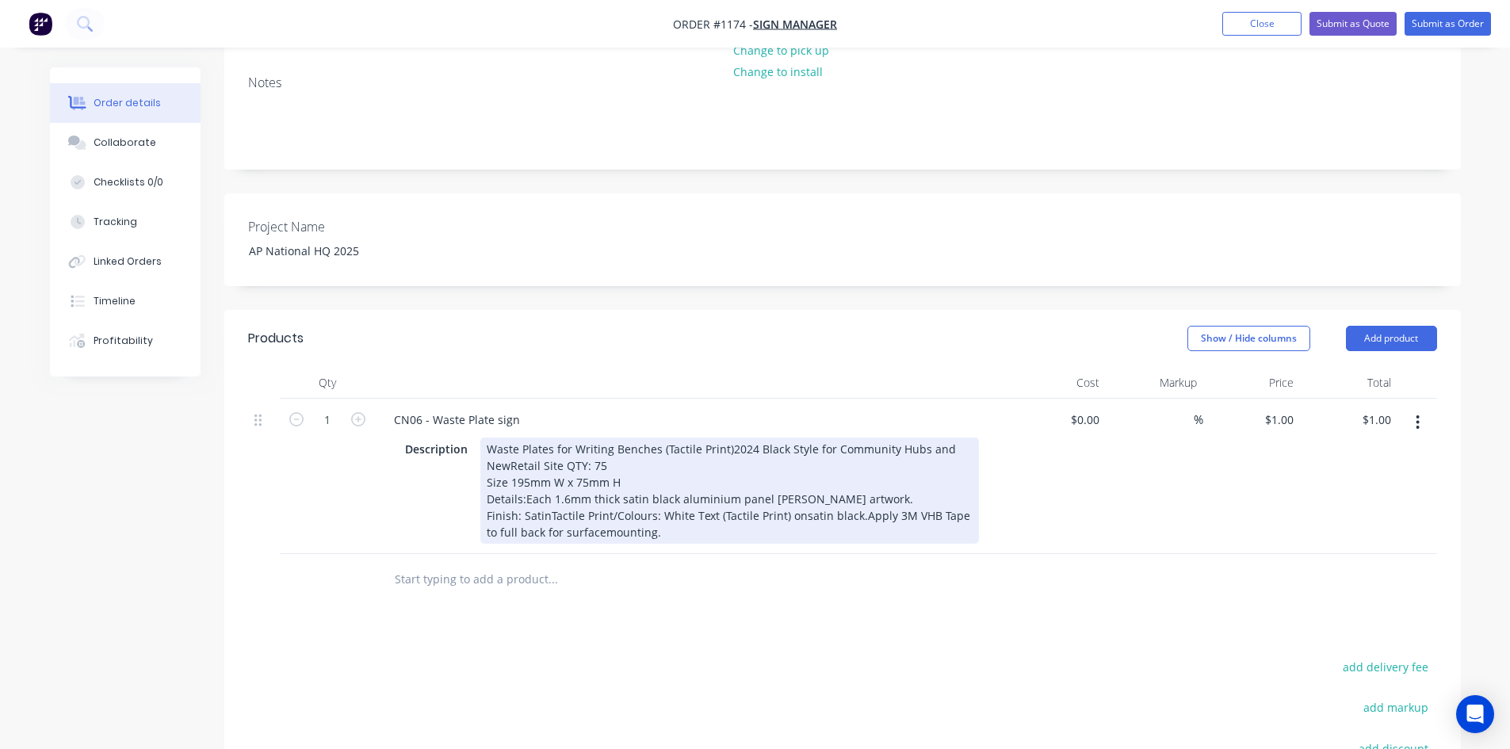
click at [854, 496] on div "Waste Plates for Writing Benches (Tactile Print)2024 Black Style for Community …" at bounding box center [729, 491] width 499 height 106
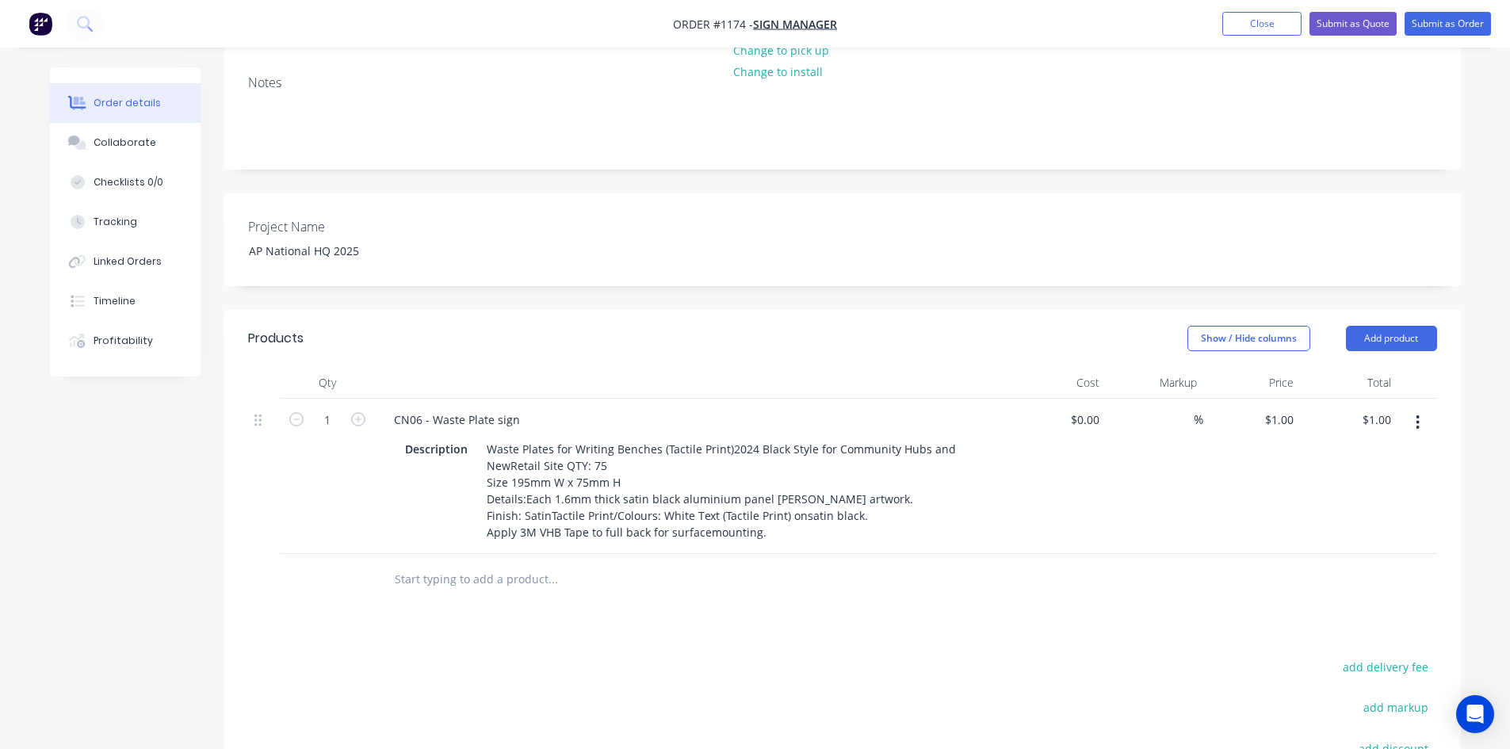
click at [835, 618] on div "Products Show / Hide columns Add product Qty Cost Markup Price Total 1 CN06 - W…" at bounding box center [842, 648] width 1237 height 676
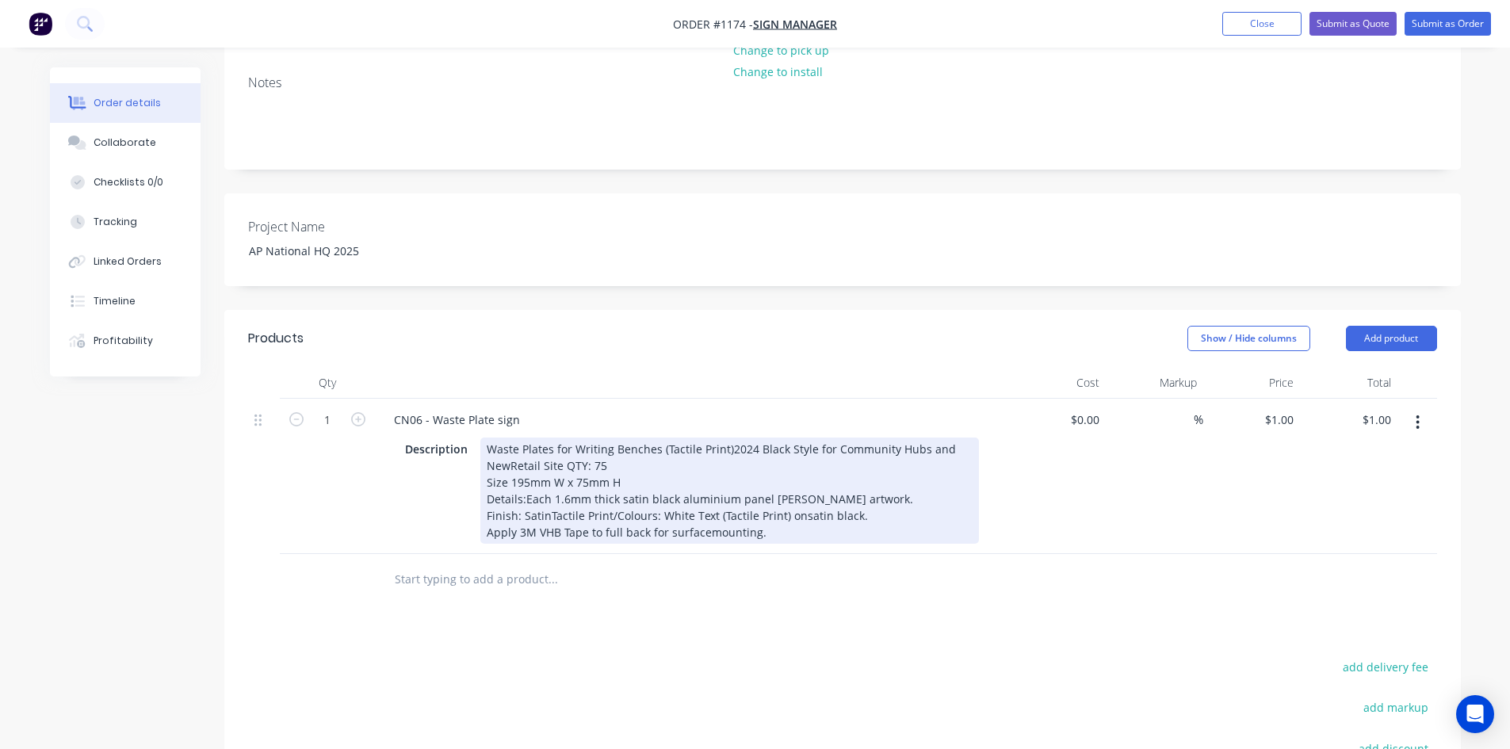
click at [800, 492] on div "Waste Plates for Writing Benches (Tactile Print)2024 Black Style for Community …" at bounding box center [729, 491] width 499 height 106
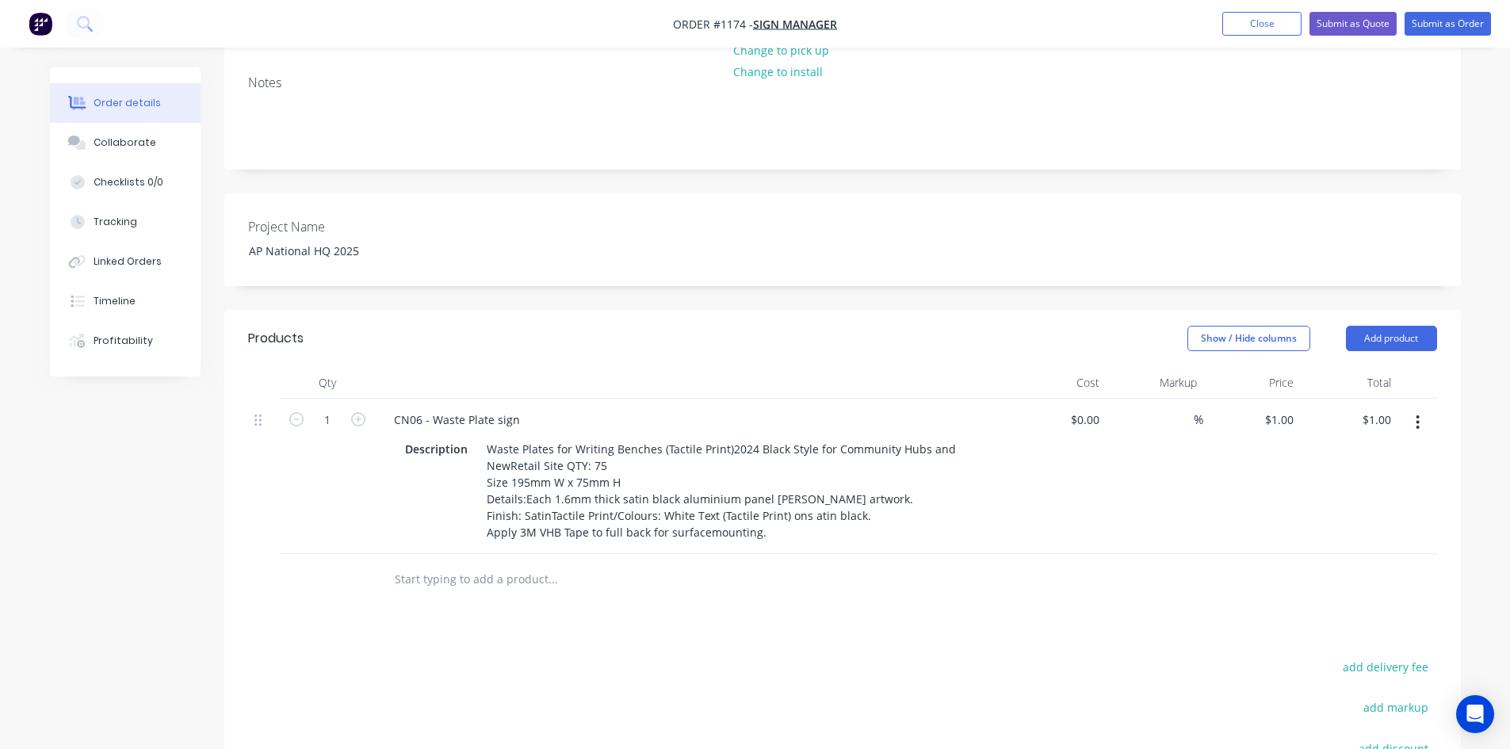
click at [831, 622] on div "Products Show / Hide columns Add product Qty Cost Markup Price Total 1 CN06 - W…" at bounding box center [842, 648] width 1237 height 676
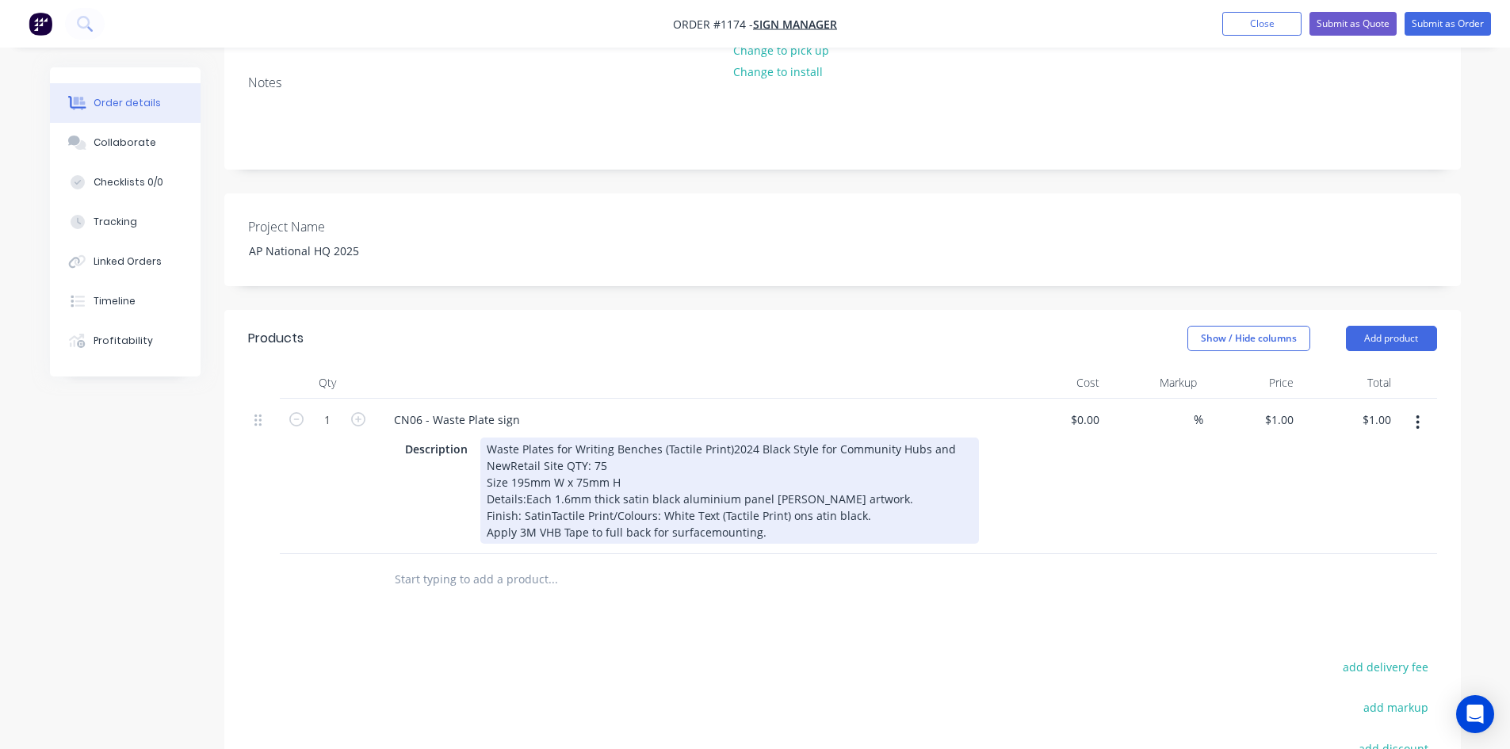
click at [548, 493] on div "Waste Plates for Writing Benches (Tactile Print)2024 Black Style for Community …" at bounding box center [729, 491] width 499 height 106
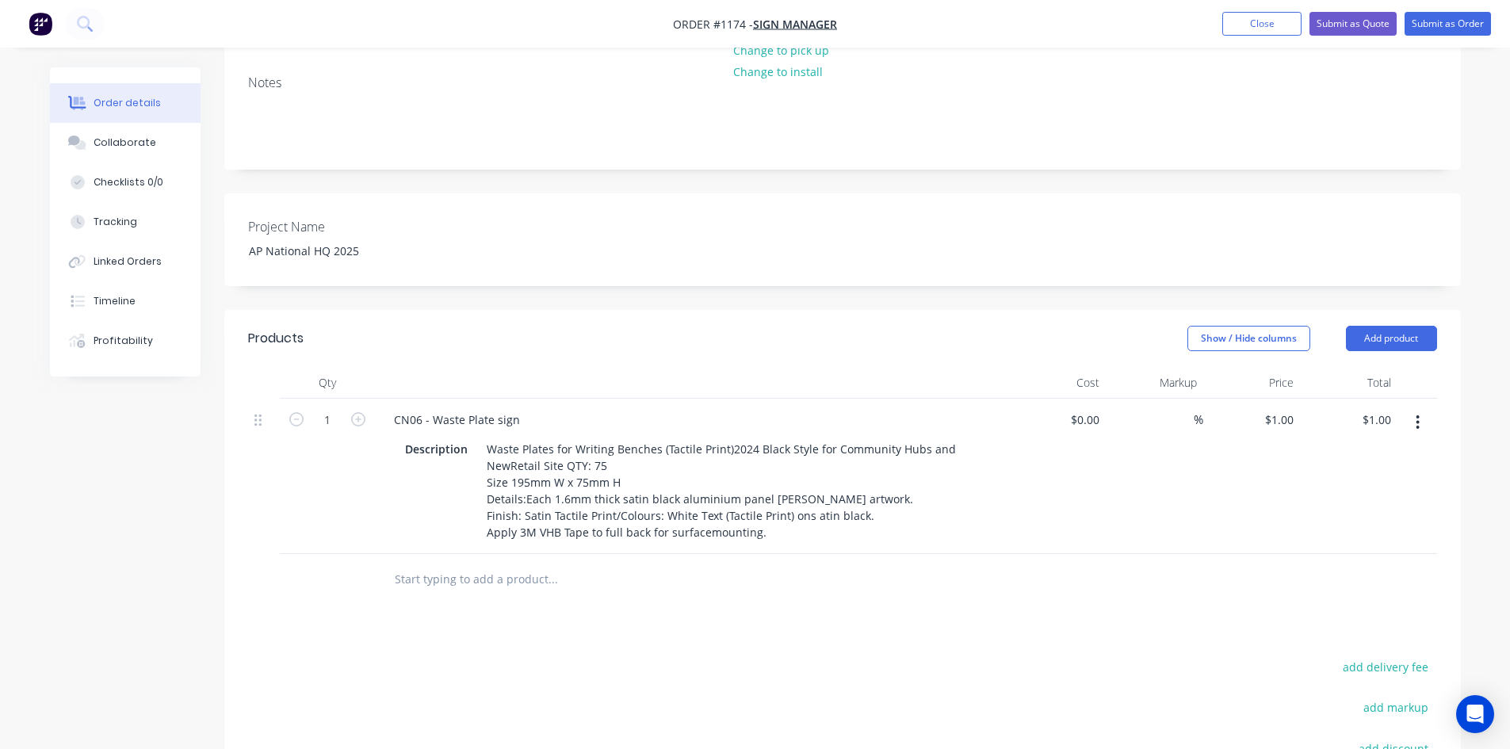
click at [617, 603] on div "Products Show / Hide columns Add product Qty Cost Markup Price Total 1 CN06 - W…" at bounding box center [842, 648] width 1237 height 676
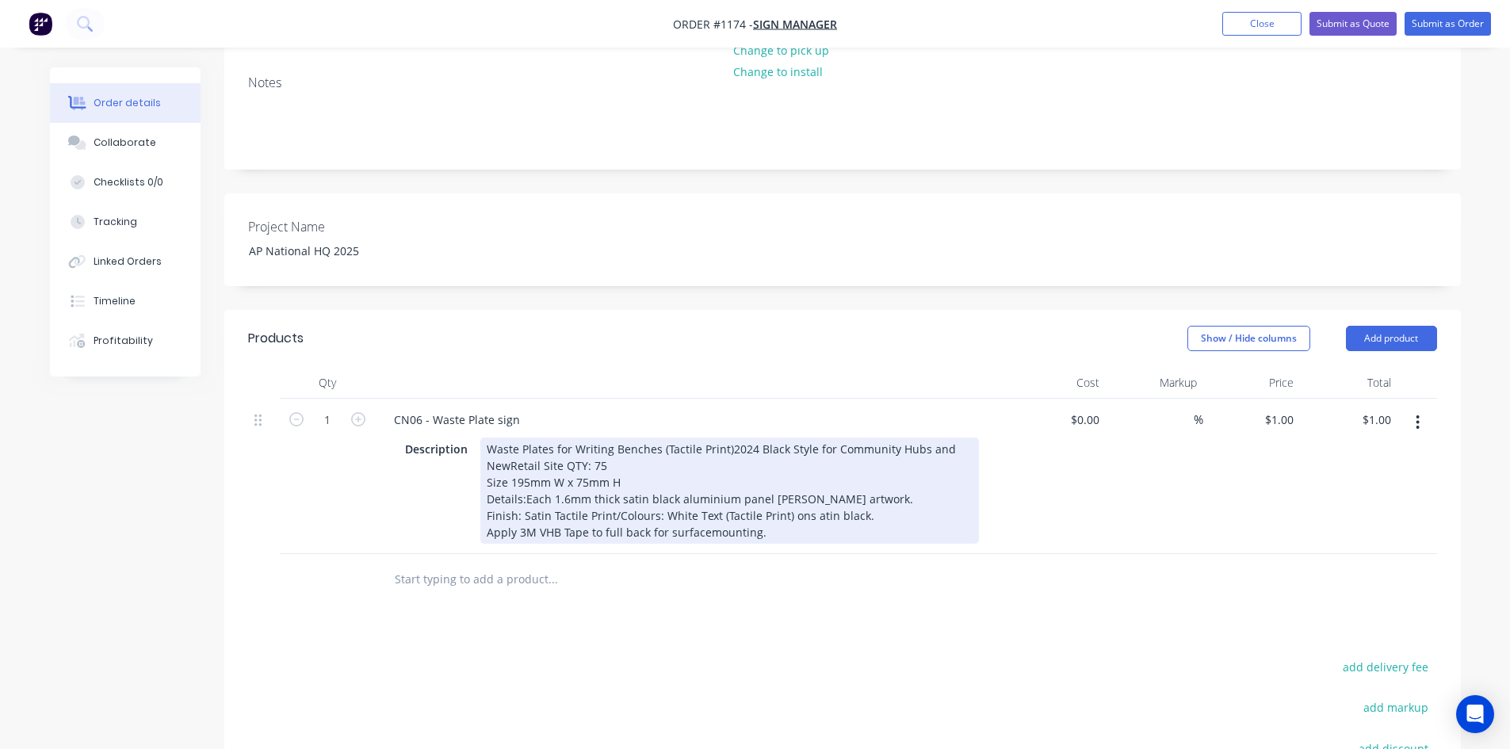
click at [522, 474] on div "Waste Plates for Writing Benches (Tactile Print)2024 Black Style for Community …" at bounding box center [729, 491] width 499 height 106
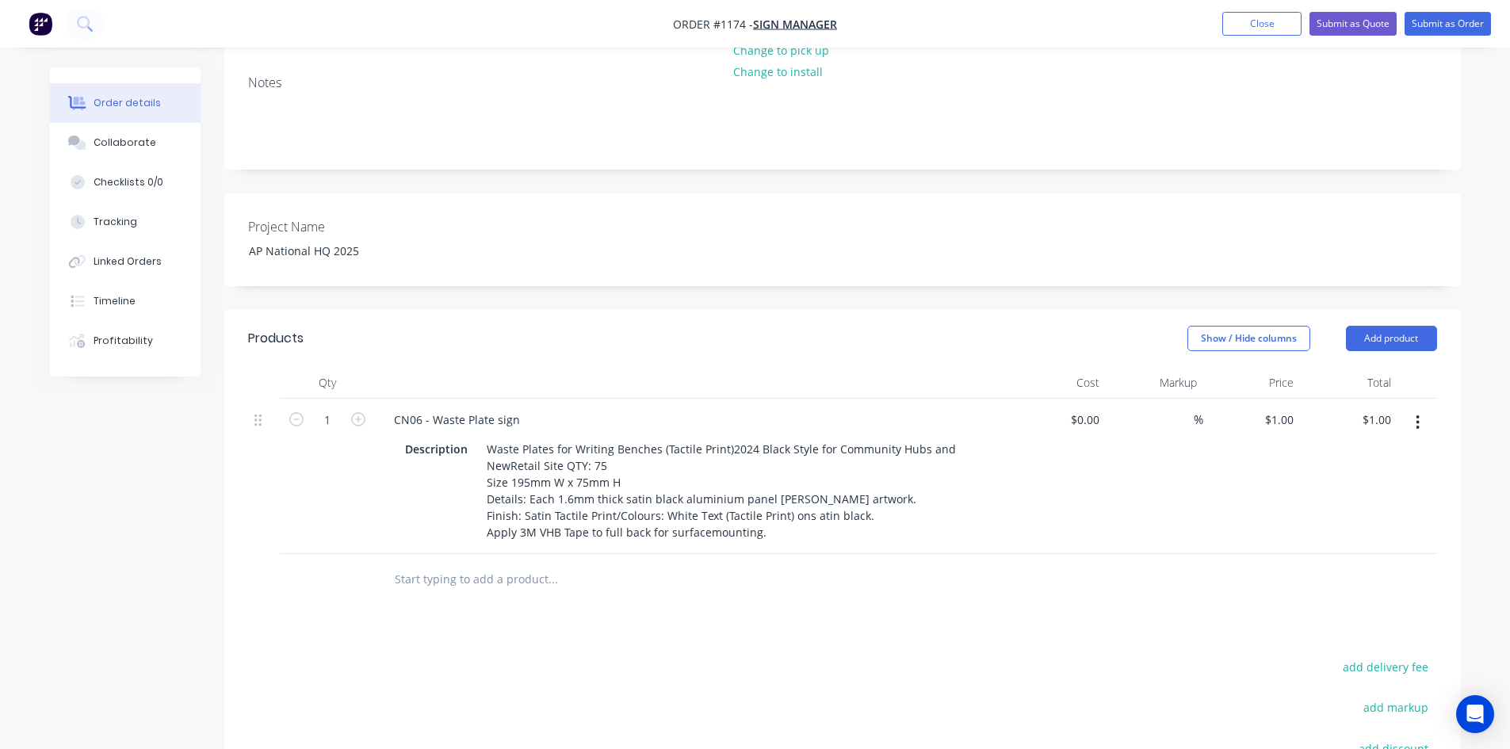
click at [330, 408] on input "1" at bounding box center [327, 420] width 41 height 24
type input "75"
type input "$75.00"
click at [728, 604] on div "Products Show / Hide columns Add product Qty Cost Markup Price Total 75 CN06 - …" at bounding box center [842, 648] width 1237 height 676
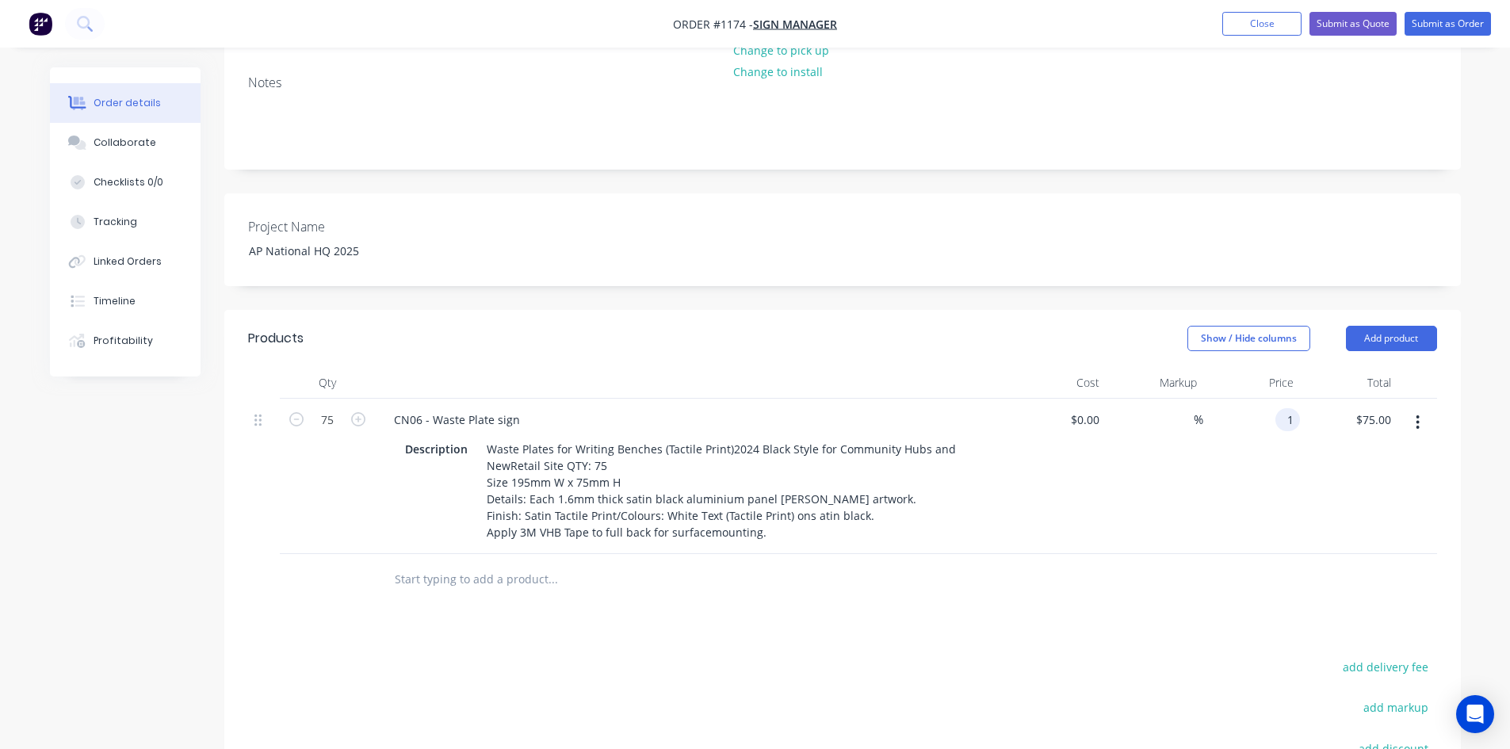
click at [1279, 408] on div "1 1" at bounding box center [1287, 419] width 25 height 23
type input "5"
type input "$25.90"
type input "$1,942.50"
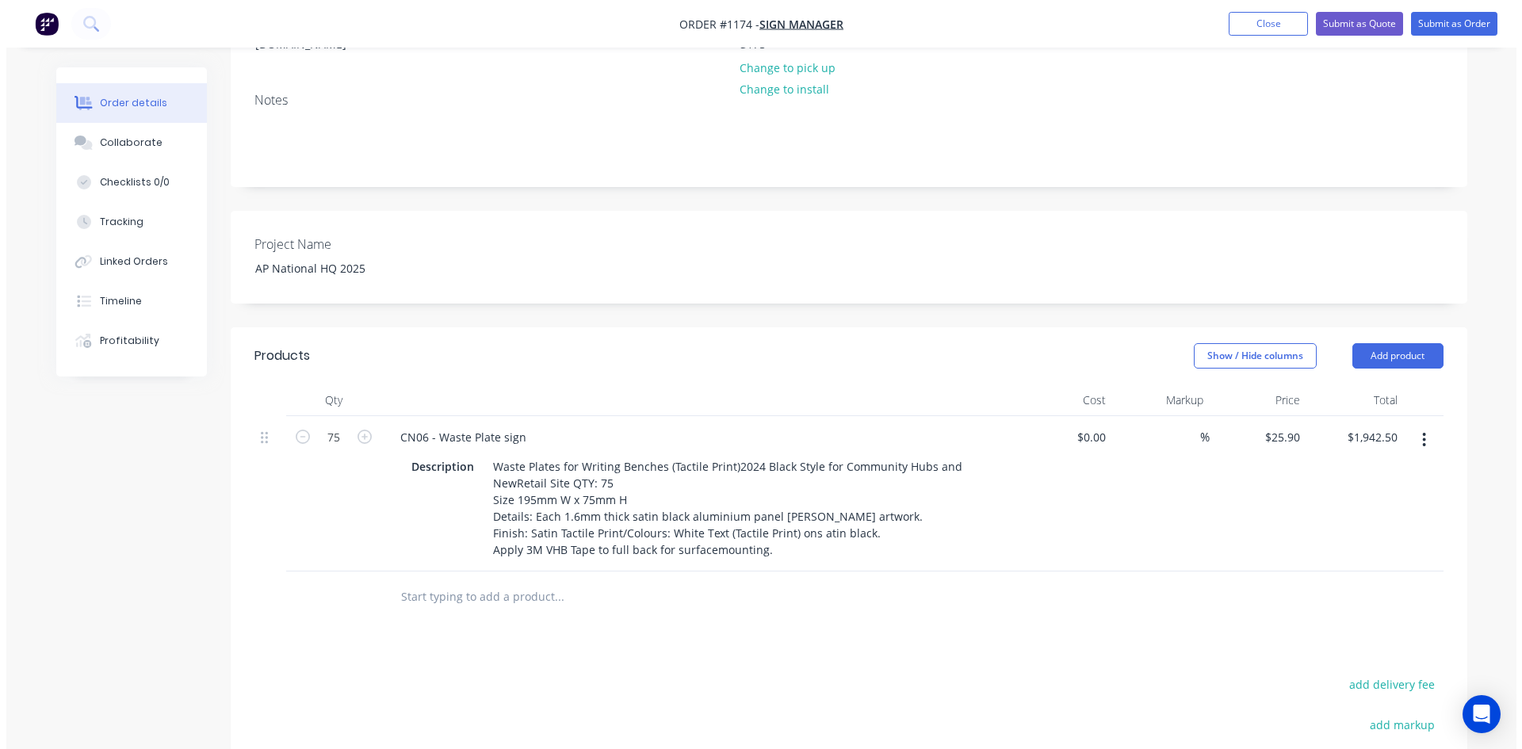
scroll to position [0, 0]
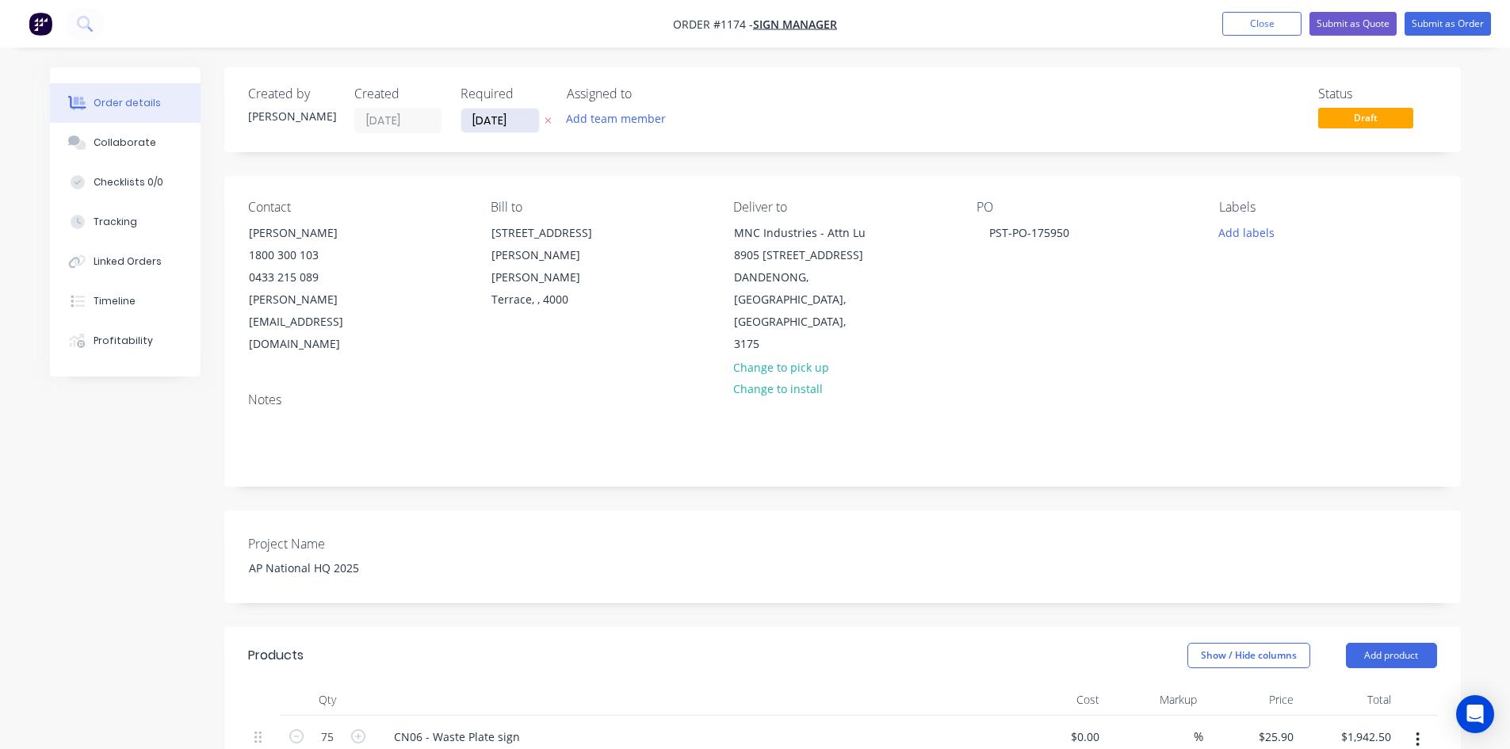
click at [533, 119] on input "[DATE]" at bounding box center [500, 121] width 78 height 24
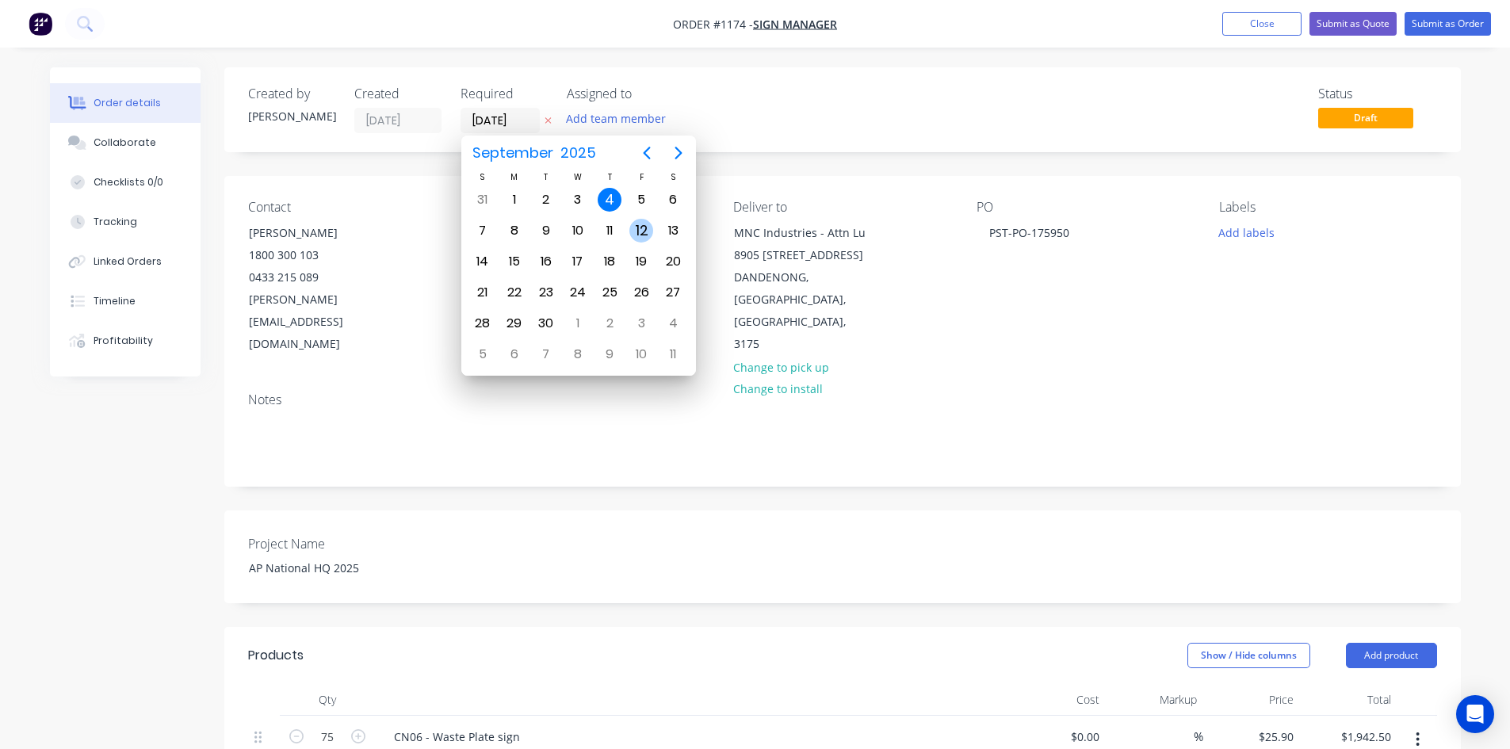
click at [630, 229] on div "12" at bounding box center [641, 231] width 24 height 24
type input "[DATE]"
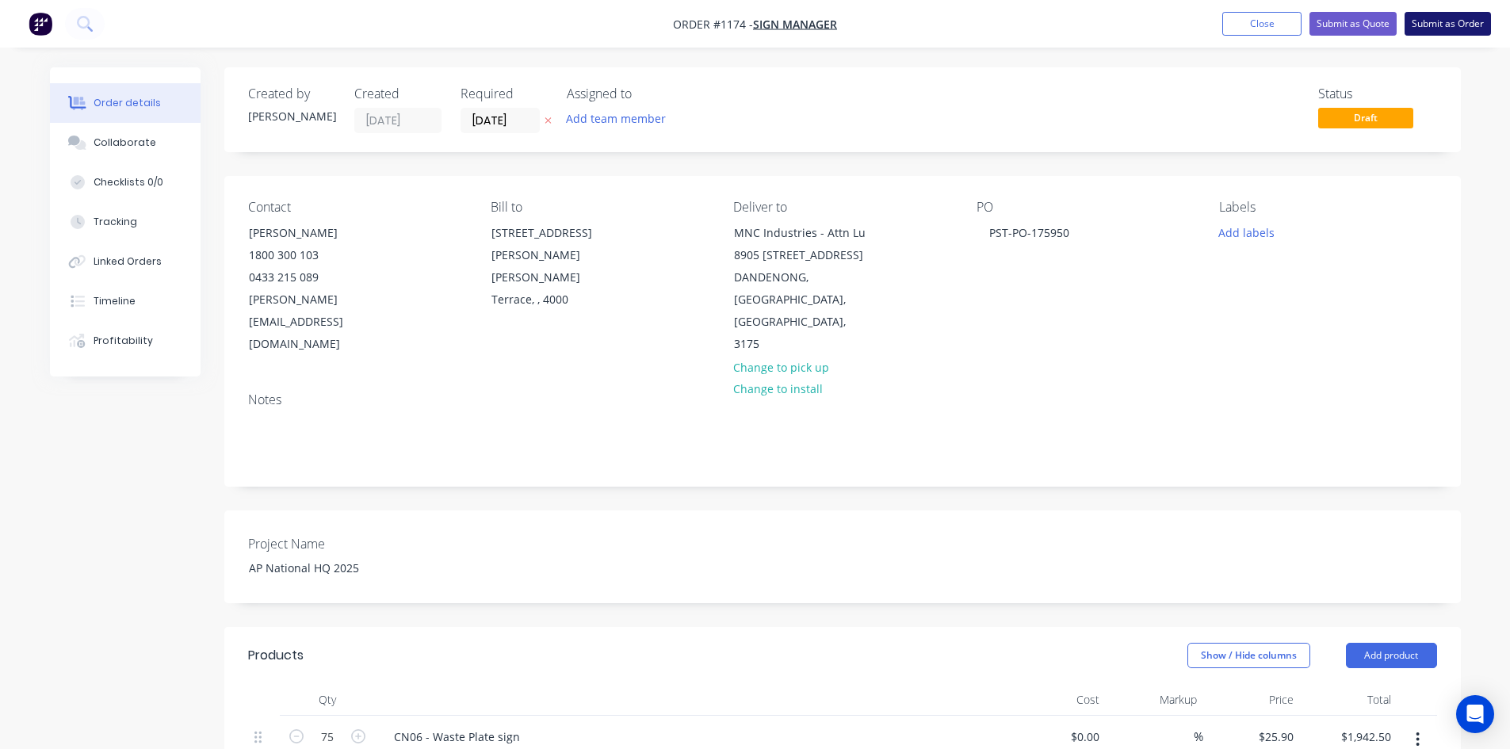
click at [1435, 29] on button "Submit as Order" at bounding box center [1448, 24] width 86 height 24
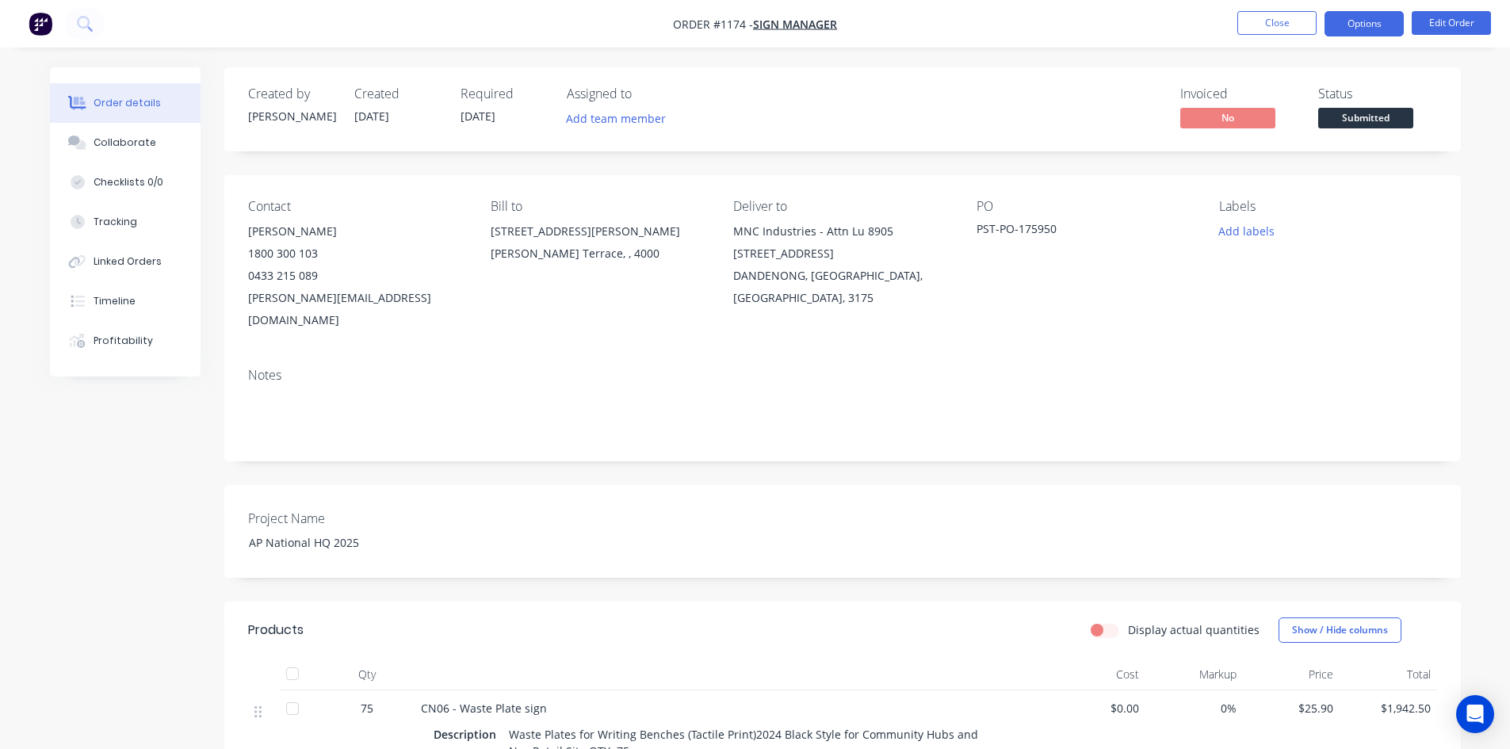
click at [1355, 22] on button "Options" at bounding box center [1363, 23] width 79 height 25
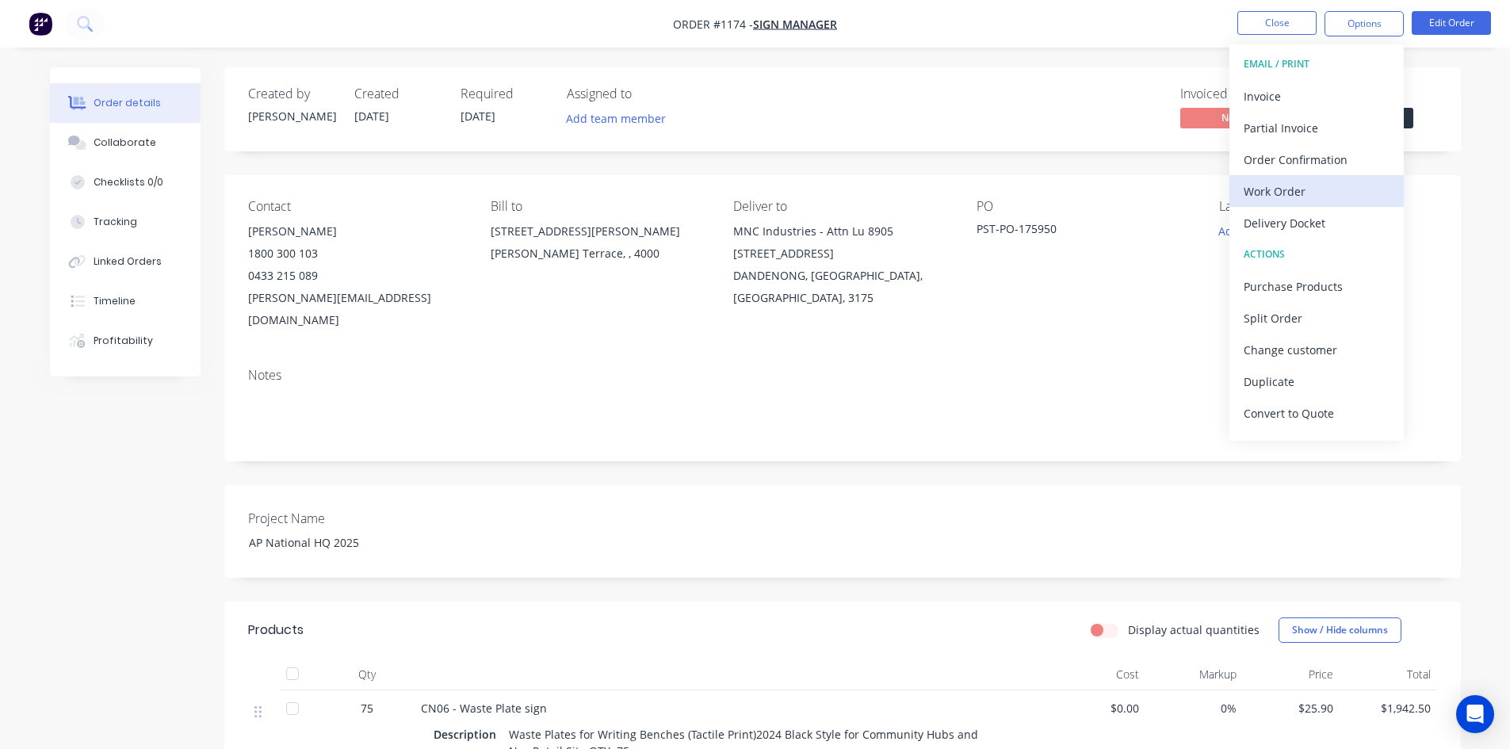
click at [1280, 199] on div "Work Order" at bounding box center [1317, 191] width 146 height 23
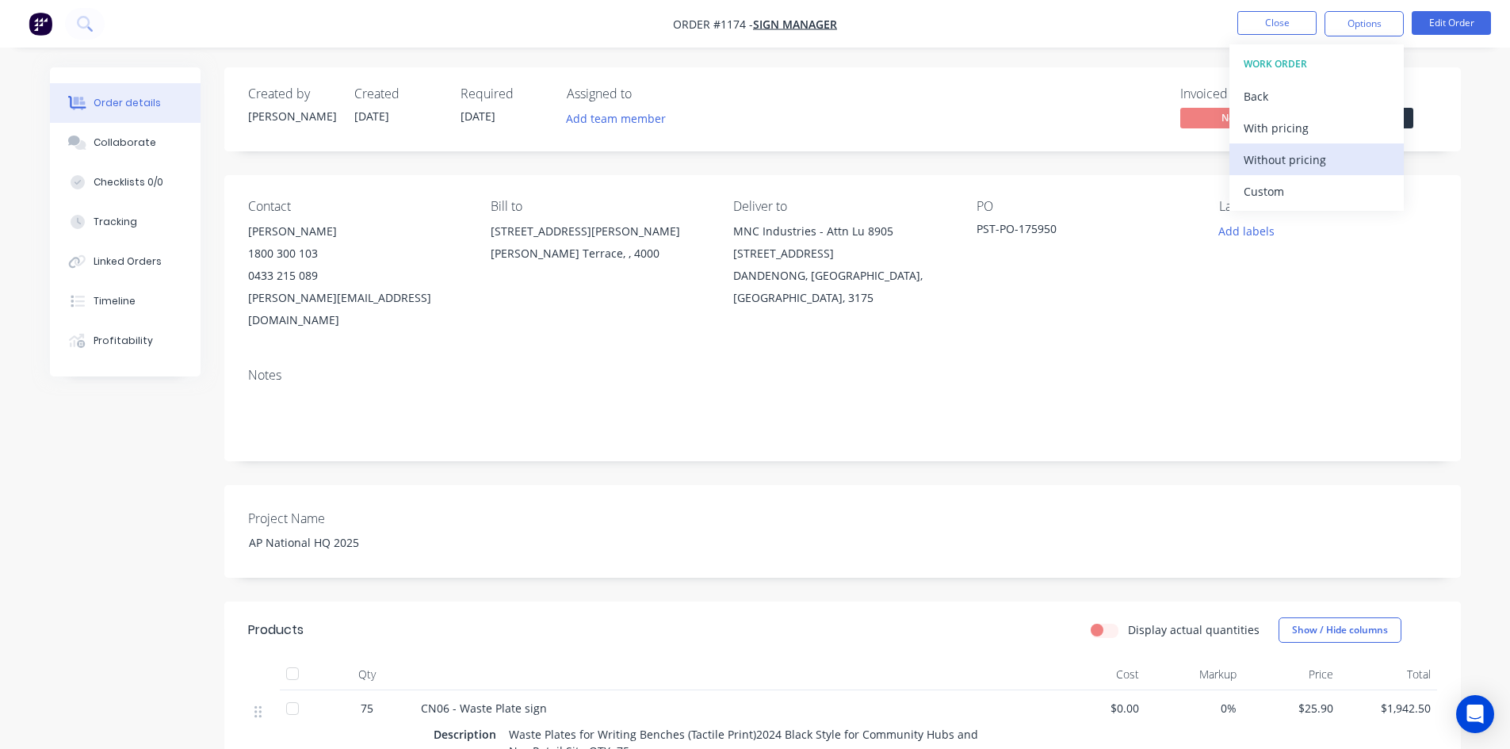
click at [1269, 159] on div "Without pricing" at bounding box center [1317, 159] width 146 height 23
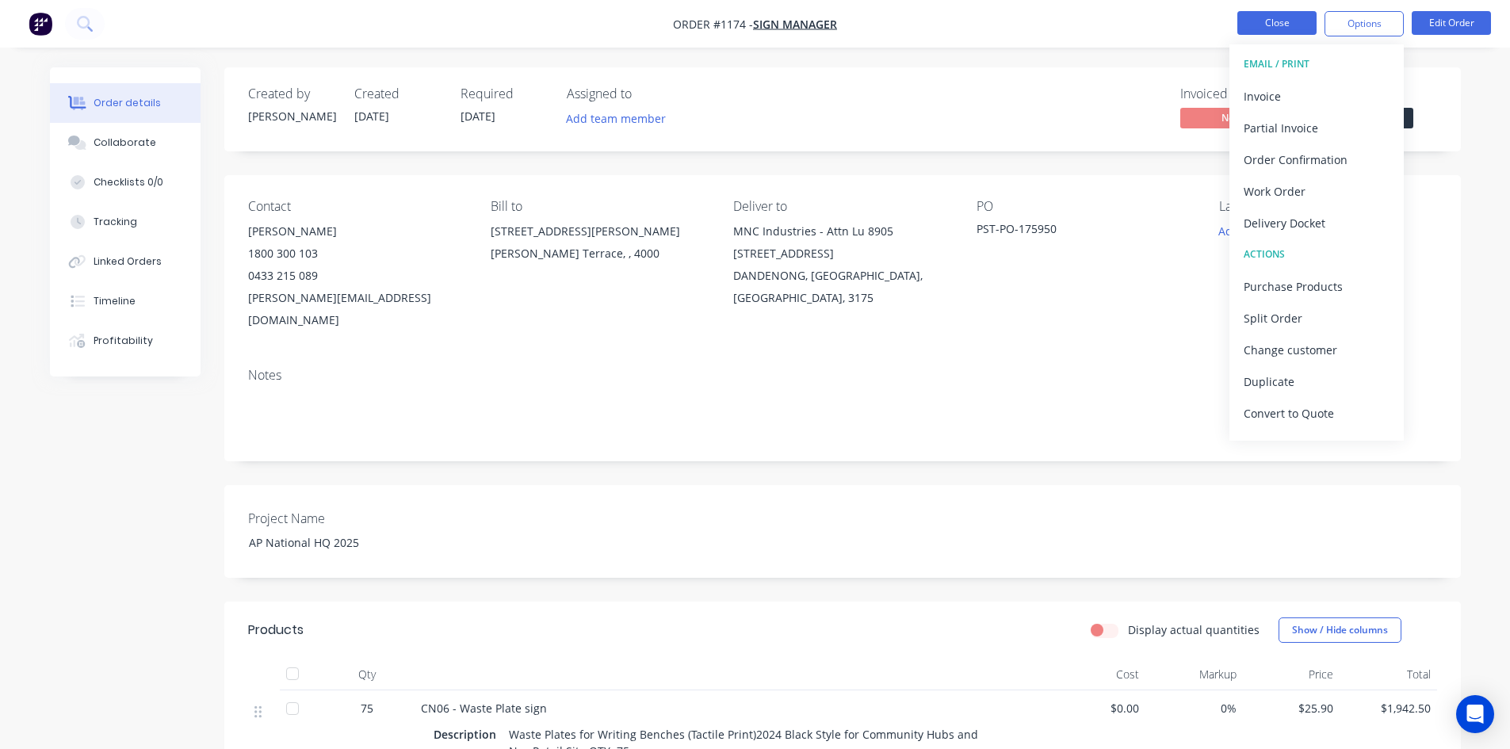
click at [1268, 29] on button "Close" at bounding box center [1276, 23] width 79 height 24
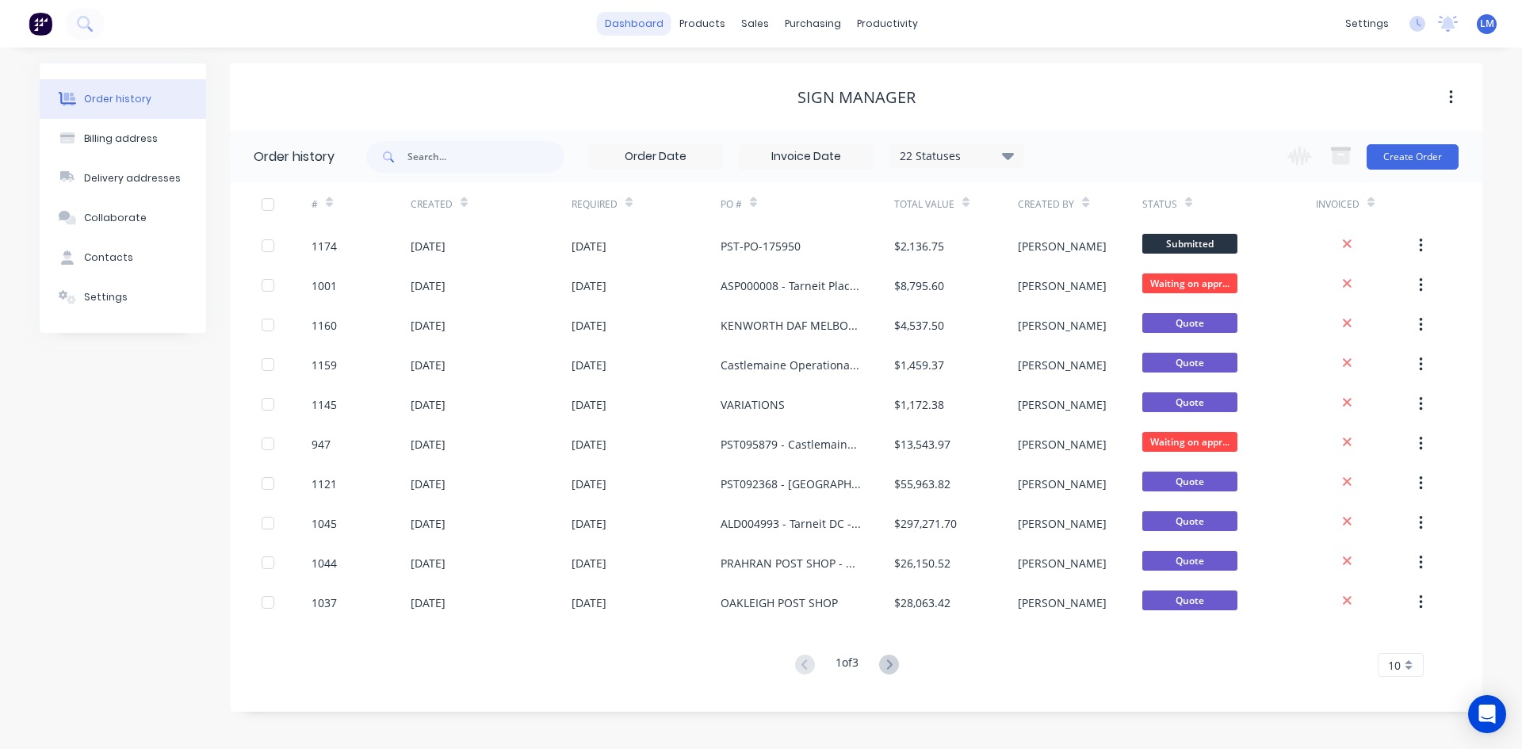
click at [631, 19] on link "dashboard" at bounding box center [634, 24] width 75 height 24
